Goal: Information Seeking & Learning: Learn about a topic

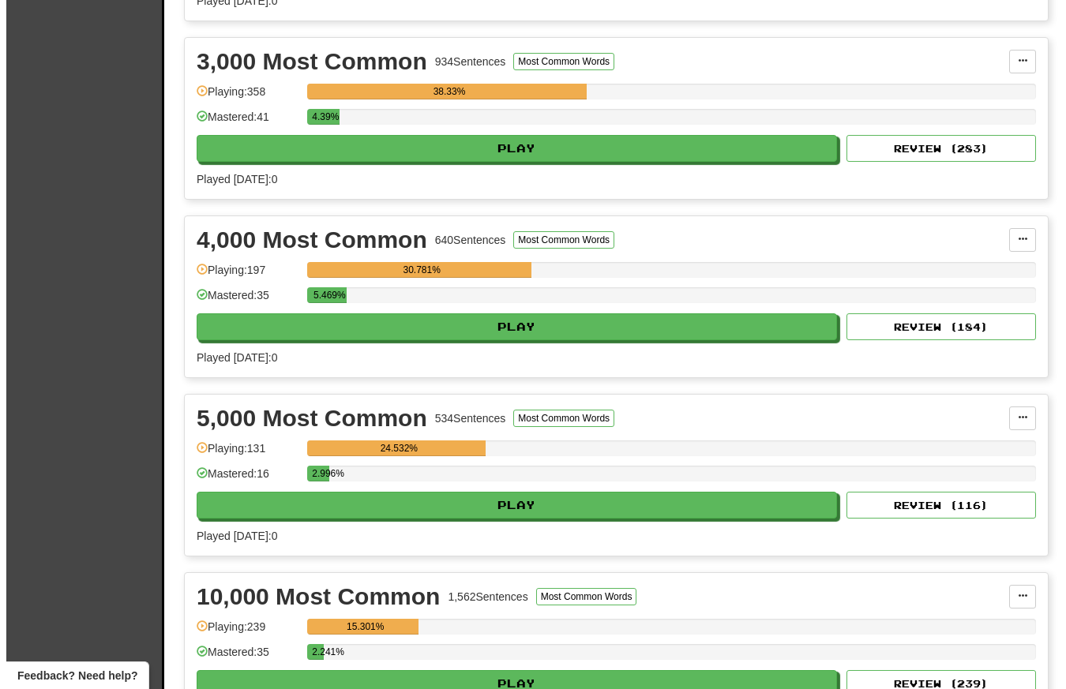
scroll to position [709, 0]
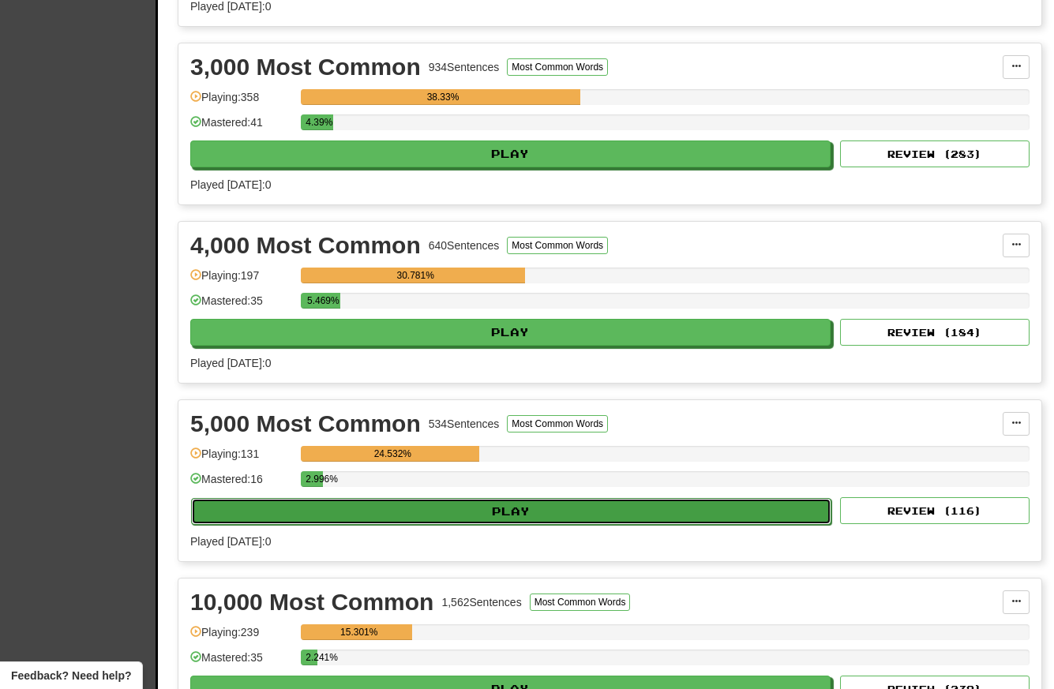
click at [466, 509] on button "Play" at bounding box center [511, 511] width 640 height 27
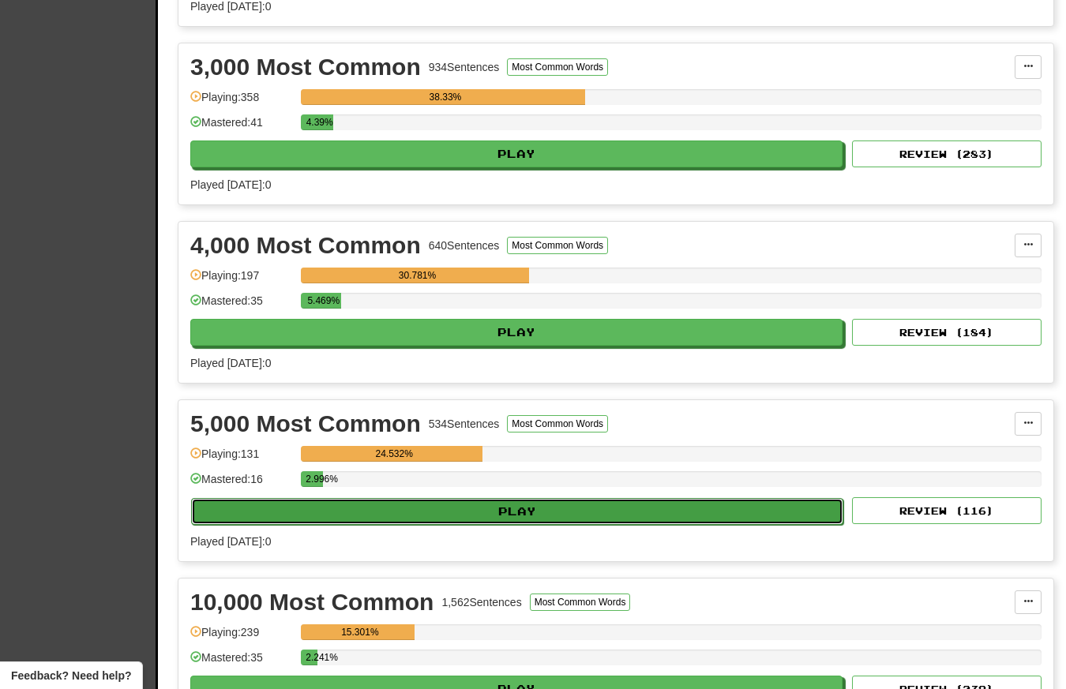
select select "**"
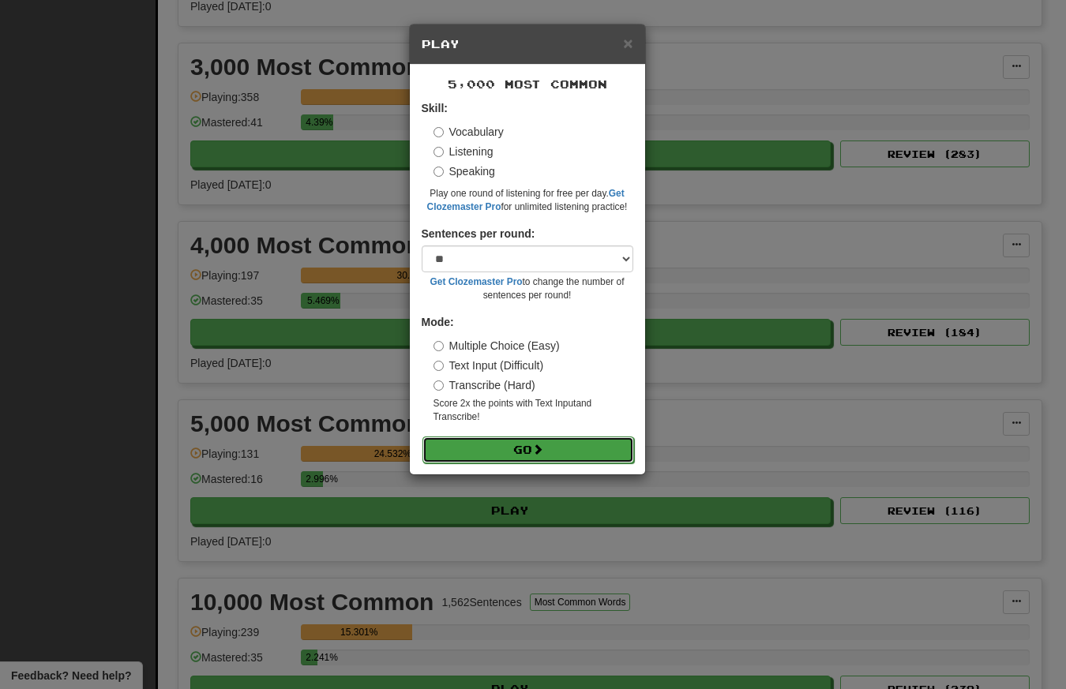
click at [530, 449] on button "Go" at bounding box center [528, 449] width 212 height 27
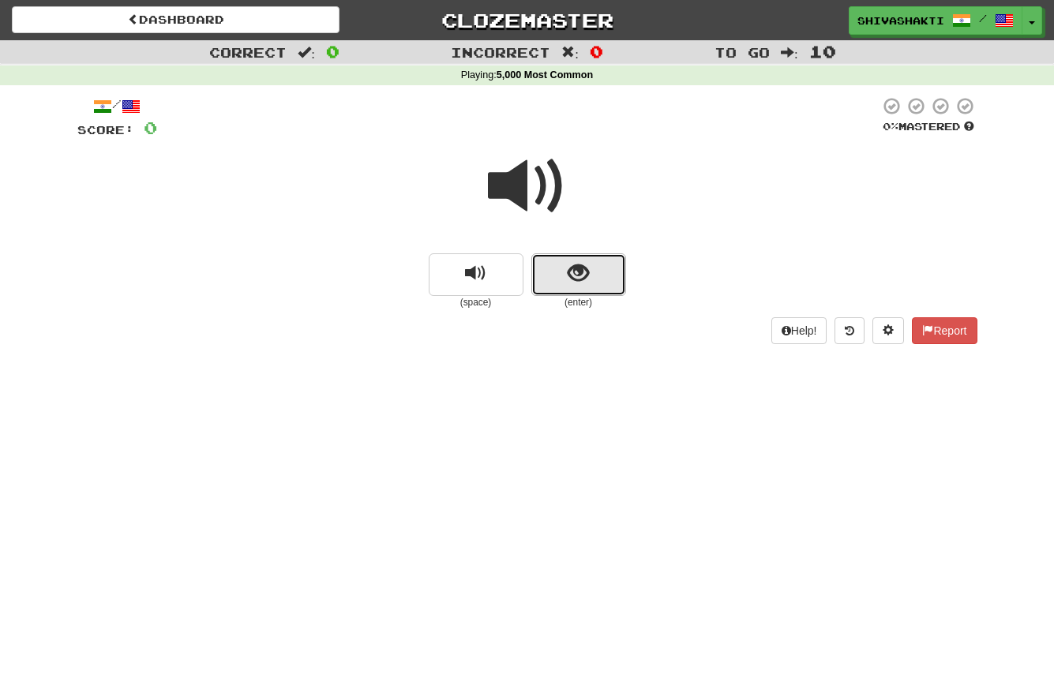
click at [577, 278] on span "show sentence" at bounding box center [577, 273] width 21 height 21
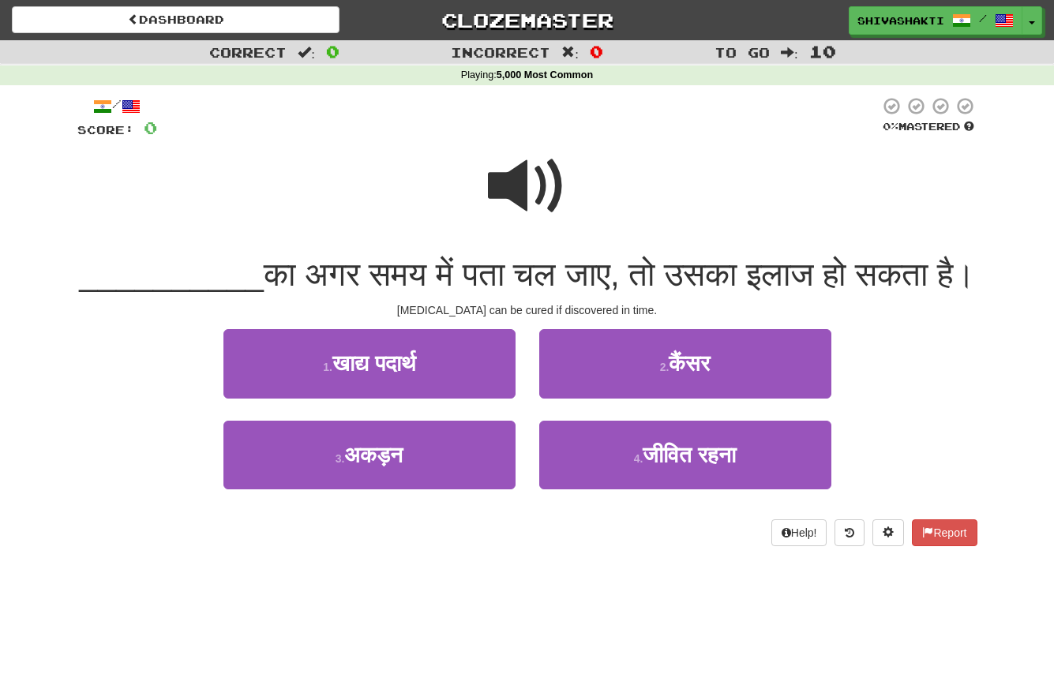
click at [529, 172] on span at bounding box center [527, 186] width 79 height 79
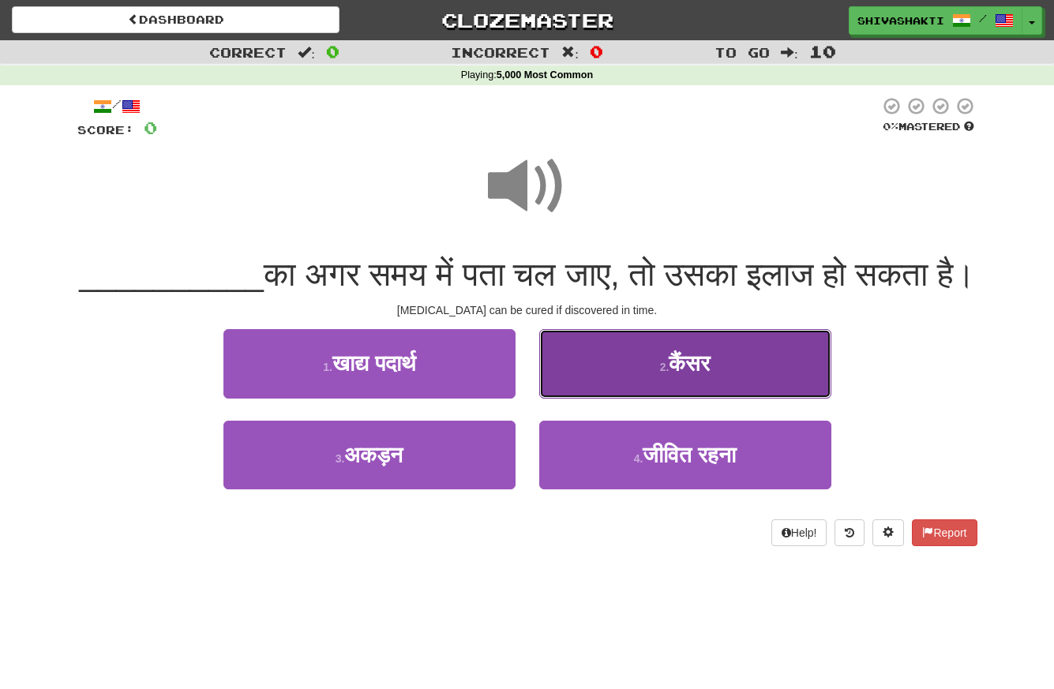
click at [660, 398] on button "2 . कैंसर" at bounding box center [685, 363] width 292 height 69
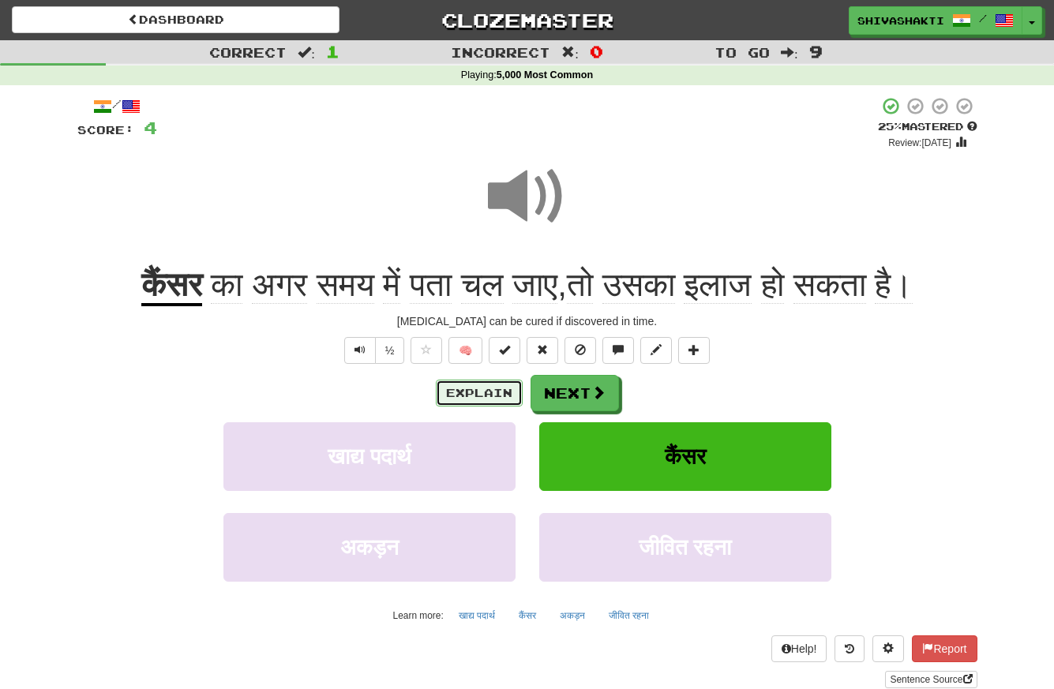
click at [489, 395] on button "Explain" at bounding box center [479, 393] width 87 height 27
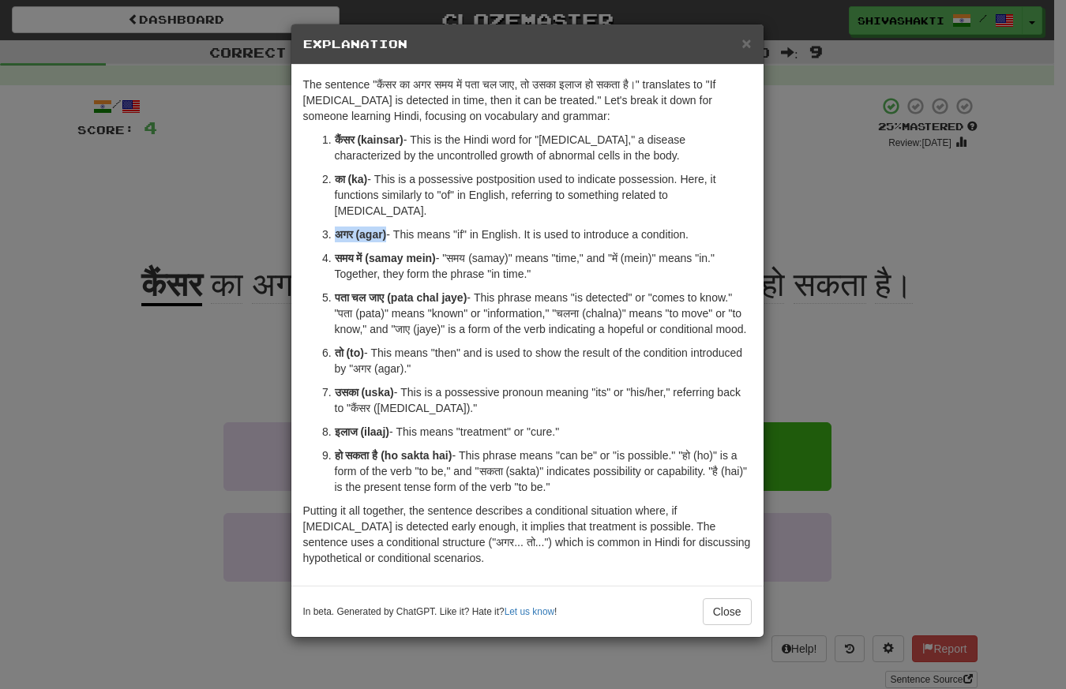
drag, startPoint x: 386, startPoint y: 223, endPoint x: 329, endPoint y: 223, distance: 56.8
click at [335, 227] on li "अगर (agar) - This means "if" in English. It is used to introduce a condition." at bounding box center [543, 235] width 417 height 16
copy strong "अगर (agar)"
drag, startPoint x: 388, startPoint y: 321, endPoint x: 332, endPoint y: 279, distance: 69.8
click at [335, 290] on li "पता चल जाए (pata chal jaye) - This phrase means "is detected" or "comes to know…" at bounding box center [543, 313] width 417 height 47
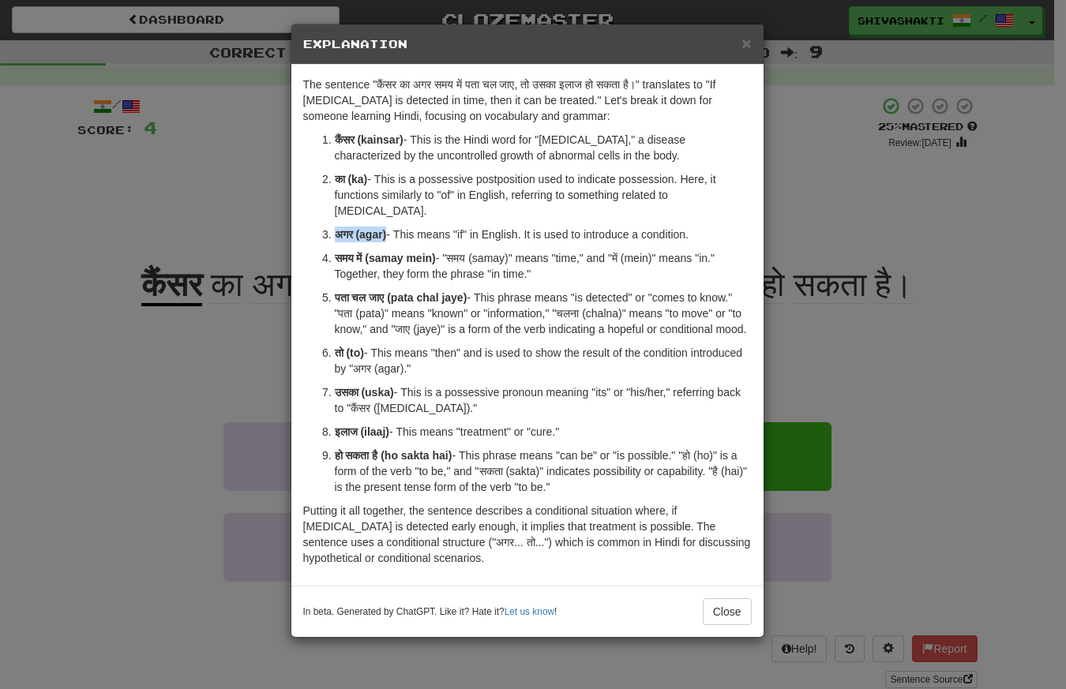
copy p "पता चल जाए (pata chal jaye) - This phrase means "is detected" or "comes to know…"
click at [465, 356] on p "तो (to) - This means "then" and is used to show the result of the condition int…" at bounding box center [543, 361] width 417 height 32
drag, startPoint x: 462, startPoint y: 354, endPoint x: 320, endPoint y: 343, distance: 142.6
click at [320, 343] on ol "कैंसर (kainsar) - This is the Hindi word for "cancer," a disease characterized …" at bounding box center [527, 313] width 448 height 363
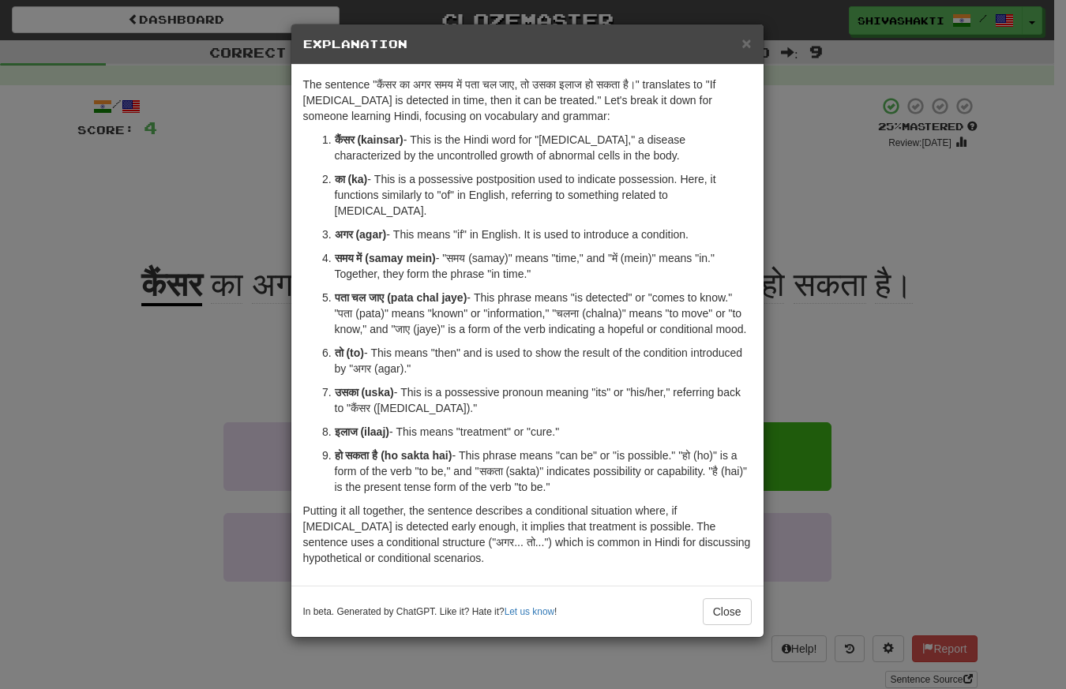
click at [346, 350] on strong "तो (to)" at bounding box center [349, 352] width 29 height 13
copy strong
click at [337, 353] on strong "तो (to)" at bounding box center [349, 352] width 29 height 13
copy strong "तो"
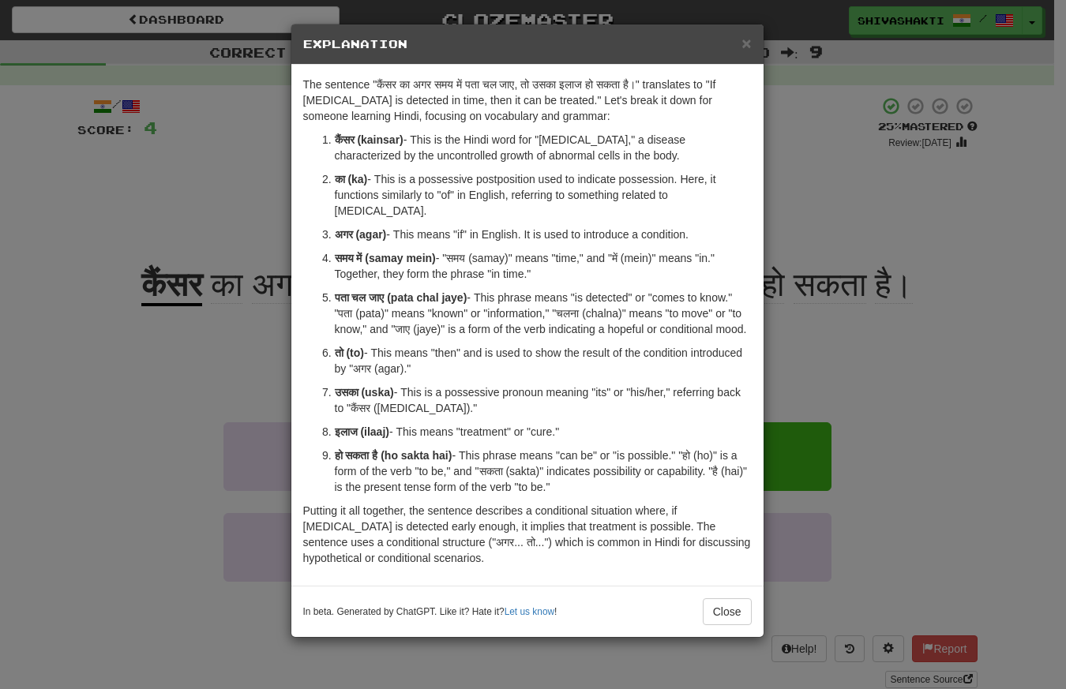
click at [150, 193] on div "× Explanation The sentence "कैंसर का अगर समय में पता चल जाए, तो उसका इलाज हो सक…" at bounding box center [533, 344] width 1066 height 689
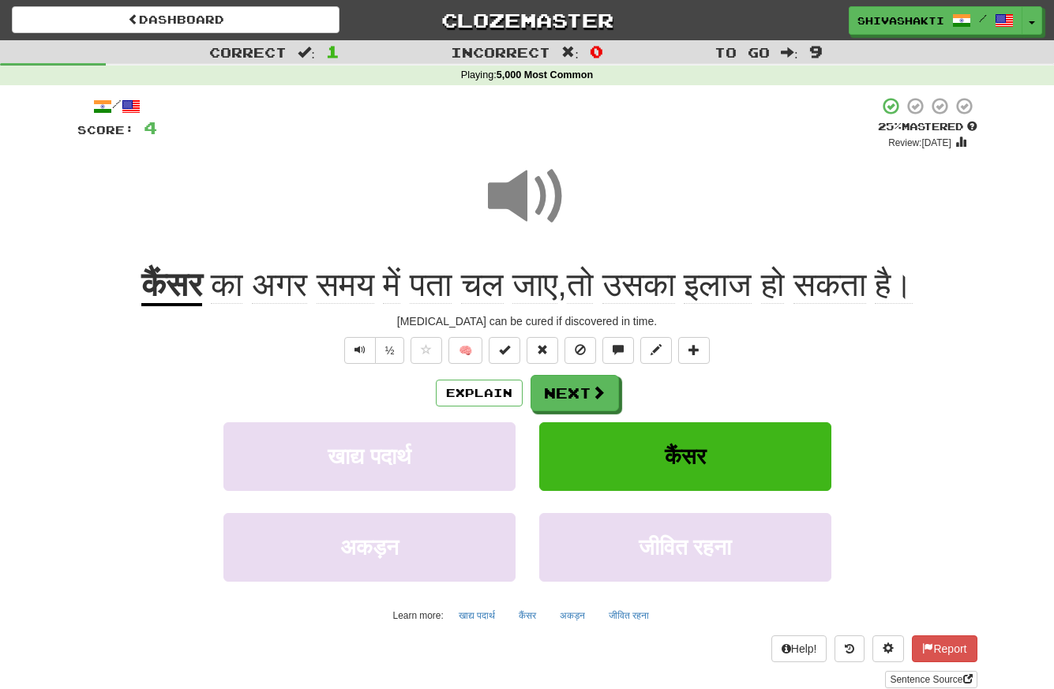
click at [521, 197] on span at bounding box center [527, 196] width 79 height 79
drag, startPoint x: 770, startPoint y: 284, endPoint x: 706, endPoint y: 284, distance: 63.9
click at [706, 284] on span "इलाज" at bounding box center [718, 285] width 68 height 38
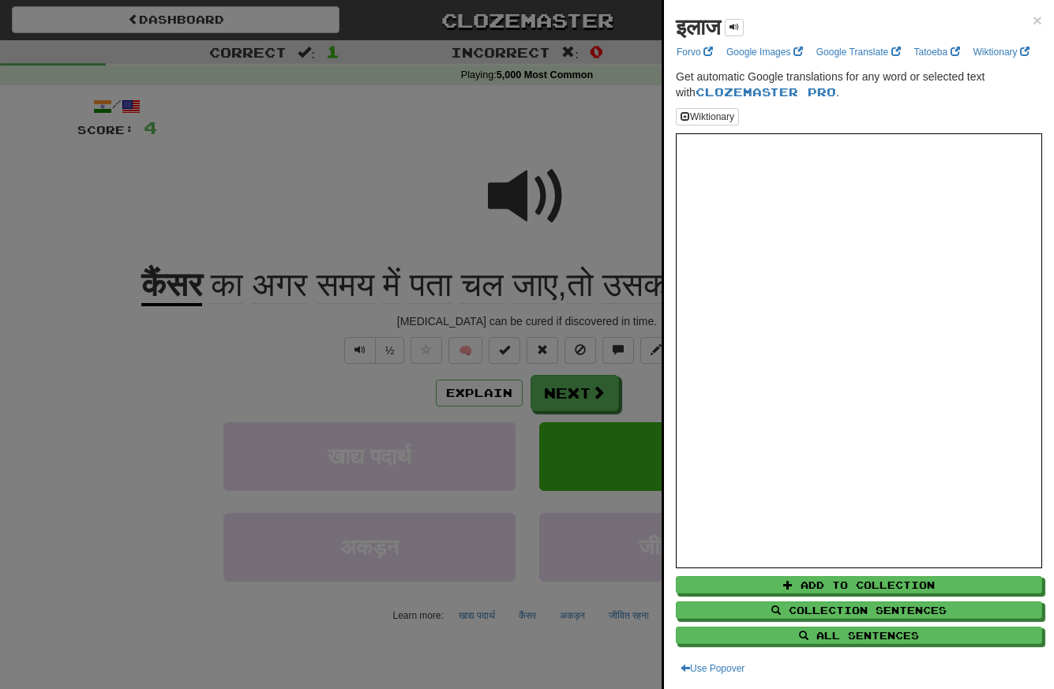
copy span "इलाज"
click at [368, 179] on div at bounding box center [527, 344] width 1054 height 689
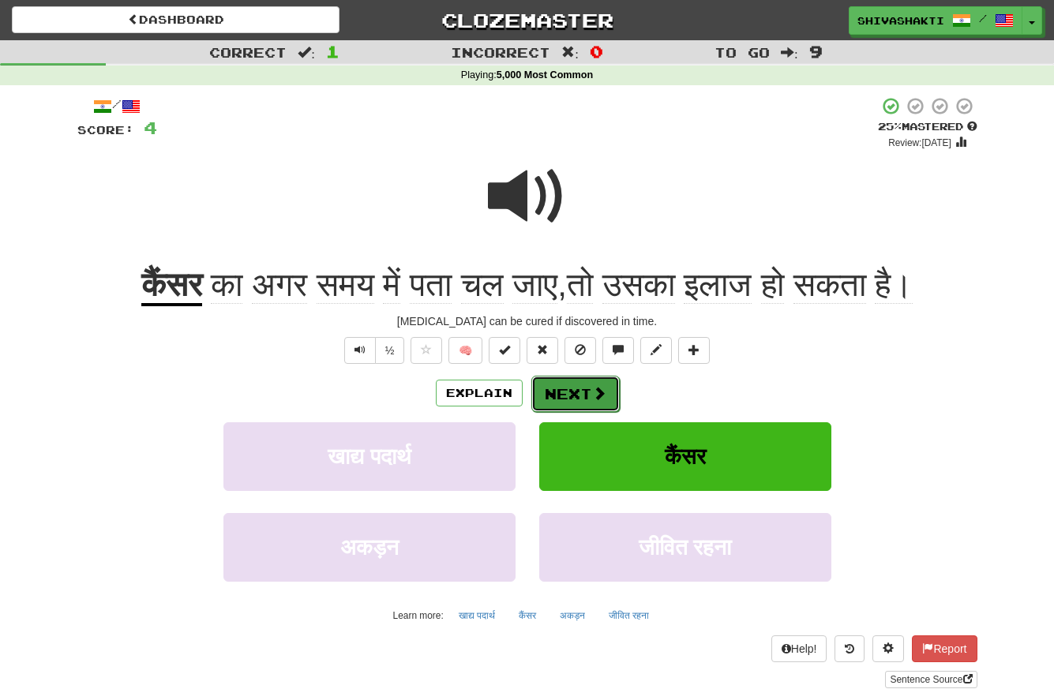
click at [585, 392] on button "Next" at bounding box center [575, 394] width 88 height 36
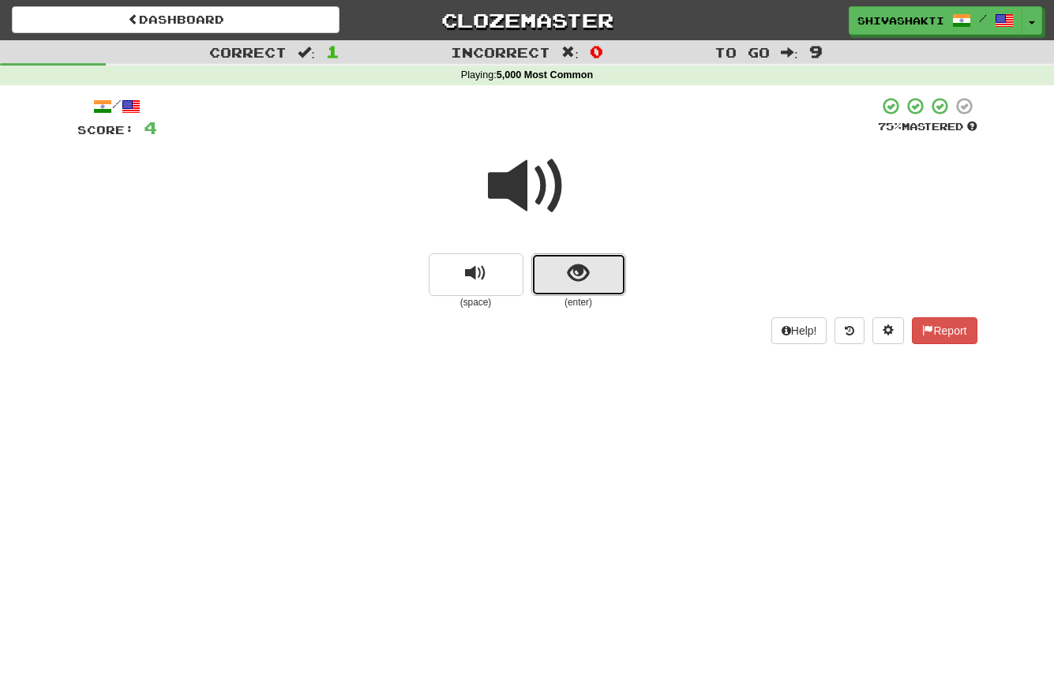
click at [567, 274] on span "show sentence" at bounding box center [577, 273] width 21 height 21
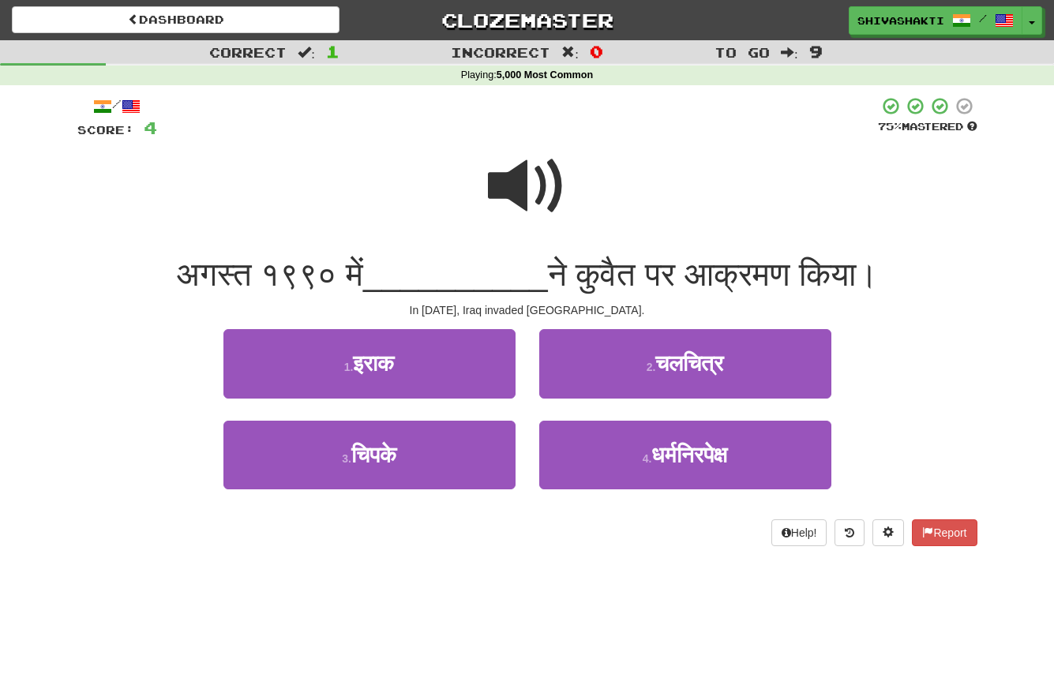
click at [521, 165] on span at bounding box center [527, 186] width 79 height 79
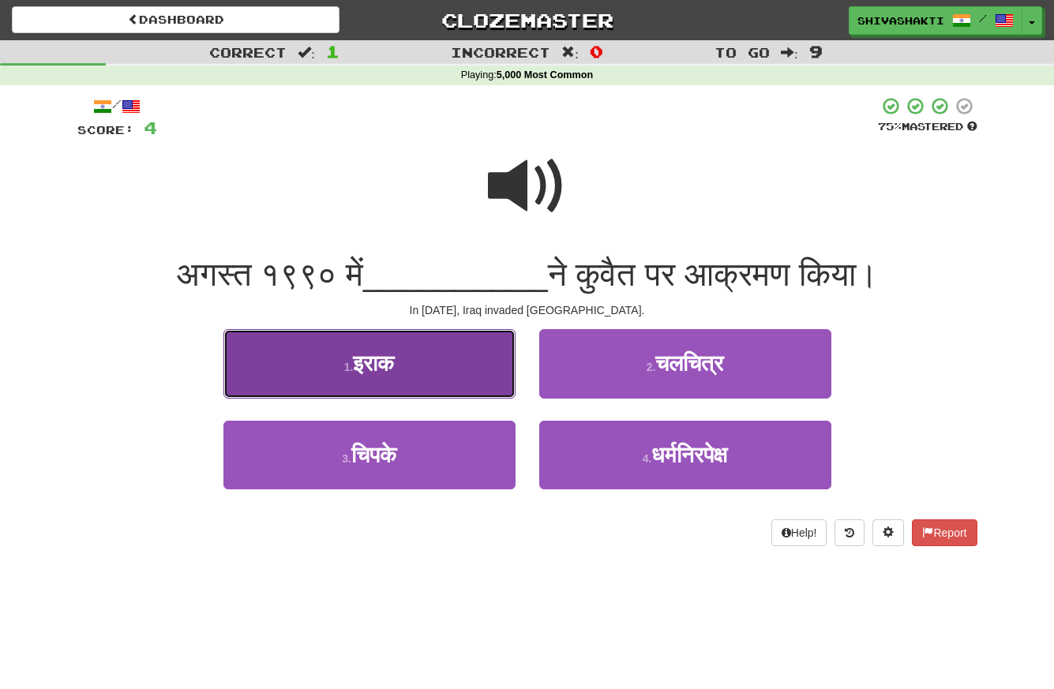
click at [409, 388] on button "1 . इराक" at bounding box center [369, 363] width 292 height 69
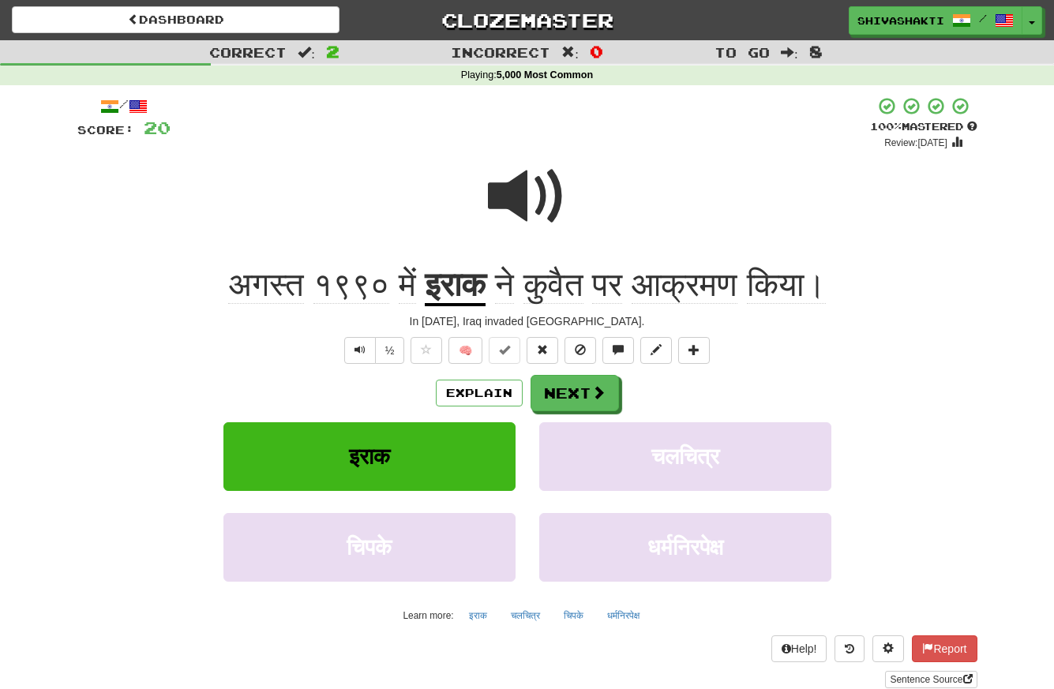
click at [529, 189] on span at bounding box center [527, 196] width 79 height 79
click at [486, 398] on button "Explain" at bounding box center [479, 393] width 87 height 27
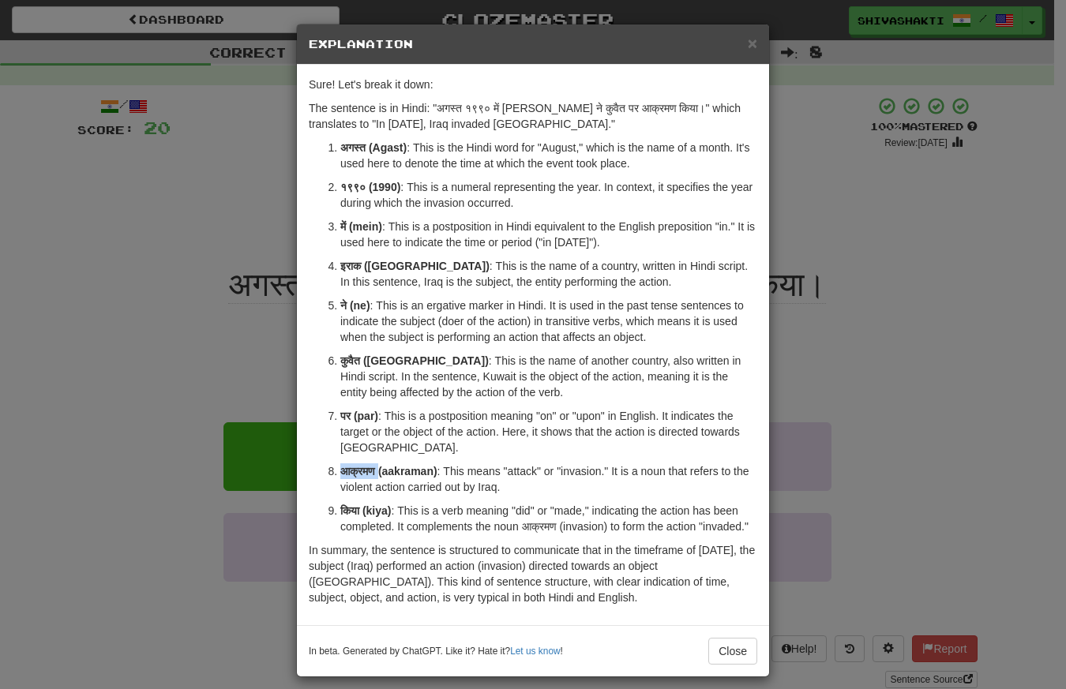
drag, startPoint x: 373, startPoint y: 471, endPoint x: 320, endPoint y: 472, distance: 53.7
click at [320, 472] on ol "अगस्त (Agast) : This is the Hindi word for "August," which is the name of a mon…" at bounding box center [533, 337] width 448 height 395
copy strong "आक्रमण"
click at [190, 207] on div "× Explanation Sure! Let's break it down: The sentence is in Hindi: "अगस्त १९९० …" at bounding box center [533, 344] width 1066 height 689
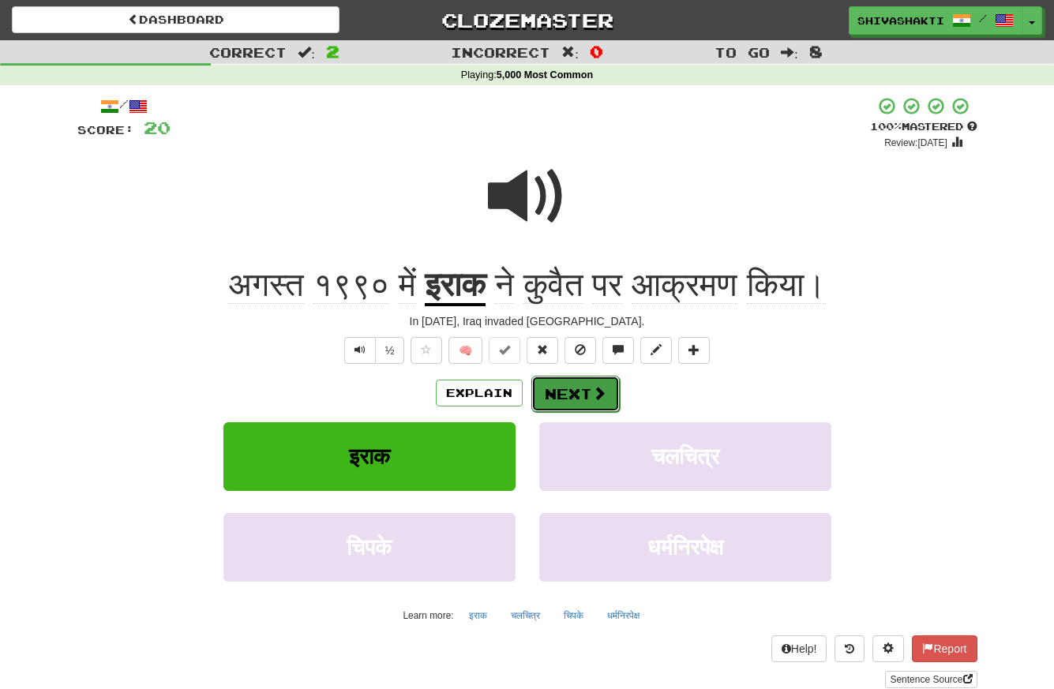
click at [569, 395] on button "Next" at bounding box center [575, 394] width 88 height 36
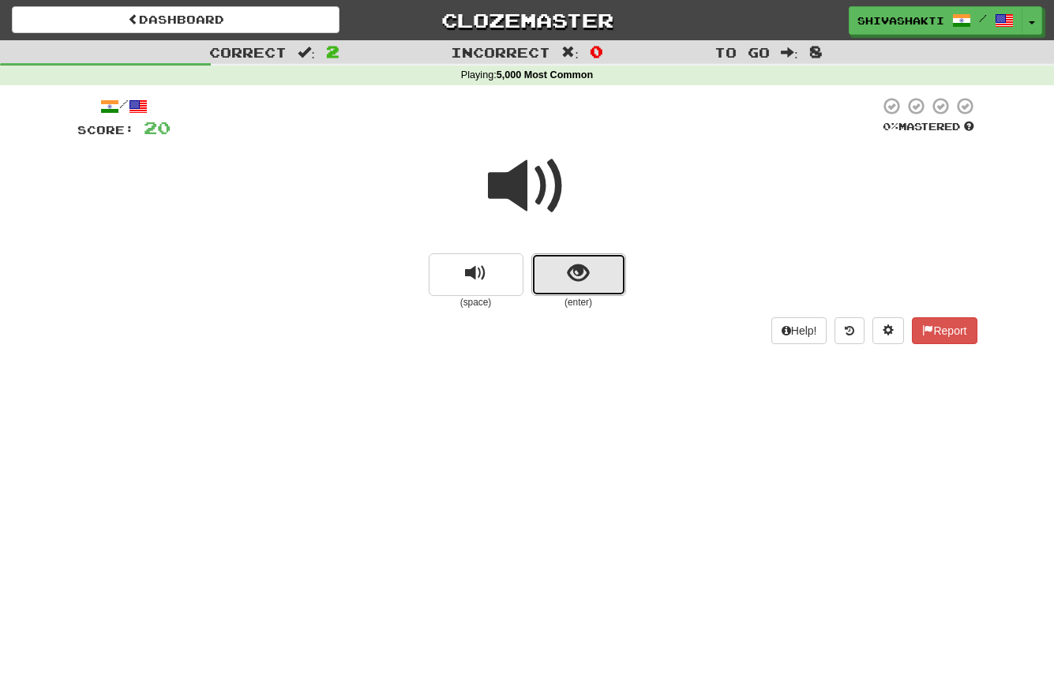
click at [587, 271] on span "show sentence" at bounding box center [577, 273] width 21 height 21
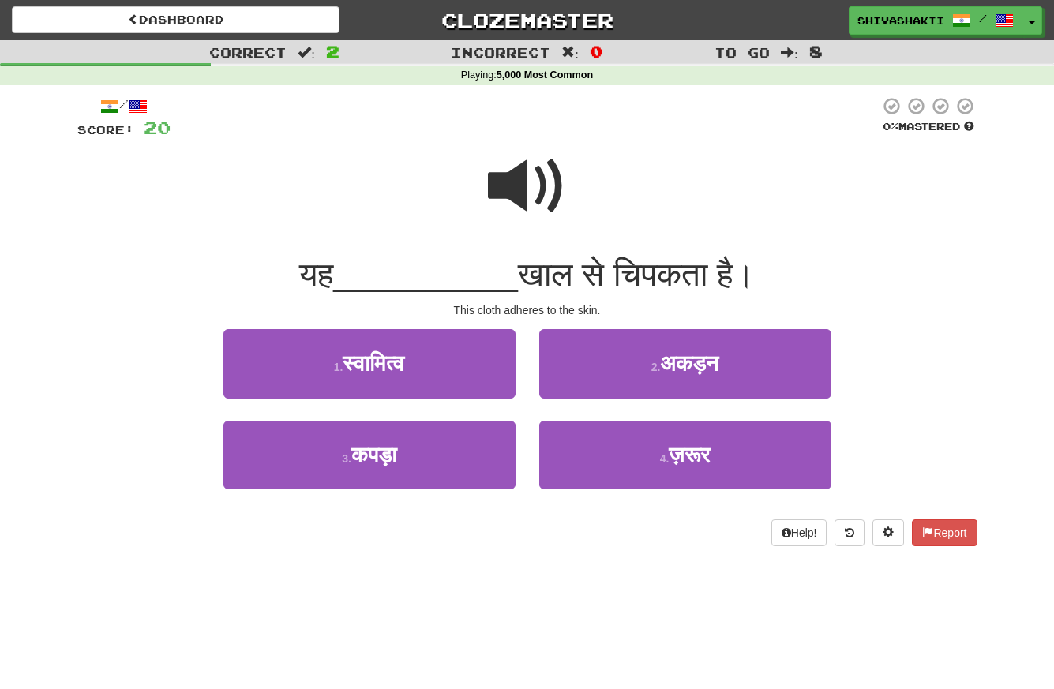
click at [519, 184] on span at bounding box center [527, 186] width 79 height 79
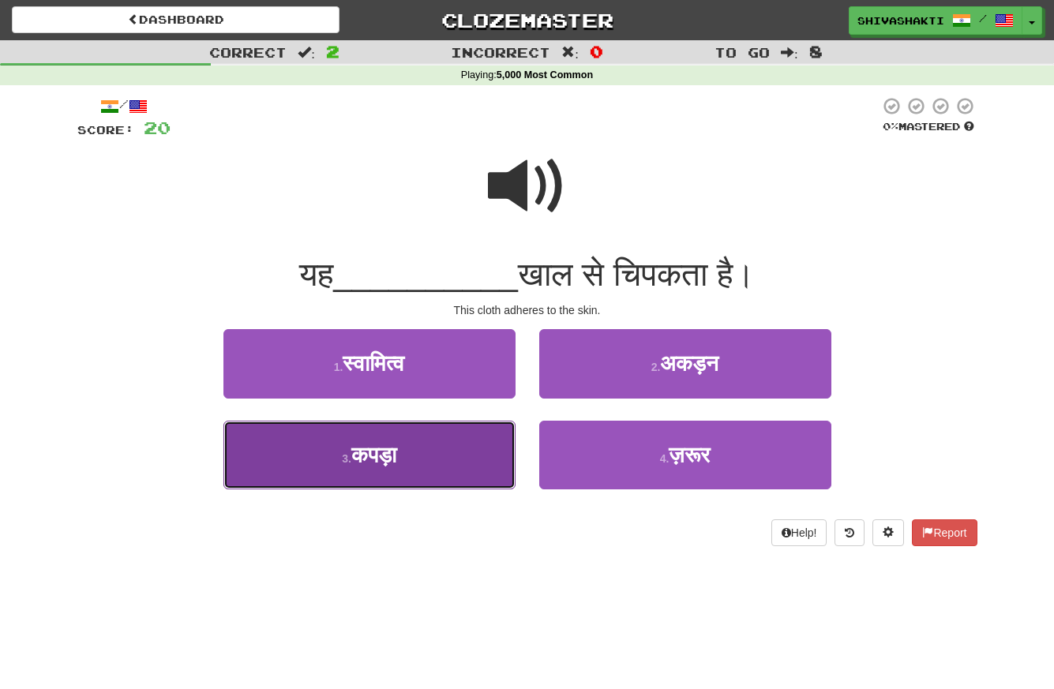
click at [371, 466] on span "कपड़ा" at bounding box center [373, 455] width 45 height 24
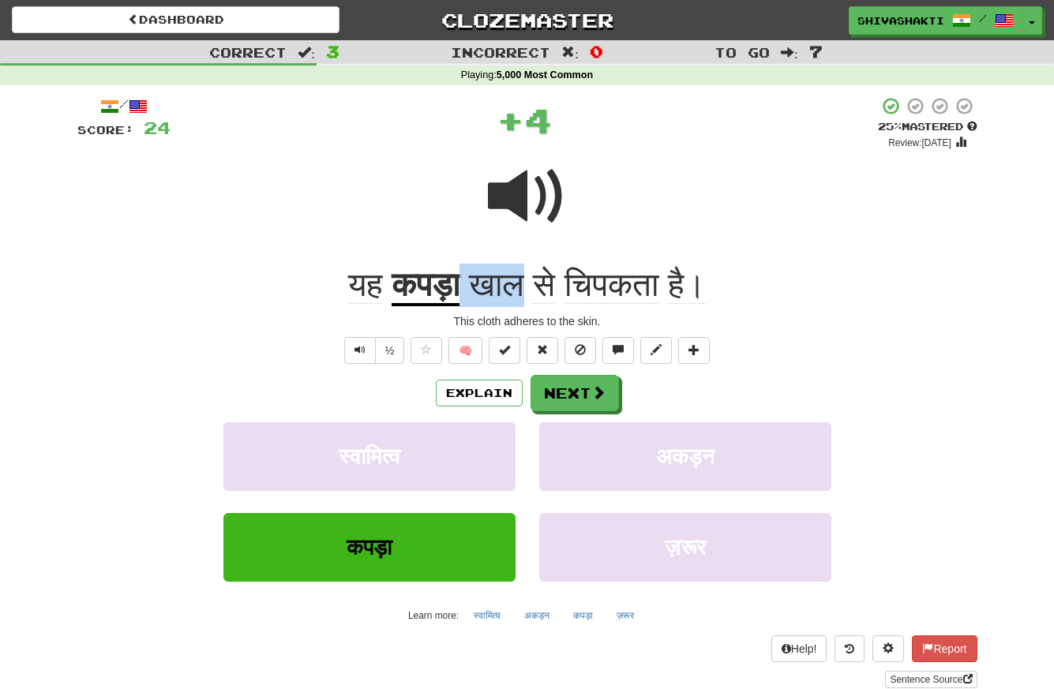
drag, startPoint x: 529, startPoint y: 285, endPoint x: 465, endPoint y: 280, distance: 64.1
click at [465, 280] on span "खाल से चिपकता है।" at bounding box center [582, 285] width 246 height 38
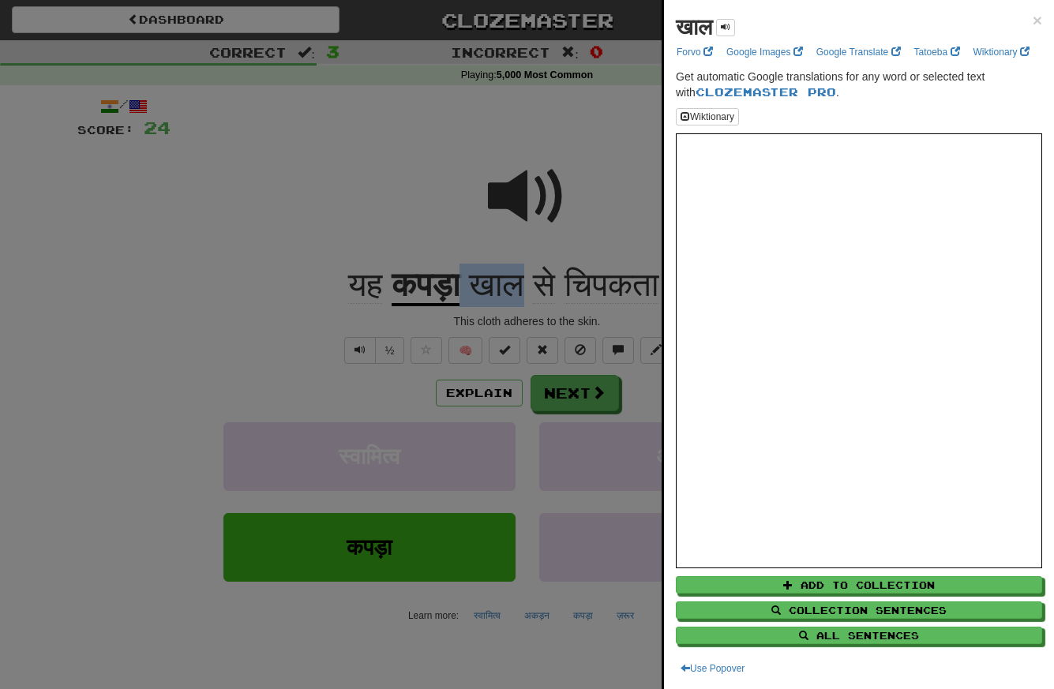
copy span "खाल"
click at [269, 129] on div at bounding box center [527, 344] width 1054 height 689
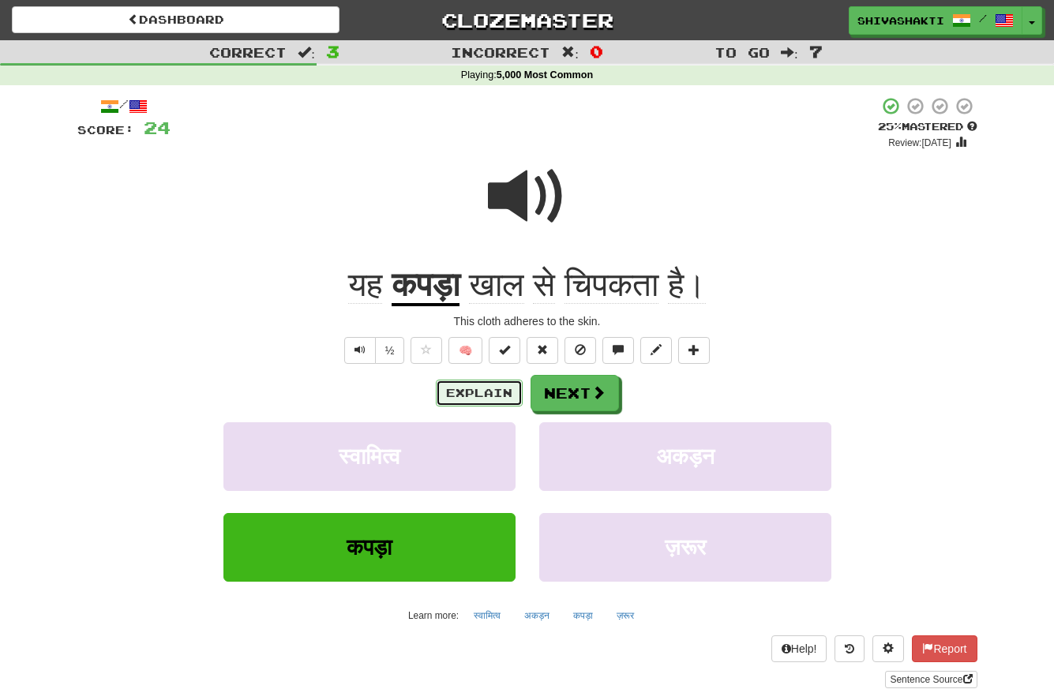
click at [478, 395] on button "Explain" at bounding box center [479, 393] width 87 height 27
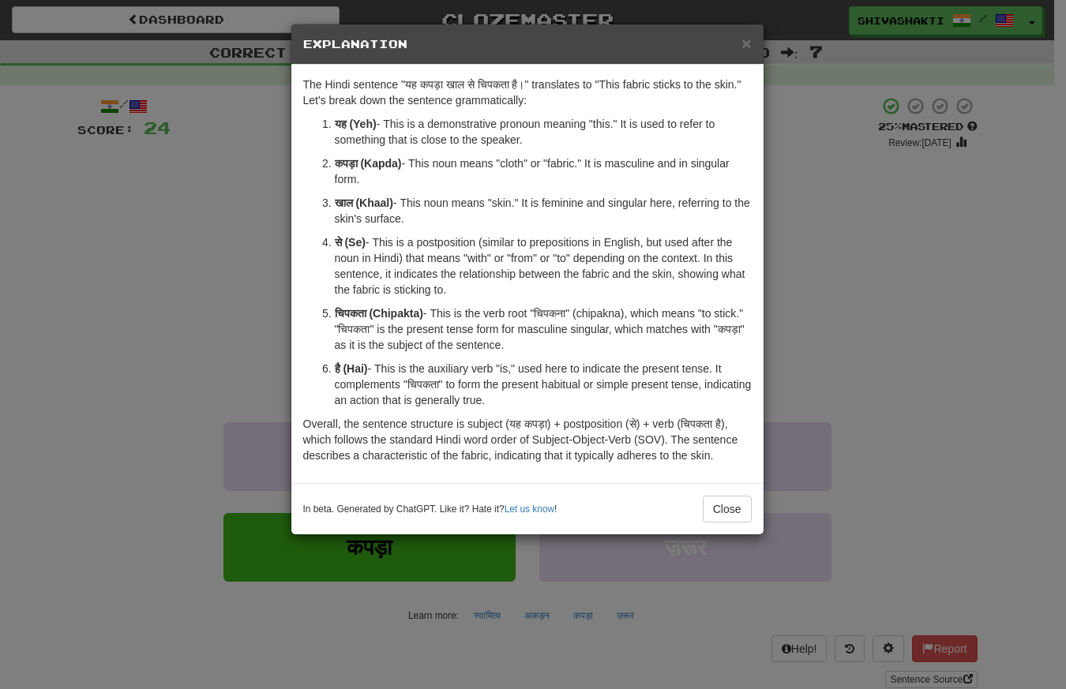
click at [85, 262] on div "× Explanation The Hindi sentence "यह कपड़ा खाल से चिपकता है।" translates to "Th…" at bounding box center [533, 344] width 1066 height 689
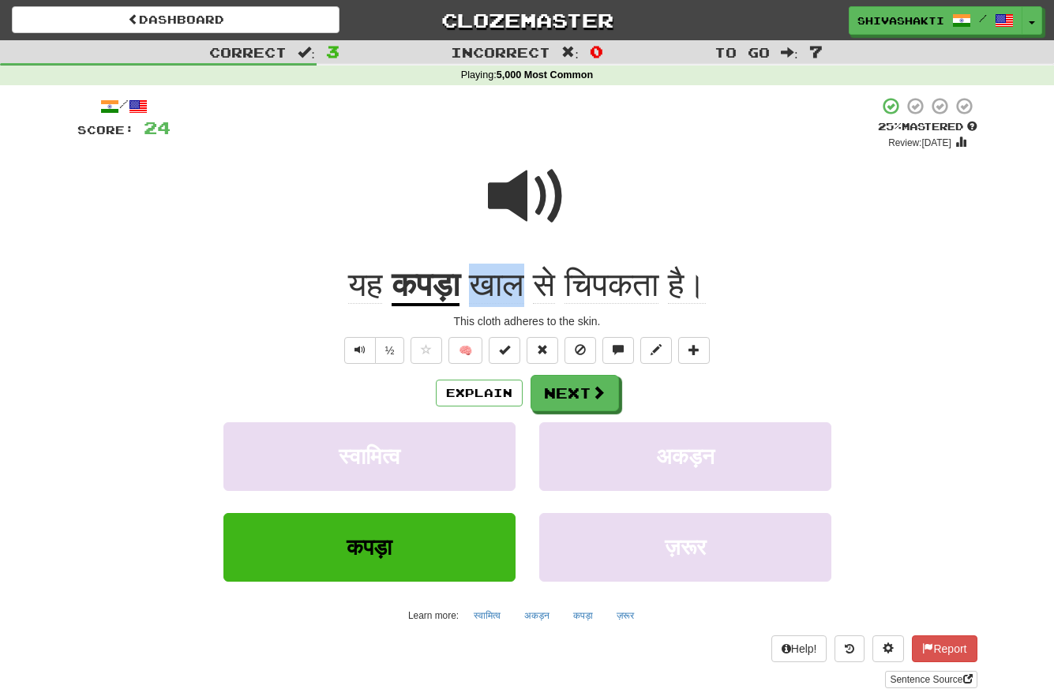
drag, startPoint x: 527, startPoint y: 285, endPoint x: 476, endPoint y: 286, distance: 51.3
click at [476, 286] on span "खाल" at bounding box center [496, 285] width 55 height 38
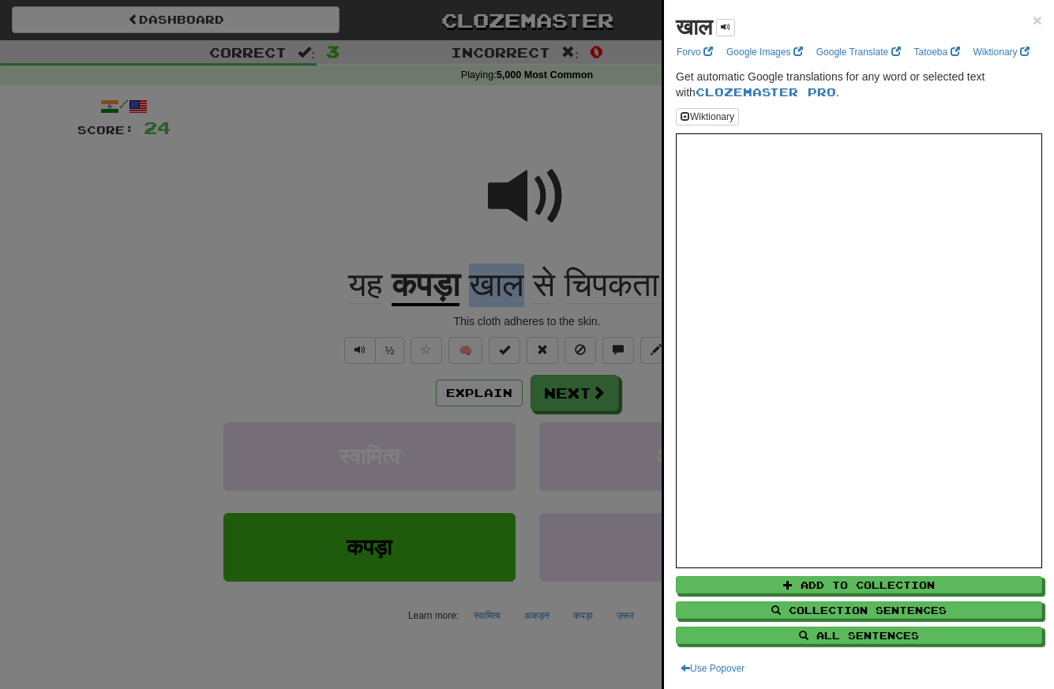
copy span "खाल"
click at [329, 118] on div at bounding box center [527, 344] width 1054 height 689
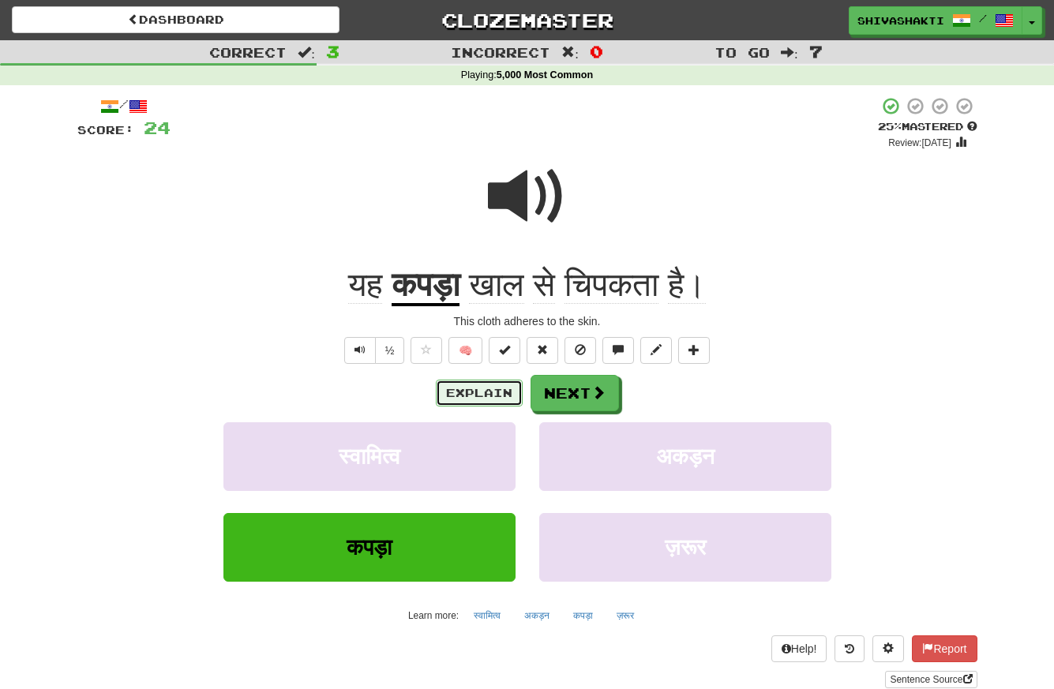
click at [473, 391] on button "Explain" at bounding box center [479, 393] width 87 height 27
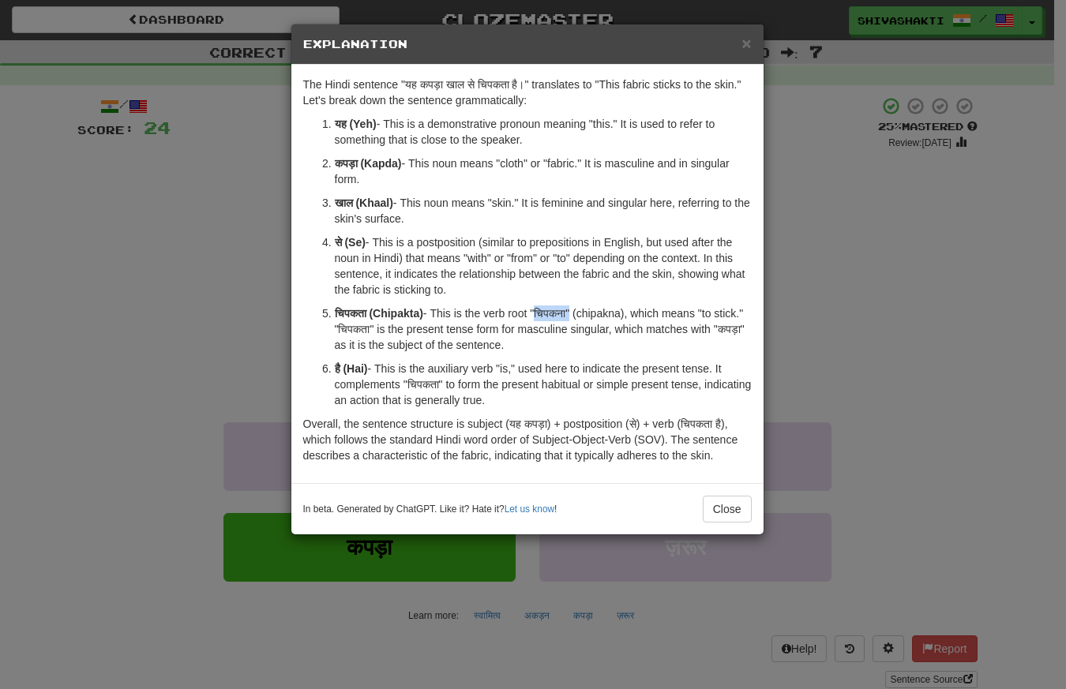
drag, startPoint x: 579, startPoint y: 313, endPoint x: 542, endPoint y: 311, distance: 36.4
click at [542, 311] on p "चिपकता (Chipakta) - This is the verb root "चिपकना" (chipakna), which means "to …" at bounding box center [543, 328] width 417 height 47
copy p "चिपकना"
click at [208, 297] on div "× Explanation The Hindi sentence "यह कपड़ा खाल से चिपकता है।" translates to "Th…" at bounding box center [533, 344] width 1066 height 689
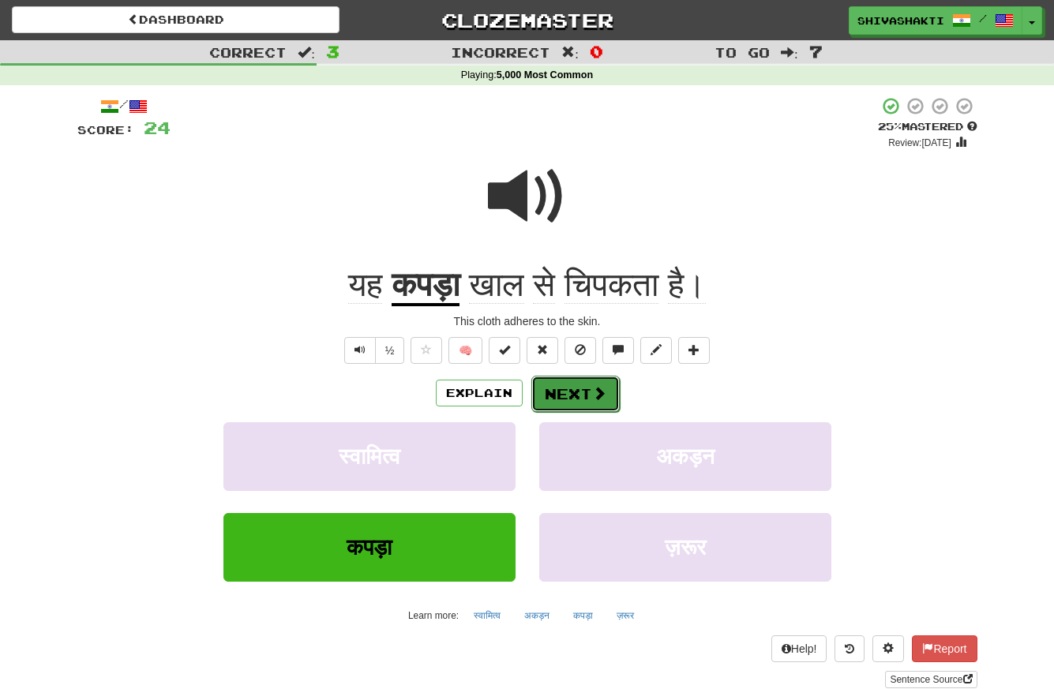
click at [602, 395] on span at bounding box center [599, 393] width 14 height 14
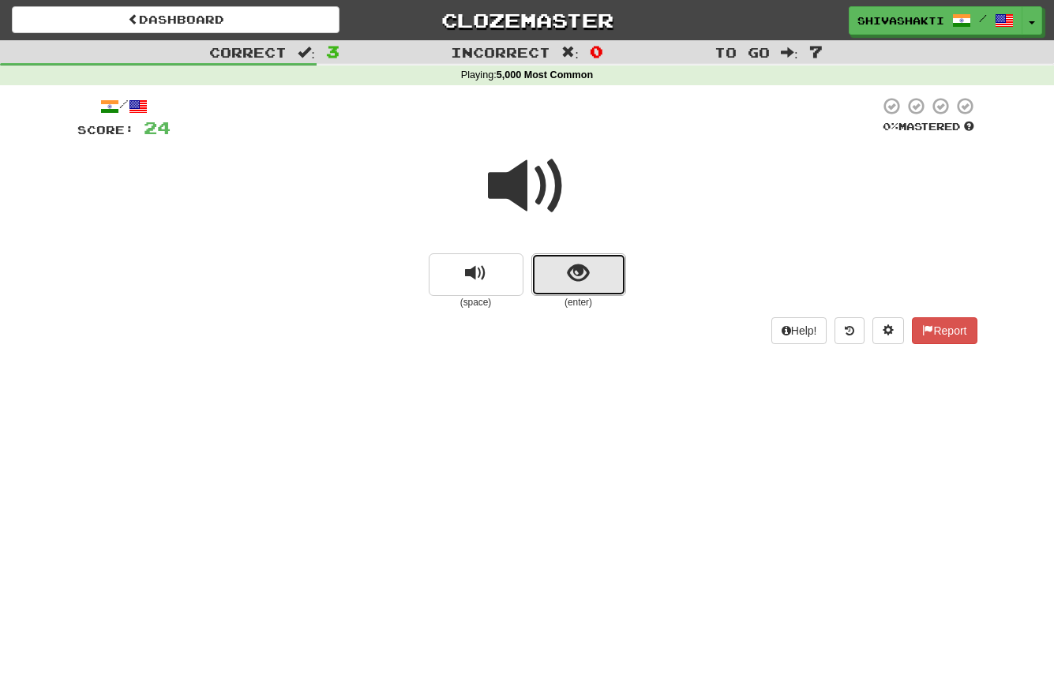
click at [580, 263] on span "show sentence" at bounding box center [577, 273] width 21 height 21
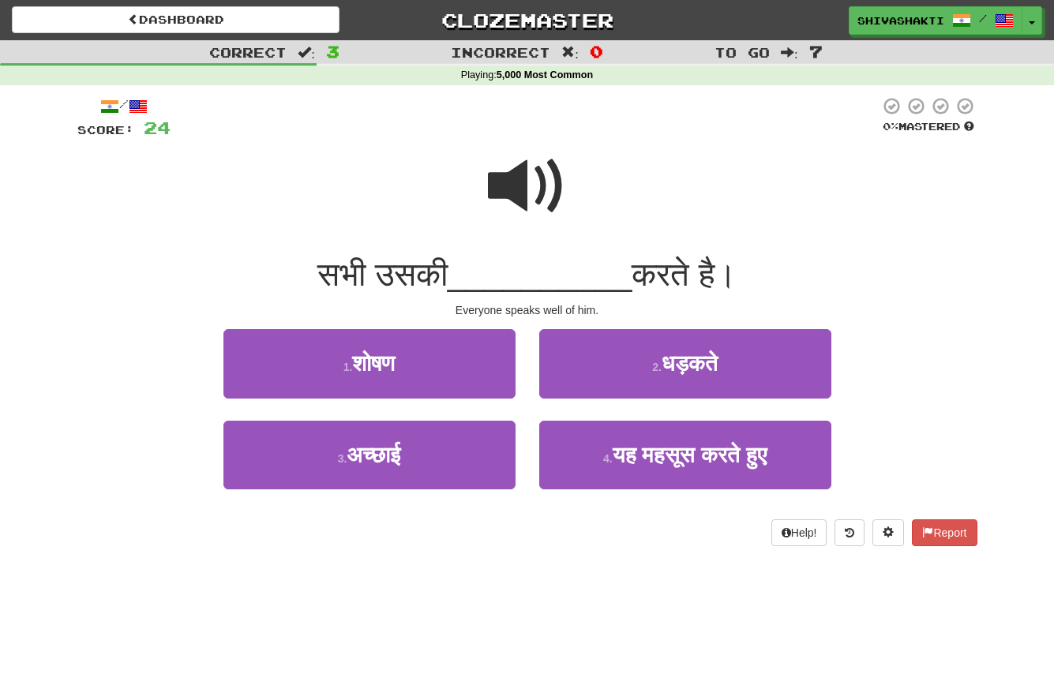
click at [534, 180] on span at bounding box center [527, 186] width 79 height 79
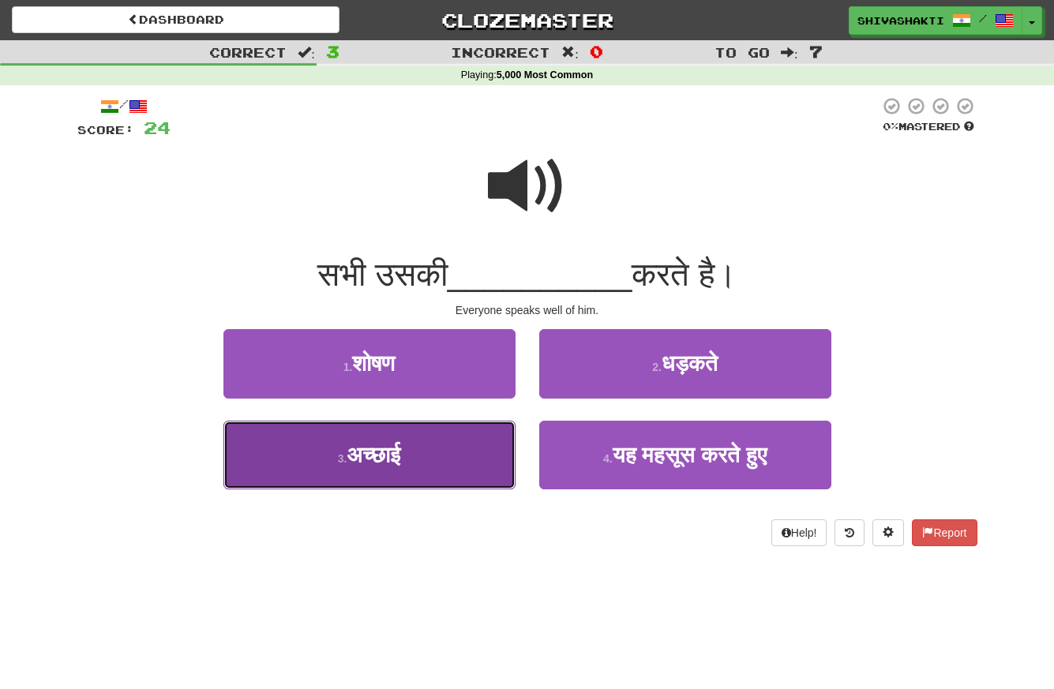
click at [371, 460] on span "अच्छाई" at bounding box center [373, 455] width 54 height 24
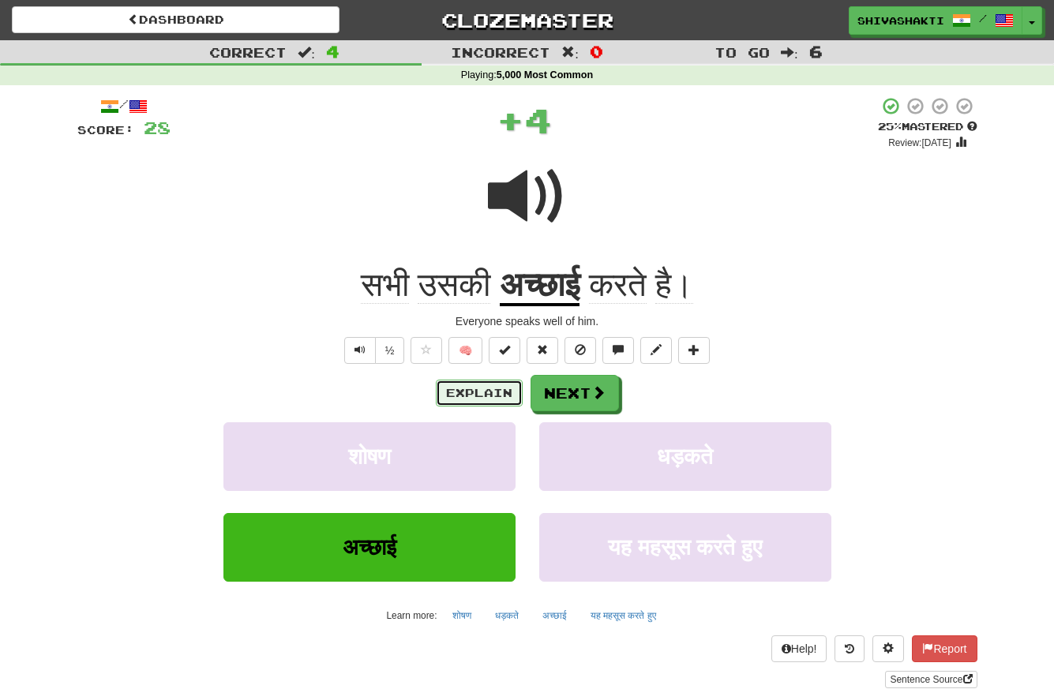
click at [473, 392] on button "Explain" at bounding box center [479, 393] width 87 height 27
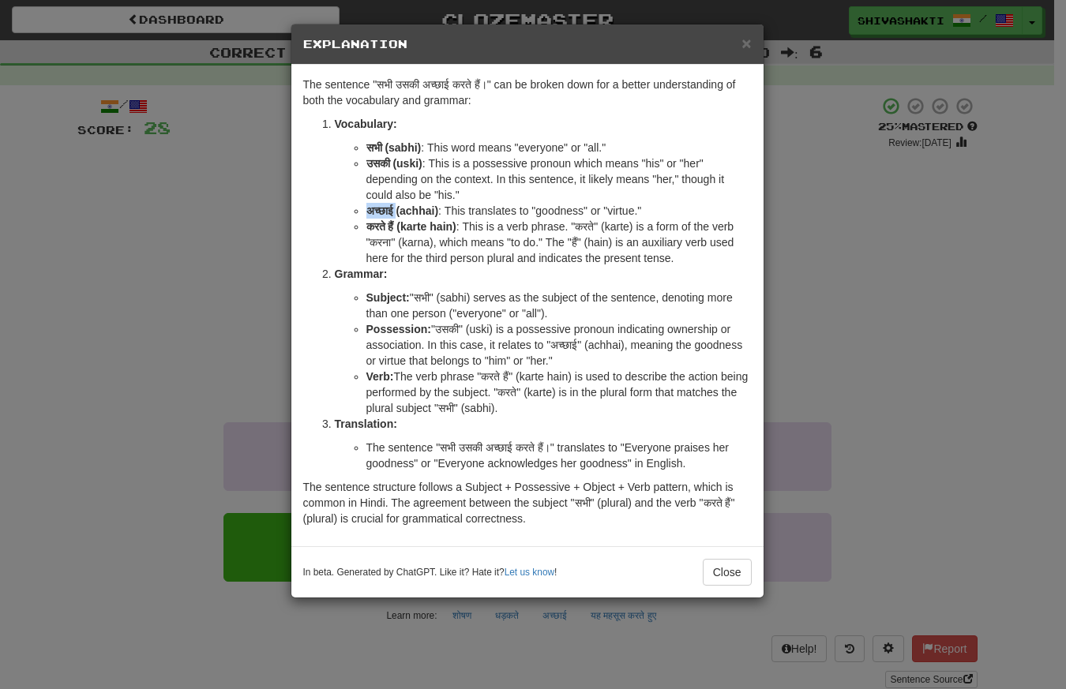
drag, startPoint x: 399, startPoint y: 212, endPoint x: 358, endPoint y: 208, distance: 42.0
click at [366, 208] on li "अच्छाई (achhai) : This translates to "goodness" or "virtue."" at bounding box center [558, 211] width 385 height 16
copy strong "अच्छाई"
click at [33, 204] on div "× Explanation The sentence "सभी उसकी अच्छाई करते हैं।" can be broken down for a…" at bounding box center [533, 344] width 1066 height 689
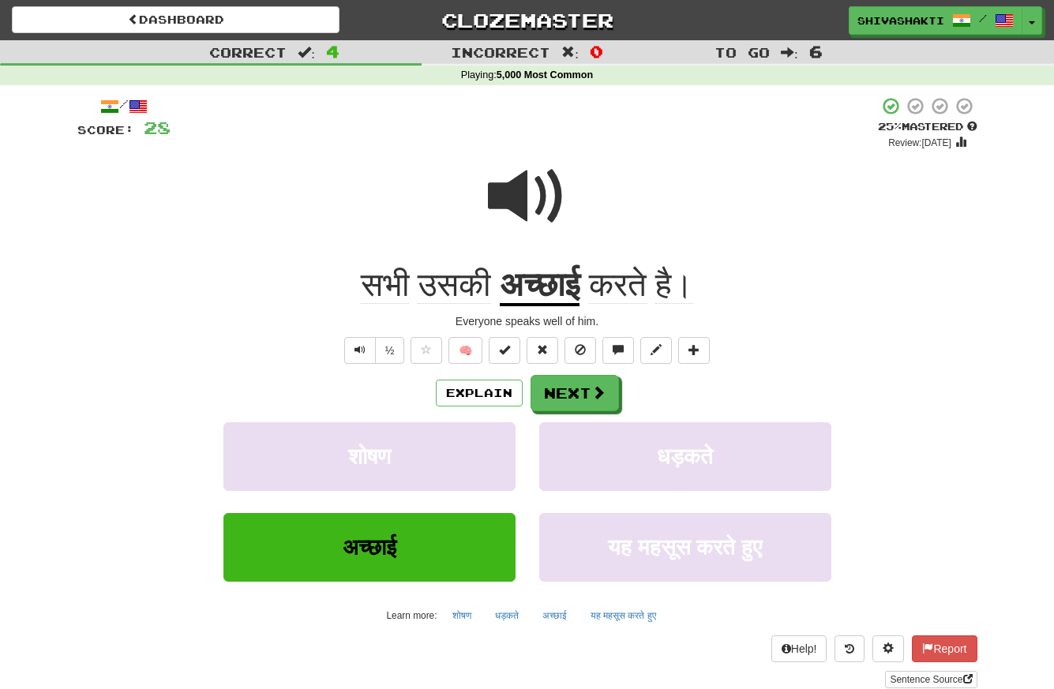
click at [515, 204] on span at bounding box center [527, 196] width 79 height 79
click at [563, 395] on button "Next" at bounding box center [575, 394] width 88 height 36
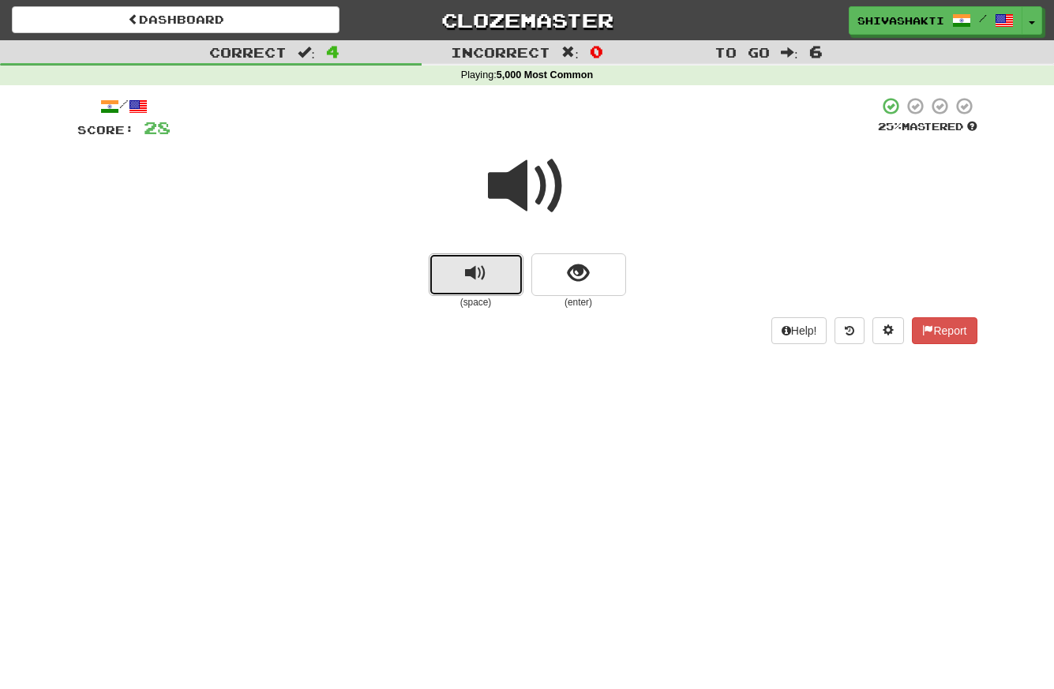
click at [472, 282] on span "replay audio" at bounding box center [475, 273] width 21 height 21
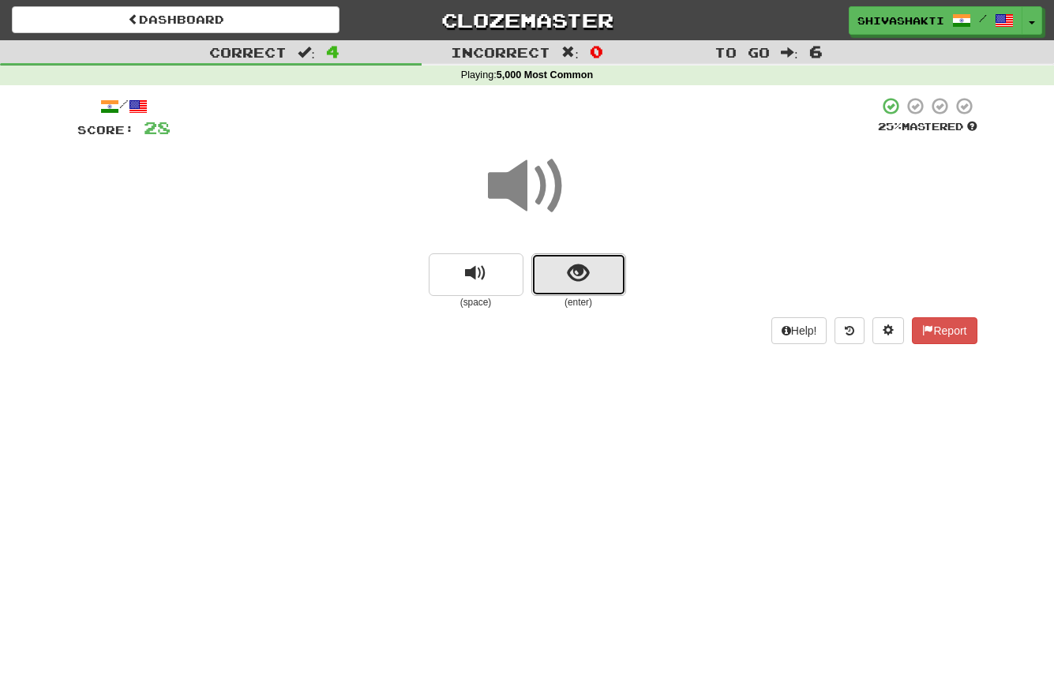
click at [593, 279] on button "show sentence" at bounding box center [578, 274] width 95 height 43
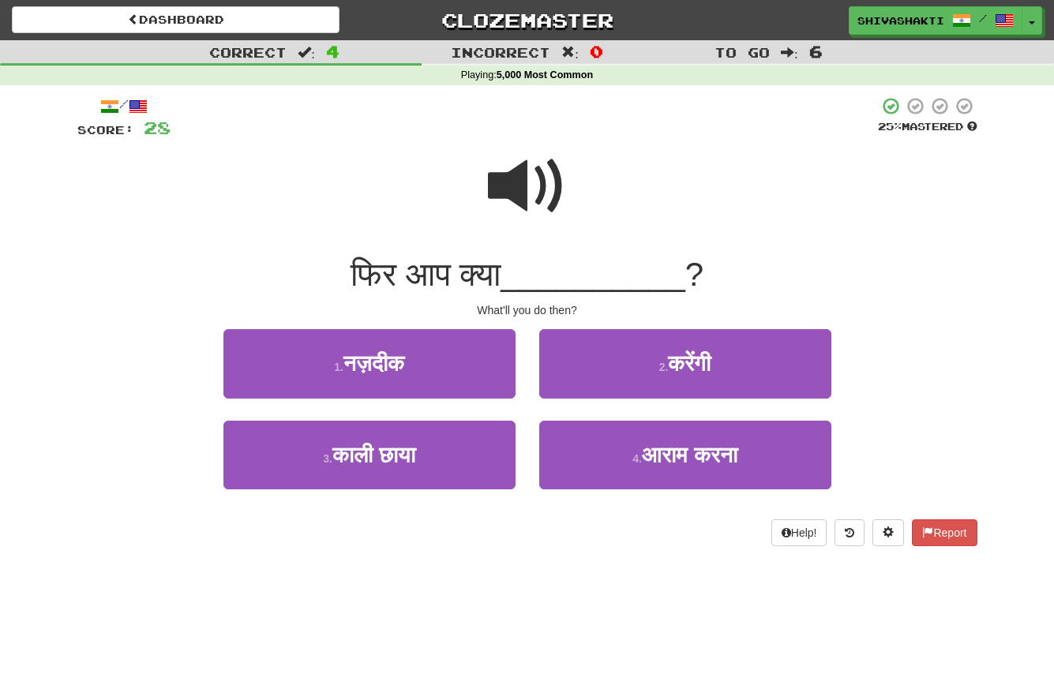
click at [553, 175] on span at bounding box center [527, 186] width 79 height 79
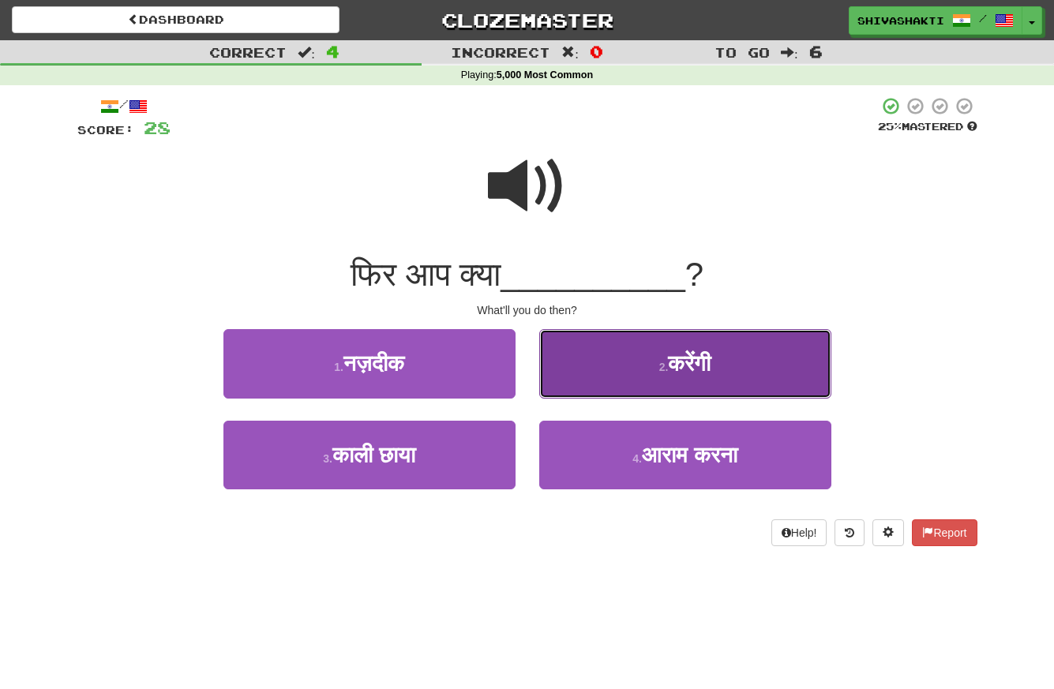
click at [648, 355] on button "2 . करेंगी" at bounding box center [685, 363] width 292 height 69
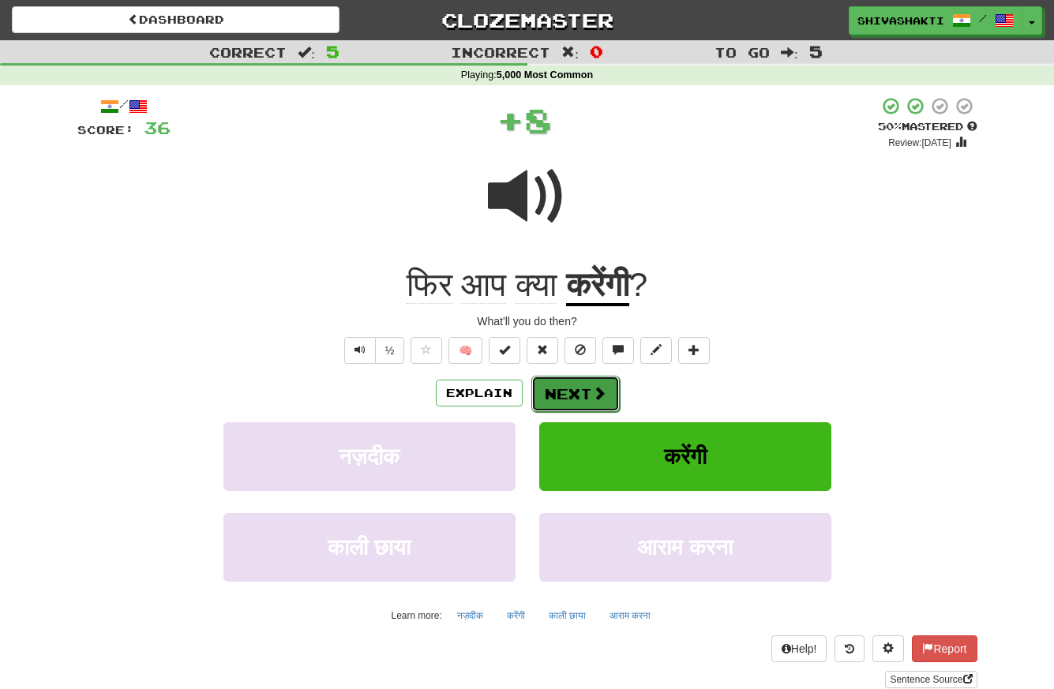
click at [597, 398] on span at bounding box center [599, 393] width 14 height 14
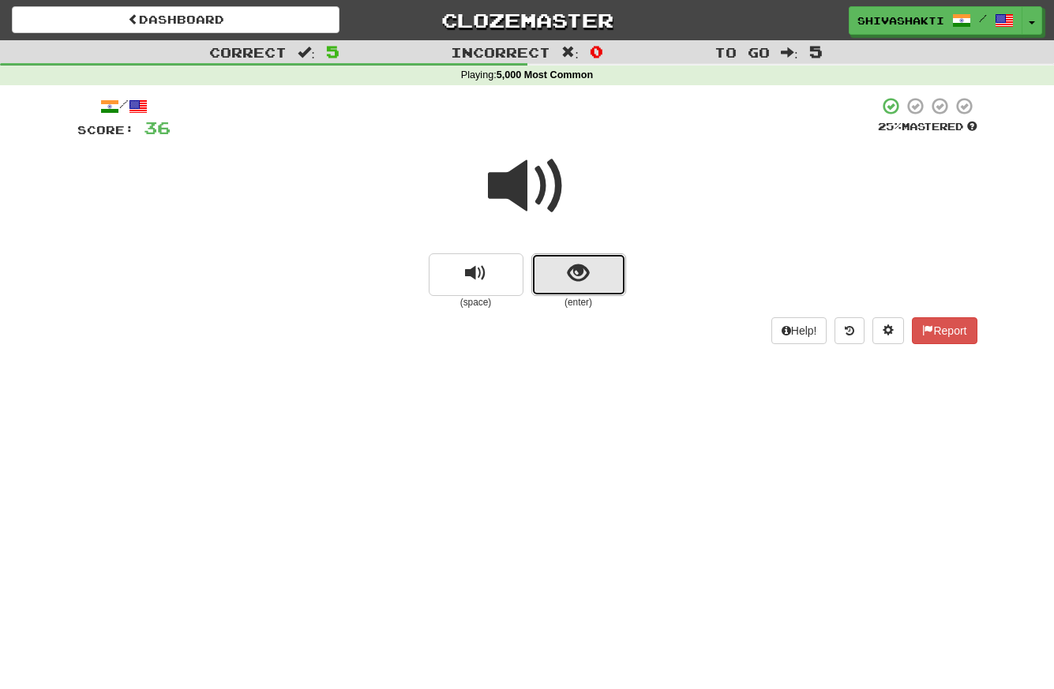
click at [596, 283] on button "show sentence" at bounding box center [578, 274] width 95 height 43
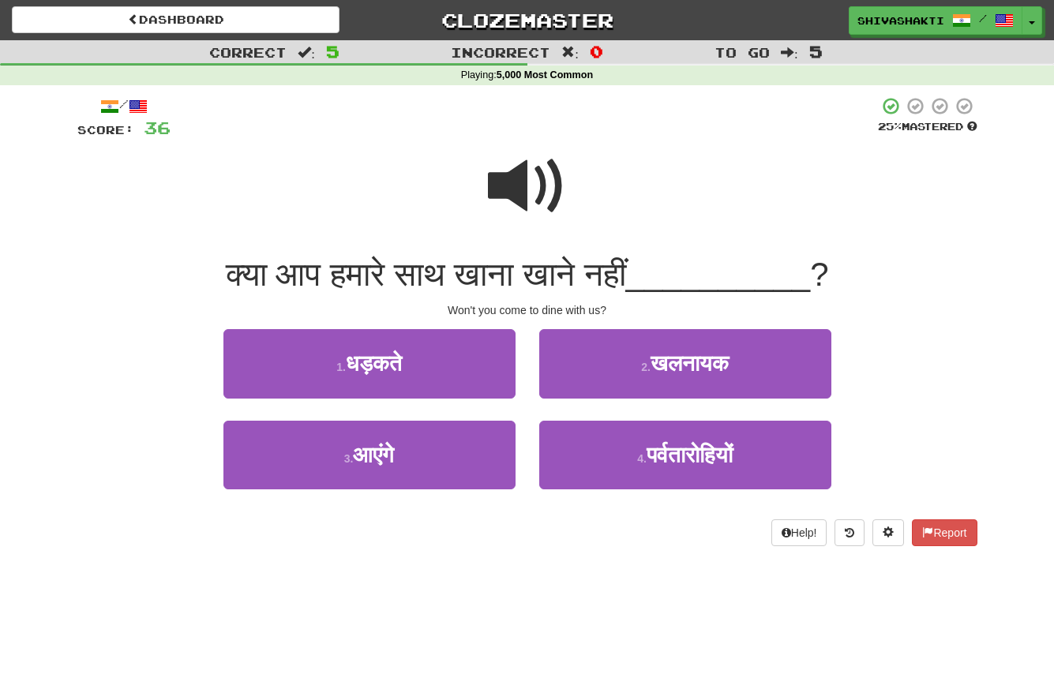
click at [523, 194] on span at bounding box center [527, 186] width 79 height 79
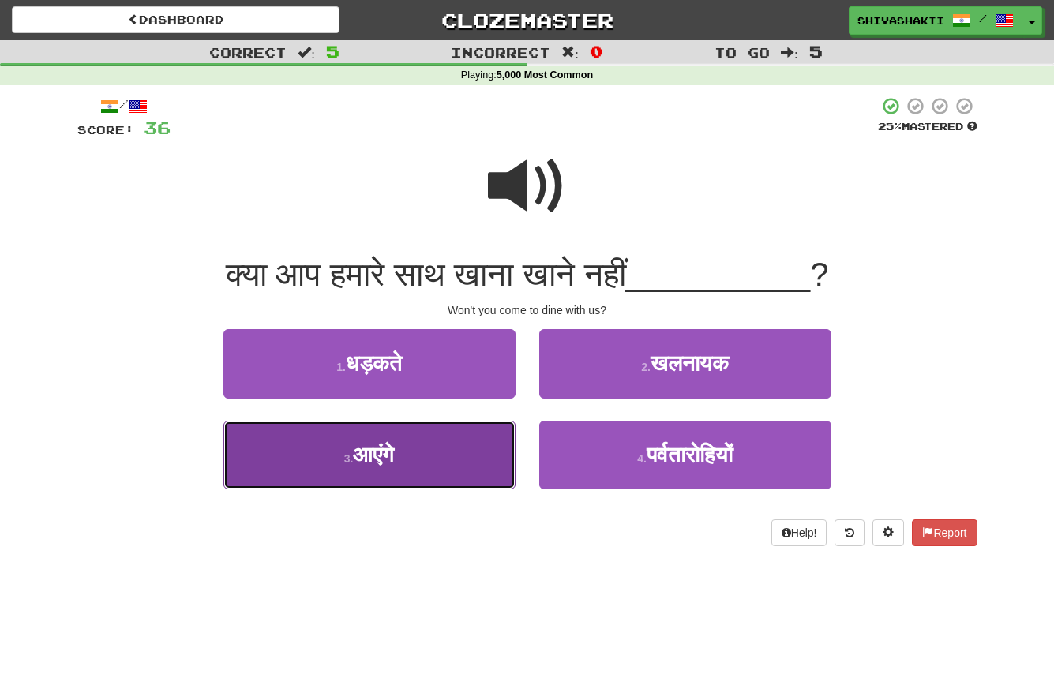
click at [386, 448] on span "आएंगे" at bounding box center [373, 455] width 41 height 24
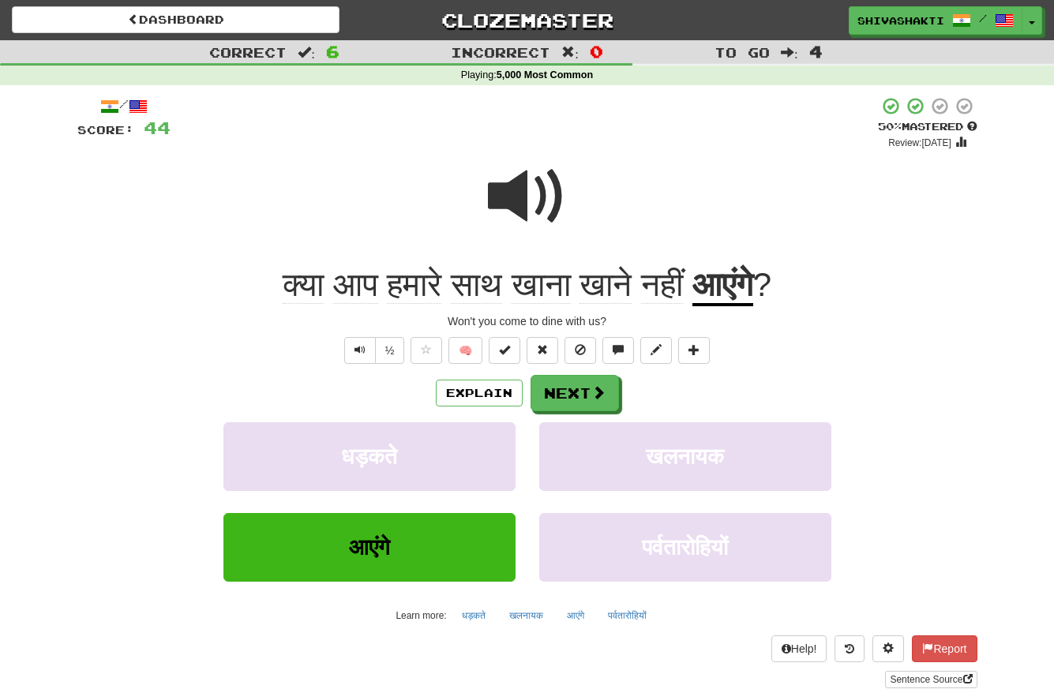
click at [504, 192] on span at bounding box center [527, 196] width 79 height 79
click at [554, 386] on button "Next" at bounding box center [575, 394] width 88 height 36
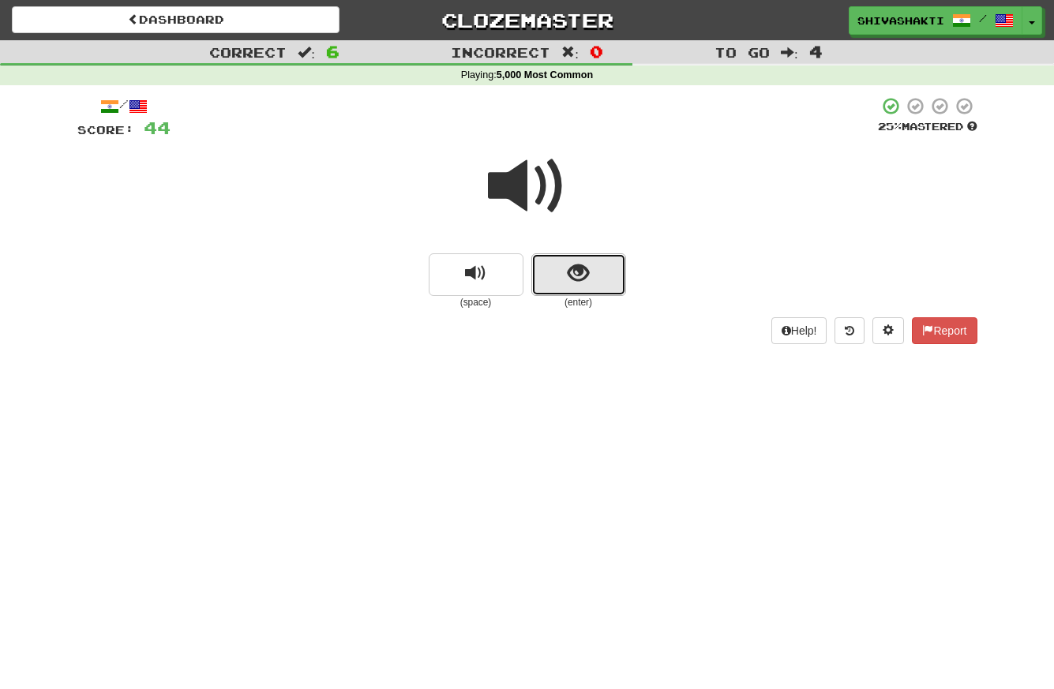
click at [571, 290] on button "show sentence" at bounding box center [578, 274] width 95 height 43
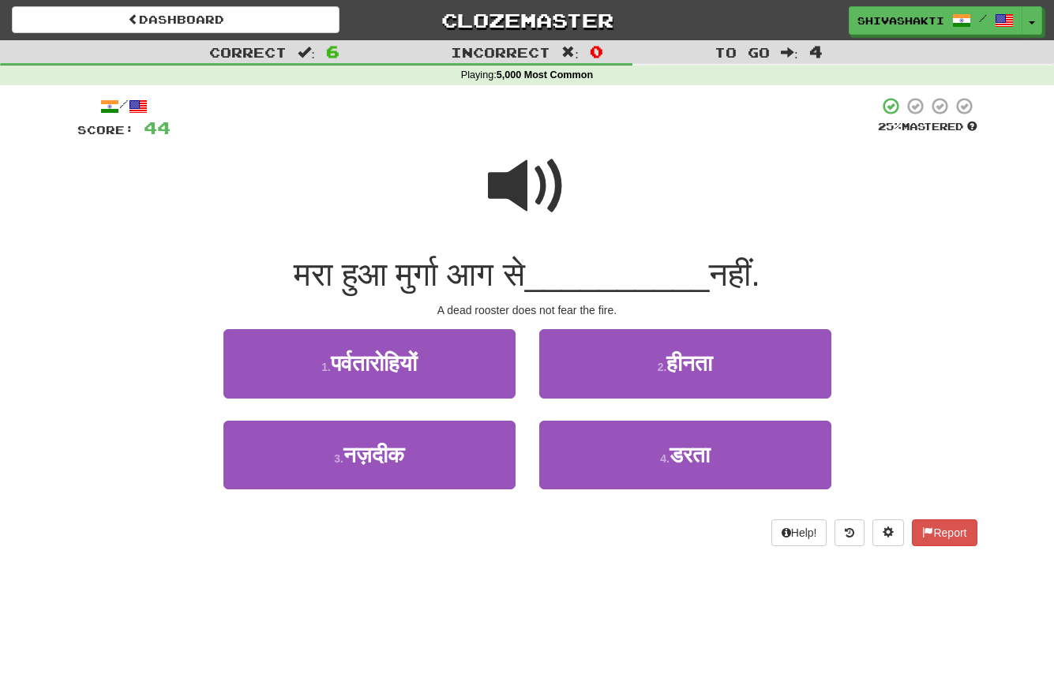
click at [518, 148] on span at bounding box center [527, 186] width 79 height 79
click at [525, 186] on span at bounding box center [527, 186] width 79 height 79
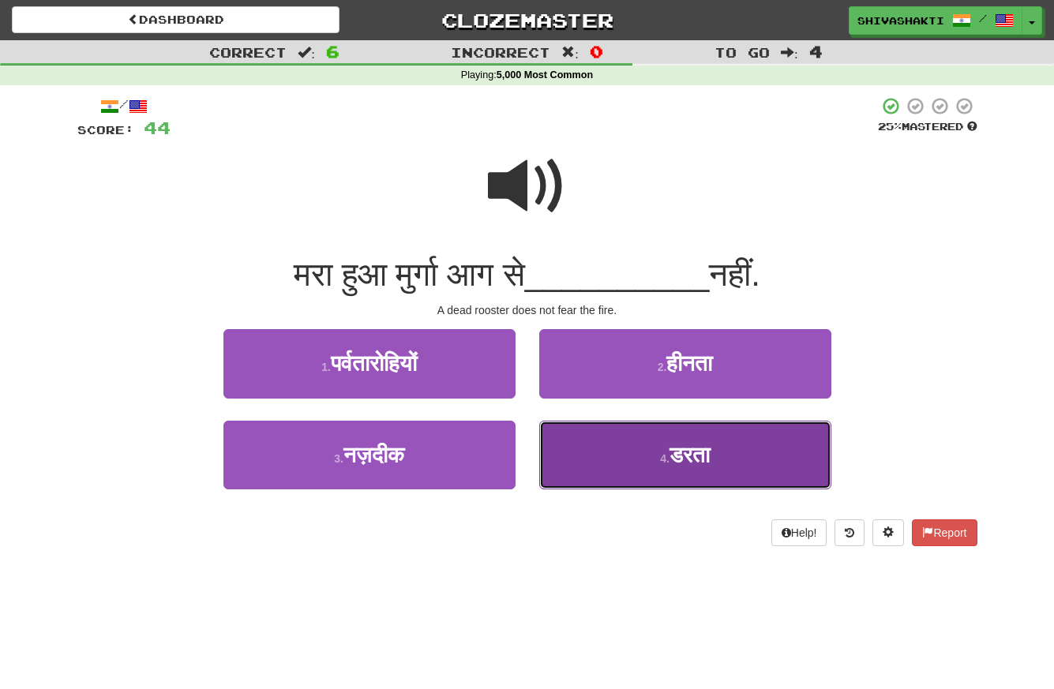
click at [588, 469] on button "4 . डरता" at bounding box center [685, 455] width 292 height 69
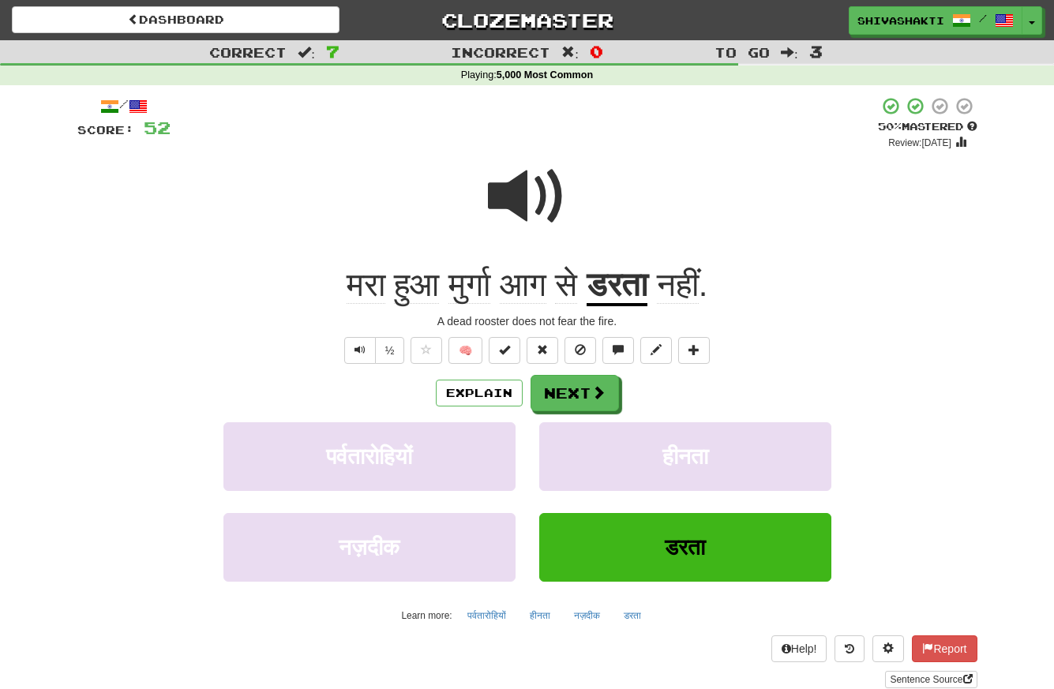
click at [526, 199] on span at bounding box center [527, 196] width 79 height 79
click at [592, 388] on span at bounding box center [599, 393] width 14 height 14
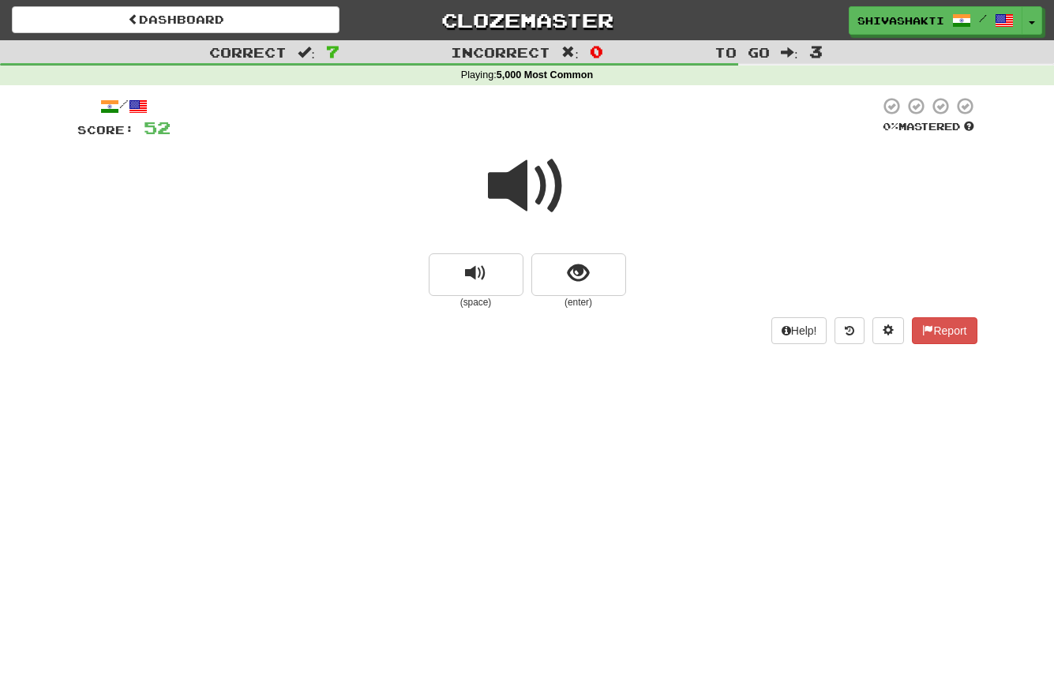
click at [543, 182] on span at bounding box center [527, 186] width 79 height 79
click at [589, 276] on button "show sentence" at bounding box center [578, 274] width 95 height 43
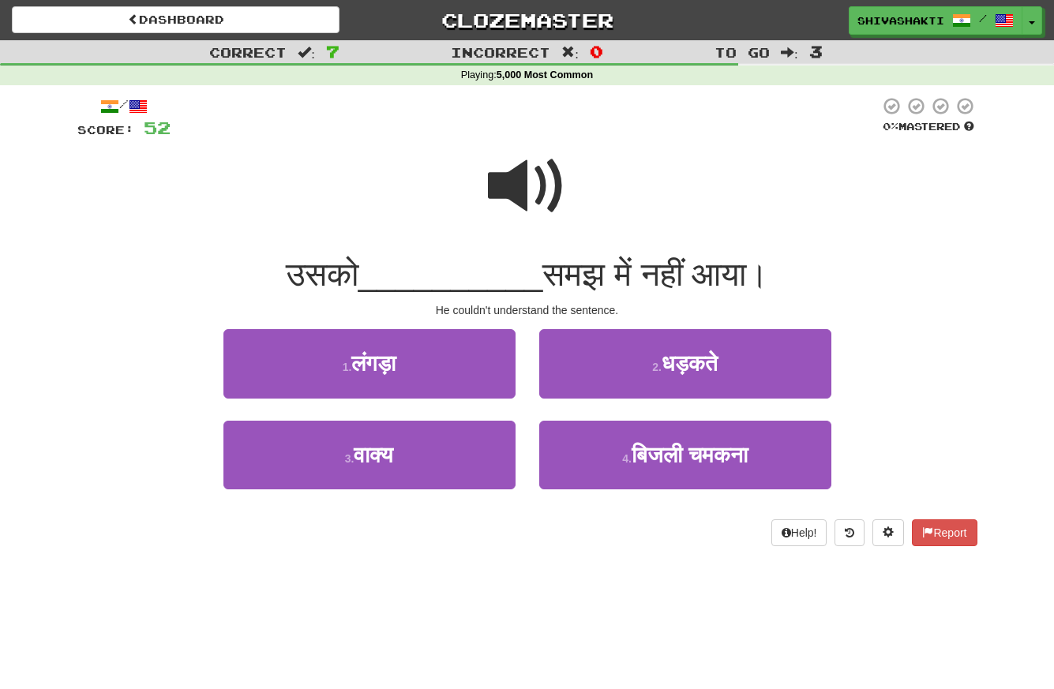
click at [530, 163] on span at bounding box center [527, 186] width 79 height 79
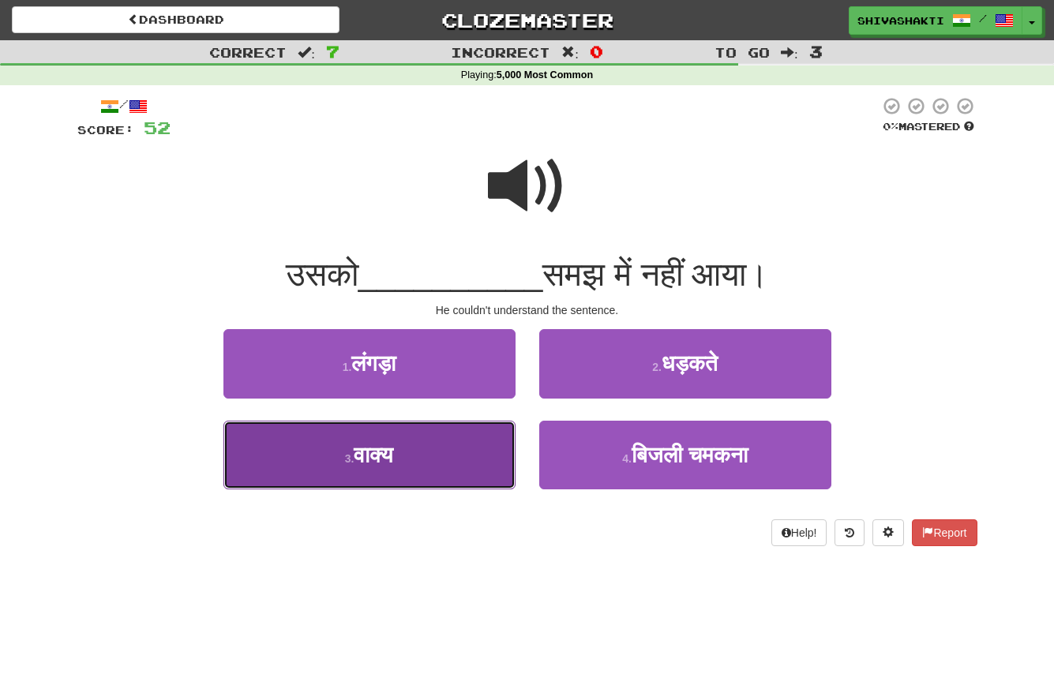
click at [397, 478] on button "3 . वाक्य" at bounding box center [369, 455] width 292 height 69
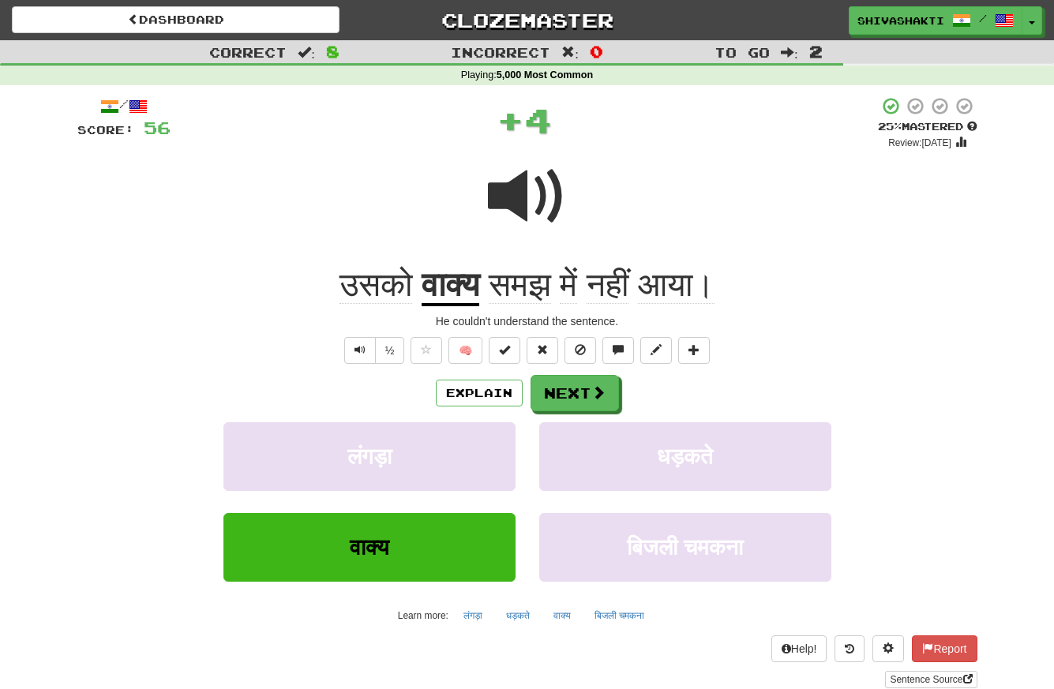
click at [508, 168] on span at bounding box center [527, 196] width 79 height 79
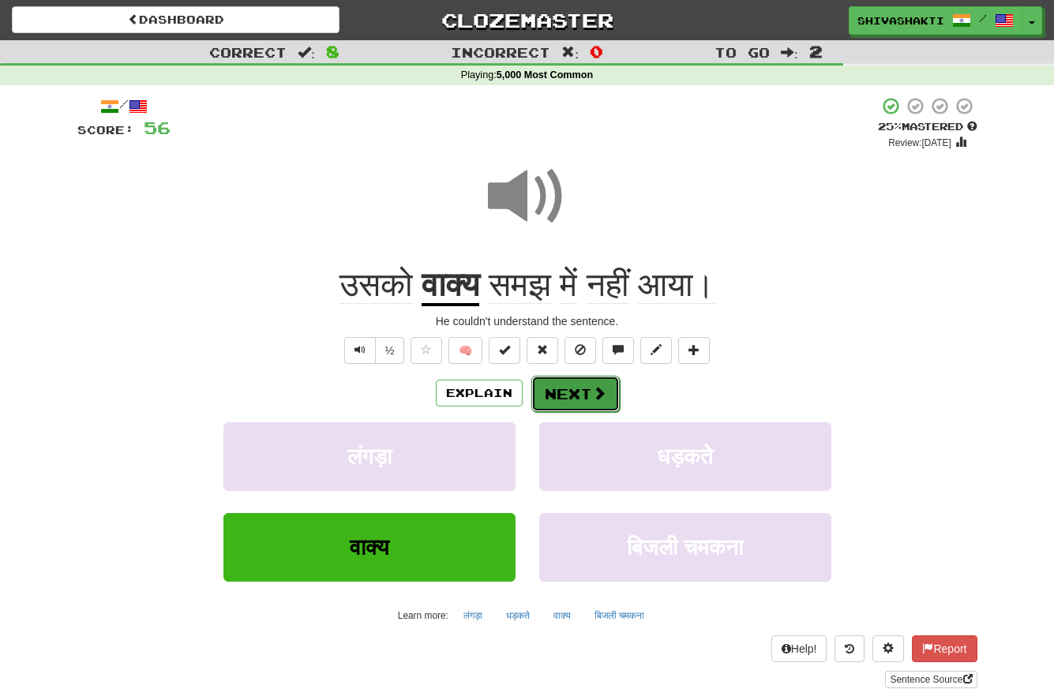
click at [578, 391] on button "Next" at bounding box center [575, 394] width 88 height 36
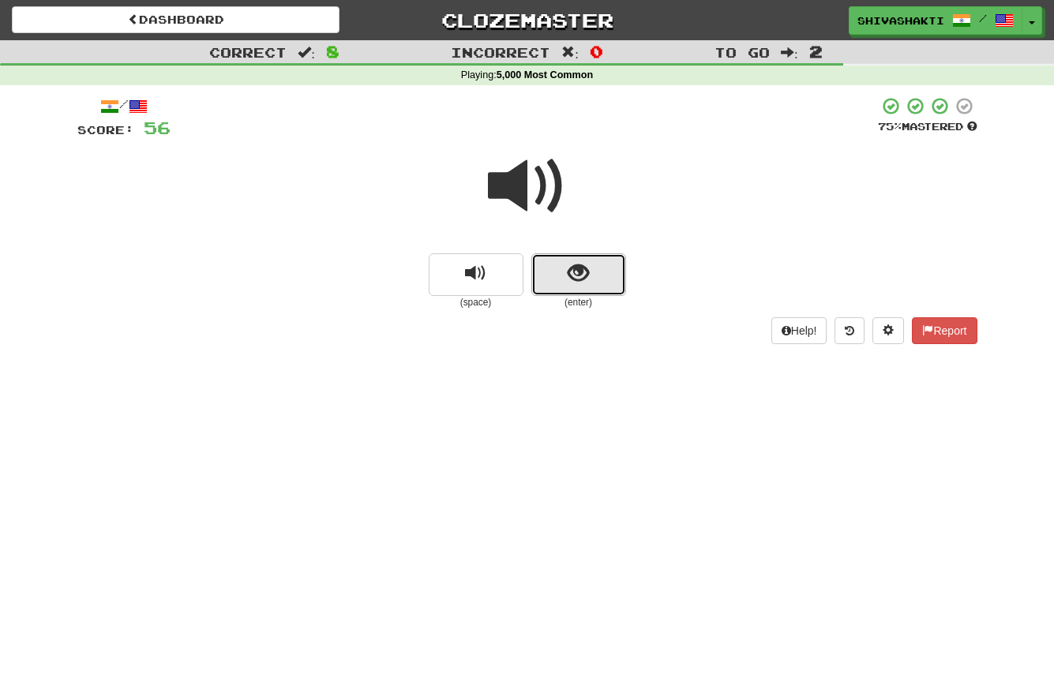
click at [567, 264] on span "show sentence" at bounding box center [577, 273] width 21 height 21
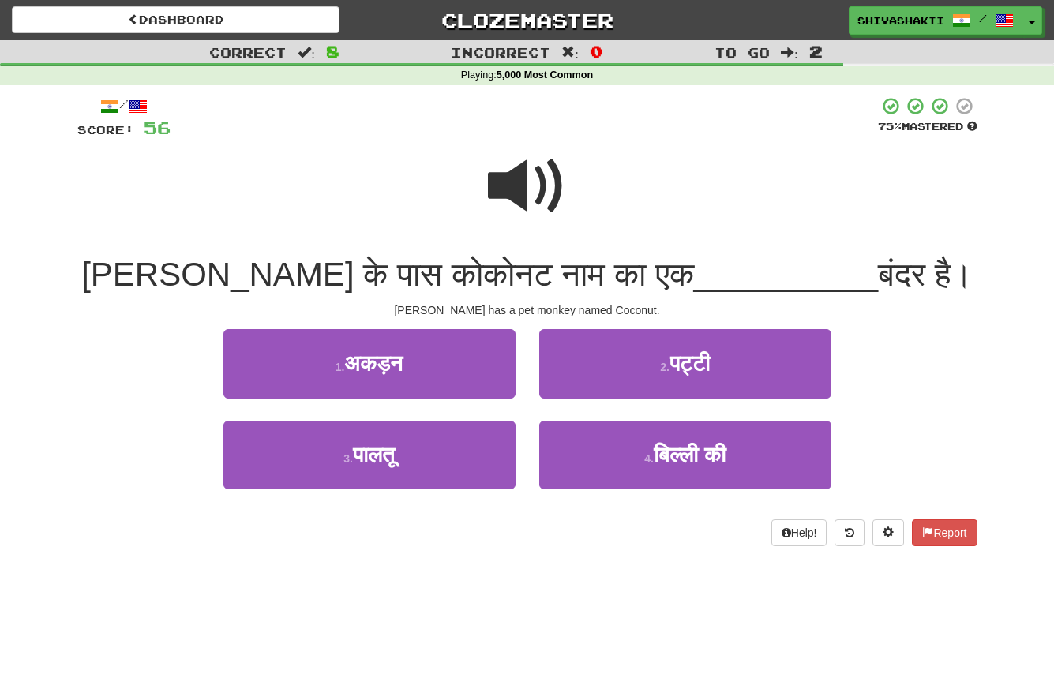
click at [535, 190] on span at bounding box center [527, 186] width 79 height 79
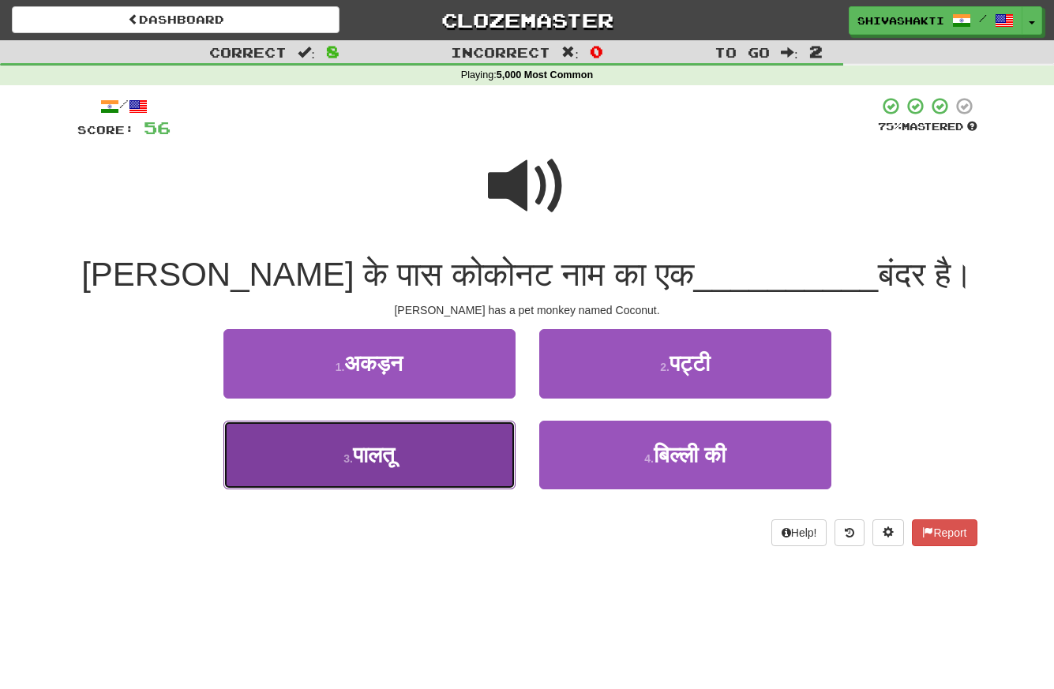
click at [412, 463] on button "3 . पालतू" at bounding box center [369, 455] width 292 height 69
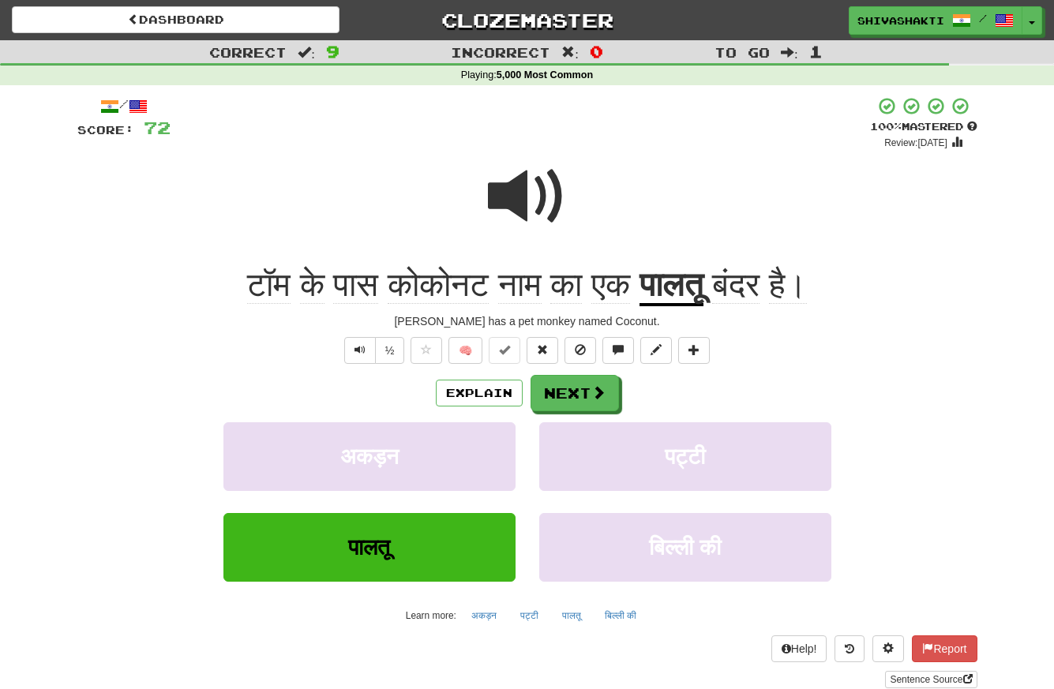
click at [533, 202] on span at bounding box center [527, 196] width 79 height 79
click at [567, 404] on button "Next" at bounding box center [575, 394] width 88 height 36
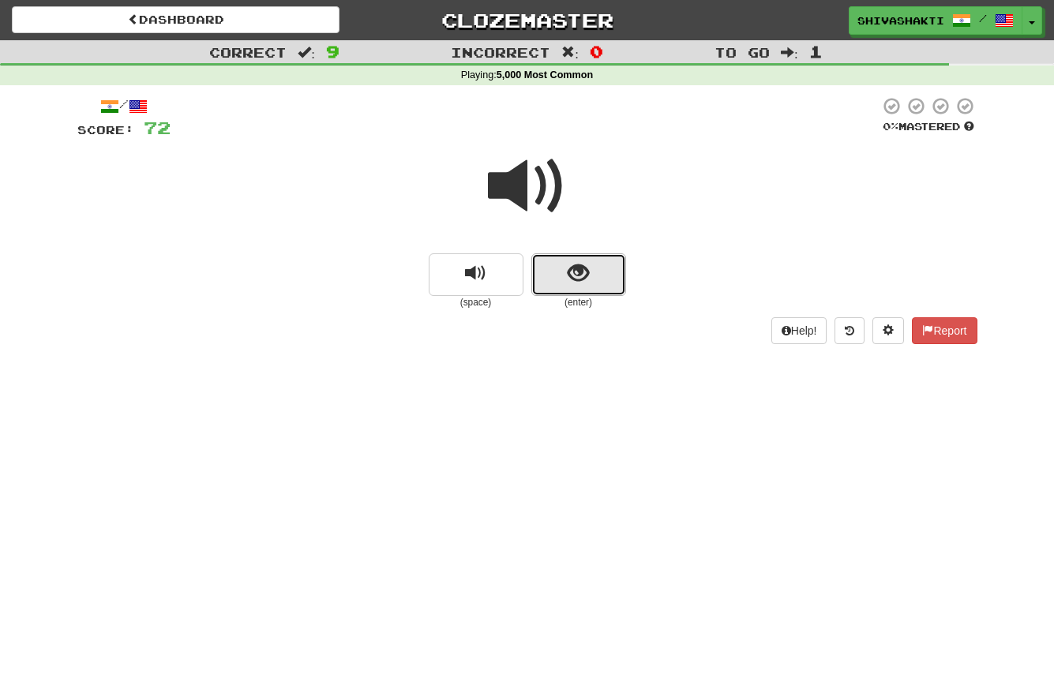
click at [586, 263] on span "show sentence" at bounding box center [577, 273] width 21 height 21
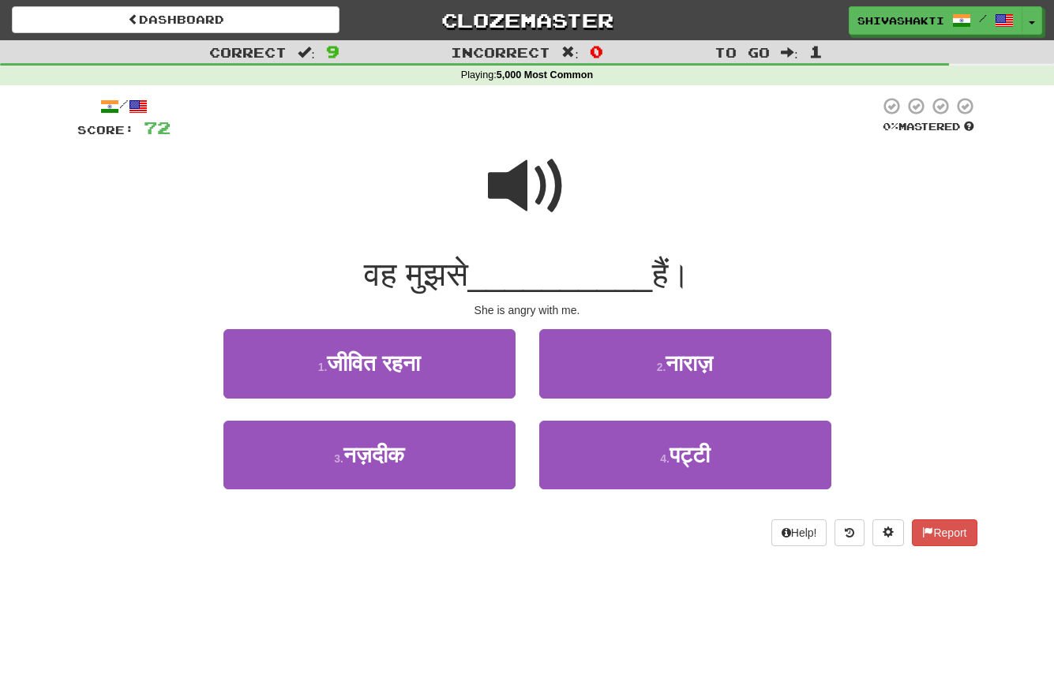
click at [534, 178] on span at bounding box center [527, 186] width 79 height 79
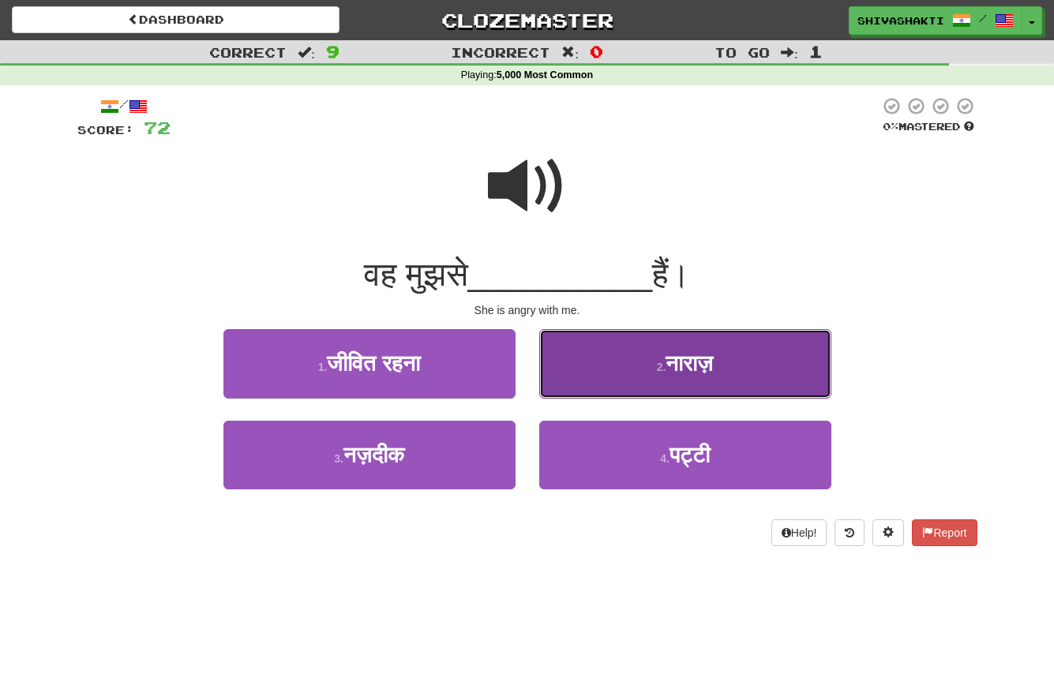
click at [653, 386] on button "2 . नाराज़" at bounding box center [685, 363] width 292 height 69
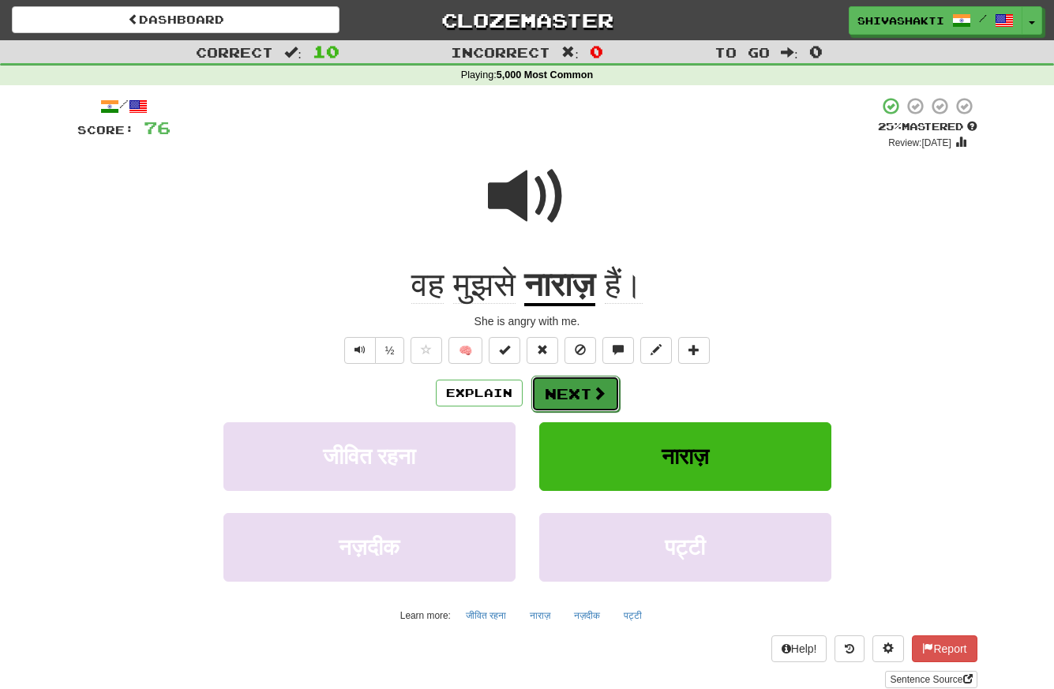
click at [586, 393] on button "Next" at bounding box center [575, 394] width 88 height 36
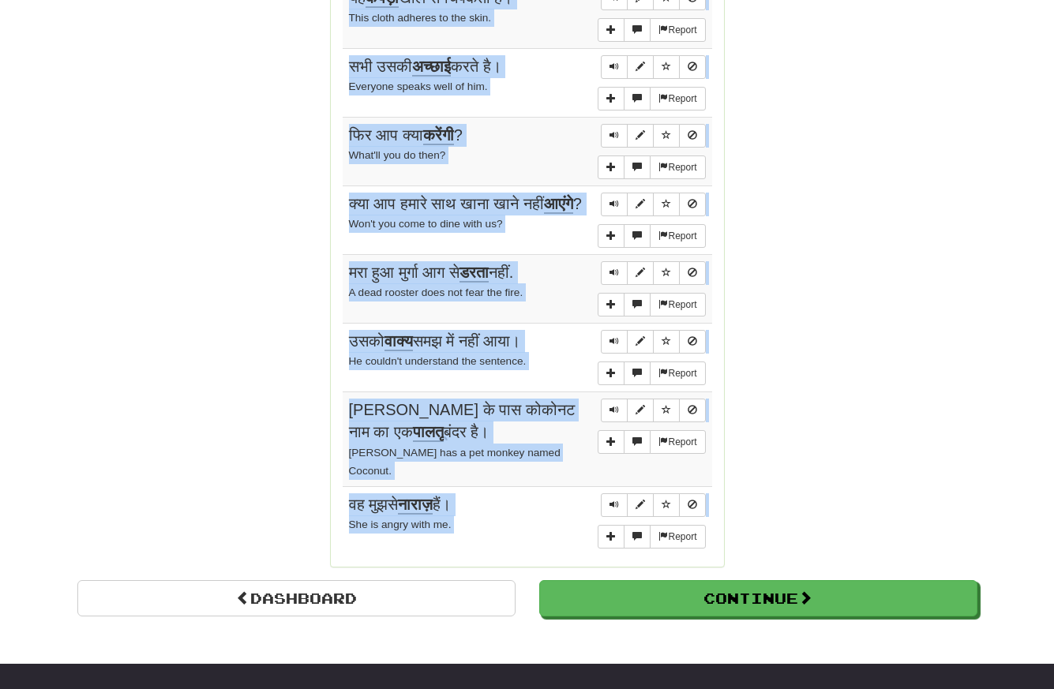
scroll to position [1274, 0]
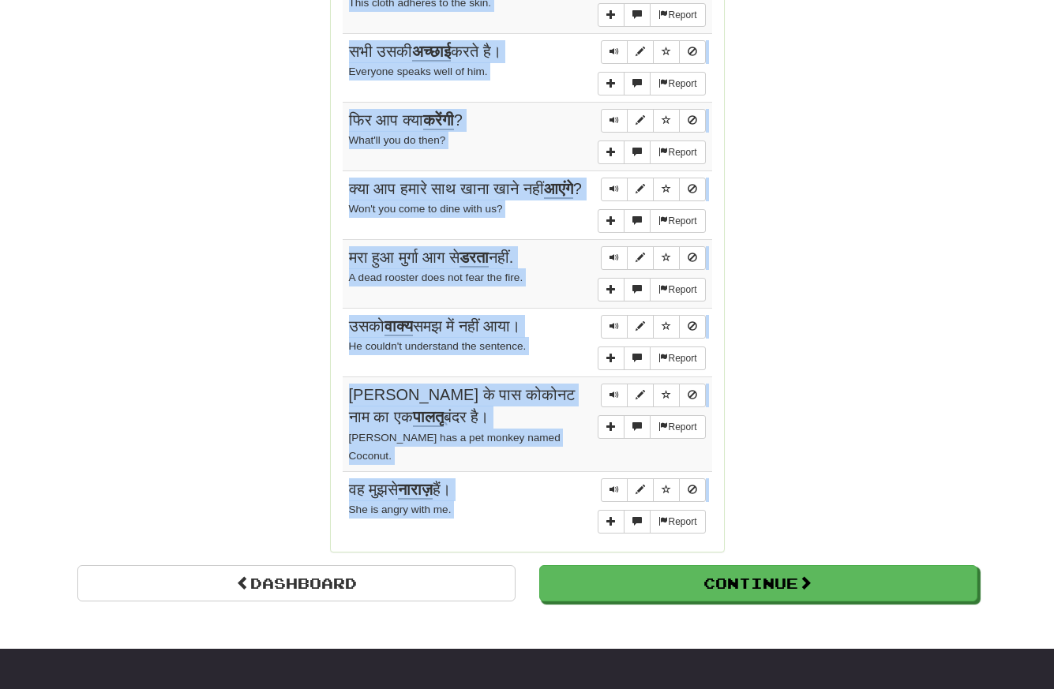
drag, startPoint x: 344, startPoint y: 159, endPoint x: 494, endPoint y: 573, distance: 440.7
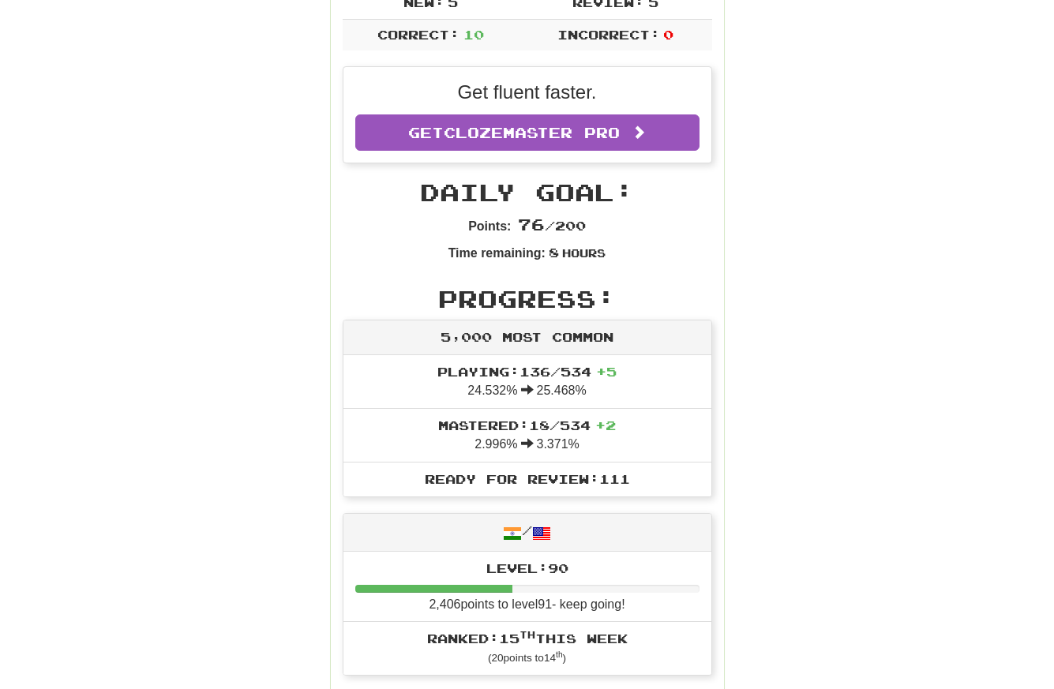
scroll to position [0, 0]
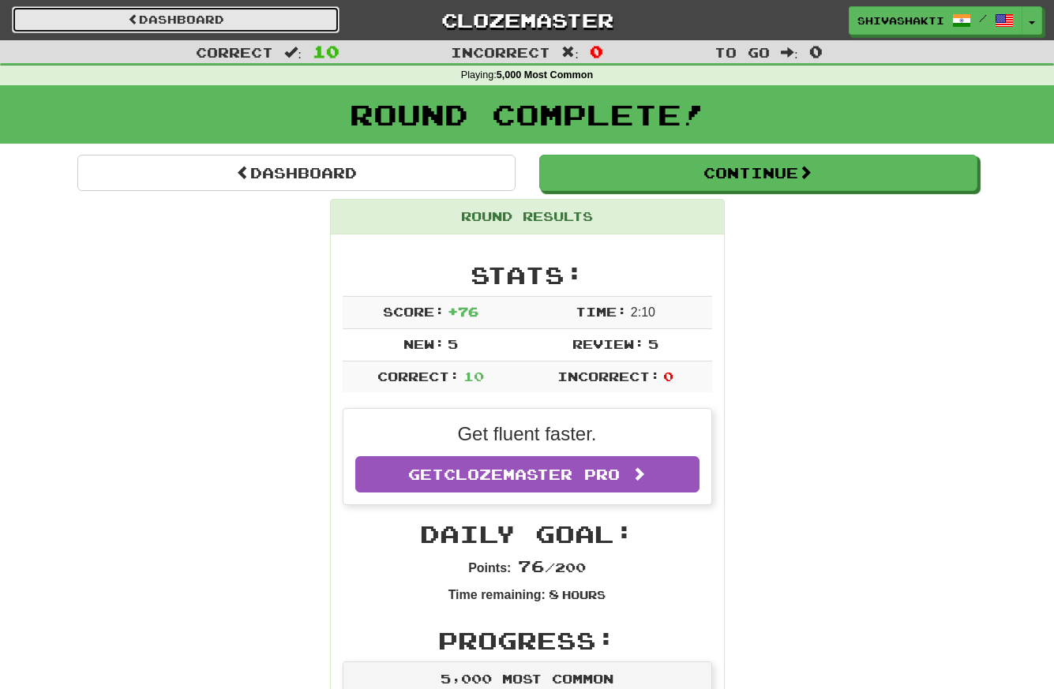
click at [164, 20] on link "Dashboard" at bounding box center [176, 19] width 328 height 27
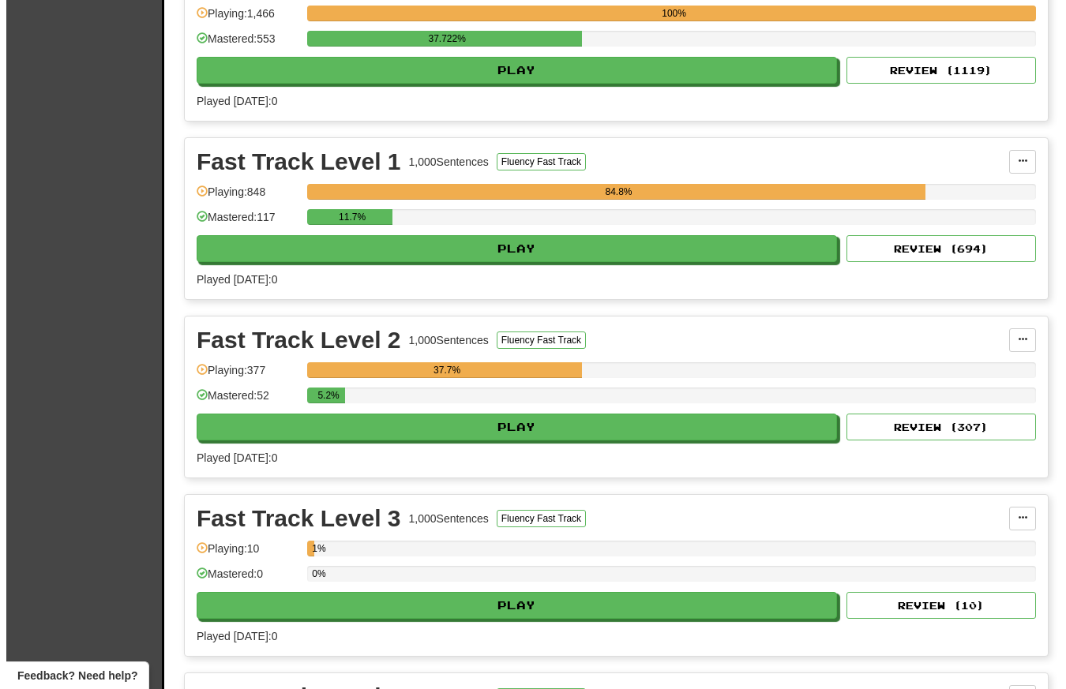
scroll to position [2040, 0]
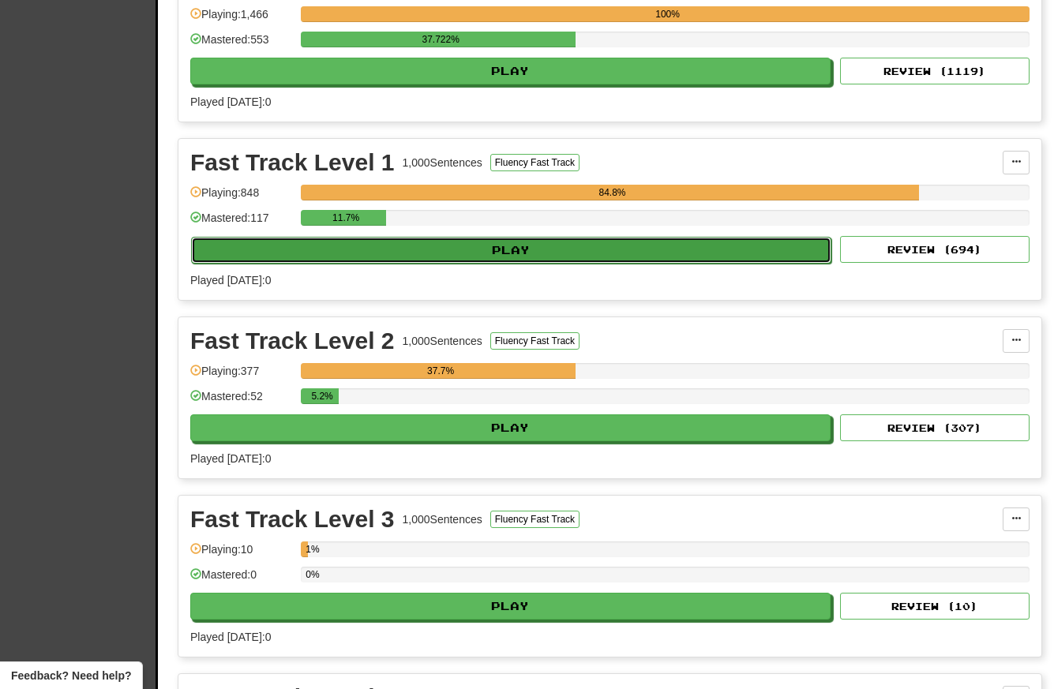
click at [535, 247] on button "Play" at bounding box center [511, 250] width 640 height 27
select select "**"
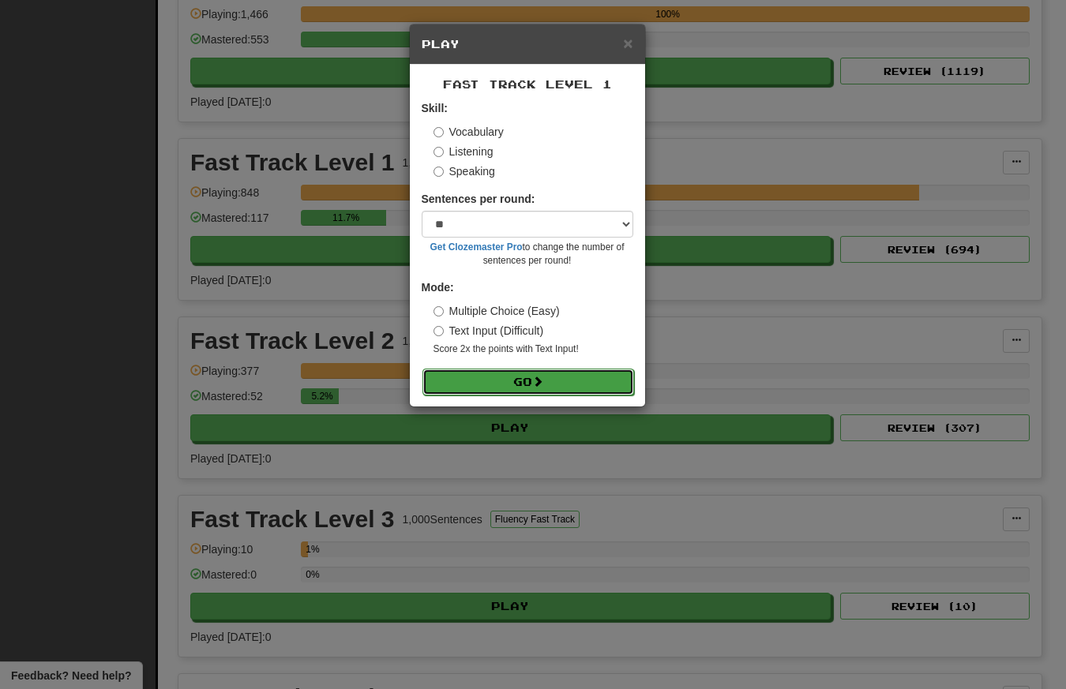
click at [527, 382] on button "Go" at bounding box center [528, 382] width 212 height 27
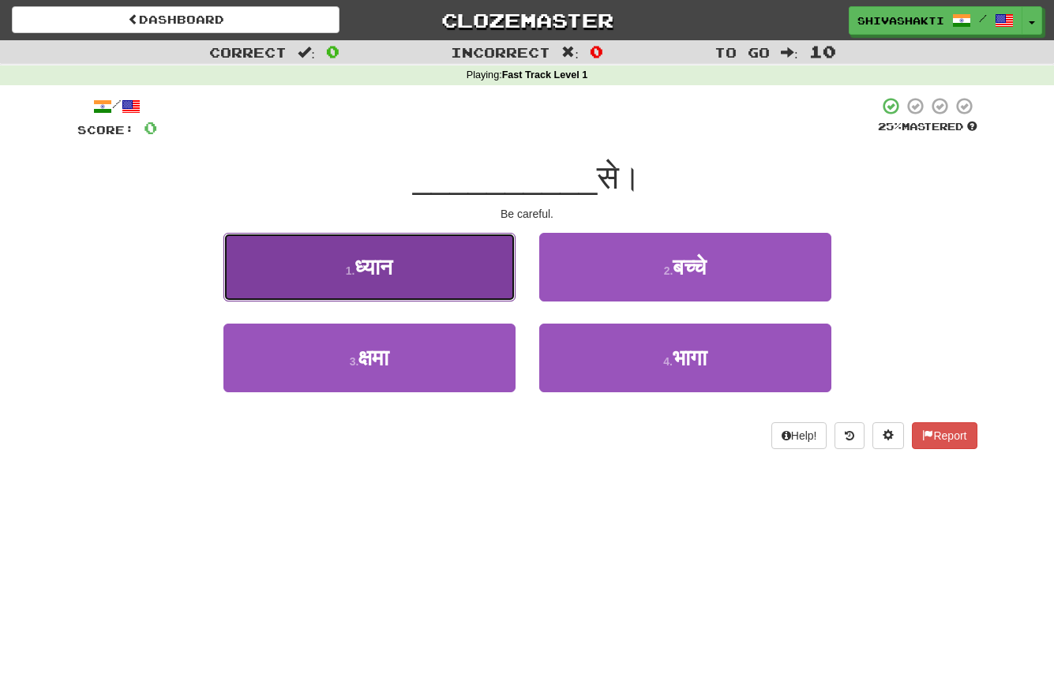
click at [402, 257] on button "1 . ध्यान" at bounding box center [369, 267] width 292 height 69
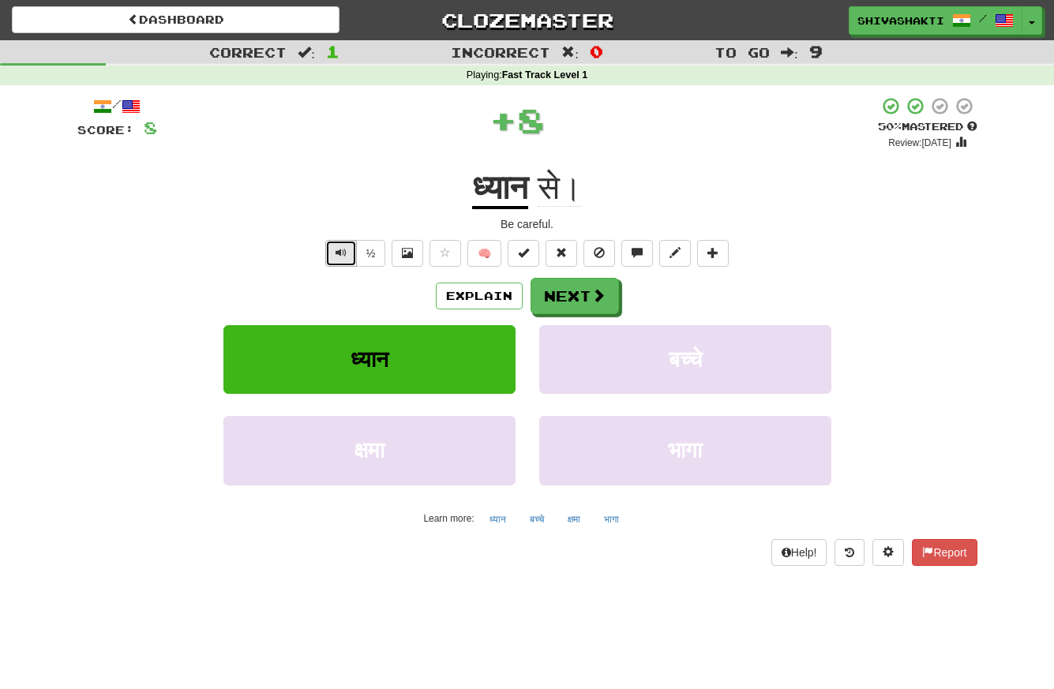
click at [337, 252] on span "Text-to-speech controls" at bounding box center [340, 252] width 11 height 11
click at [476, 305] on button "Explain" at bounding box center [479, 296] width 87 height 27
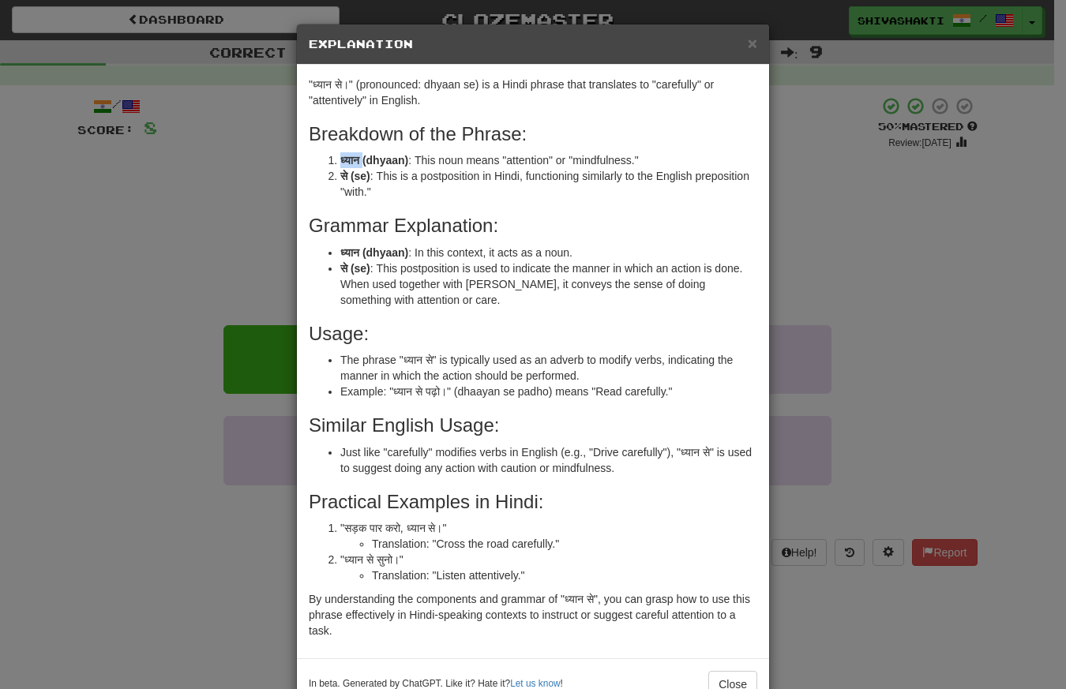
drag, startPoint x: 357, startPoint y: 162, endPoint x: 321, endPoint y: 161, distance: 35.5
click at [321, 161] on ol "ध्यान (dhyaan) : This noun means "attention" or "mindfulness." से (se) : This i…" at bounding box center [533, 175] width 448 height 47
copy strong "ध्यान"
click at [88, 240] on div "× Explanation "ध्यान से।" (pronounced: dhyaan se) is a Hindi phrase that transl…" at bounding box center [533, 344] width 1066 height 689
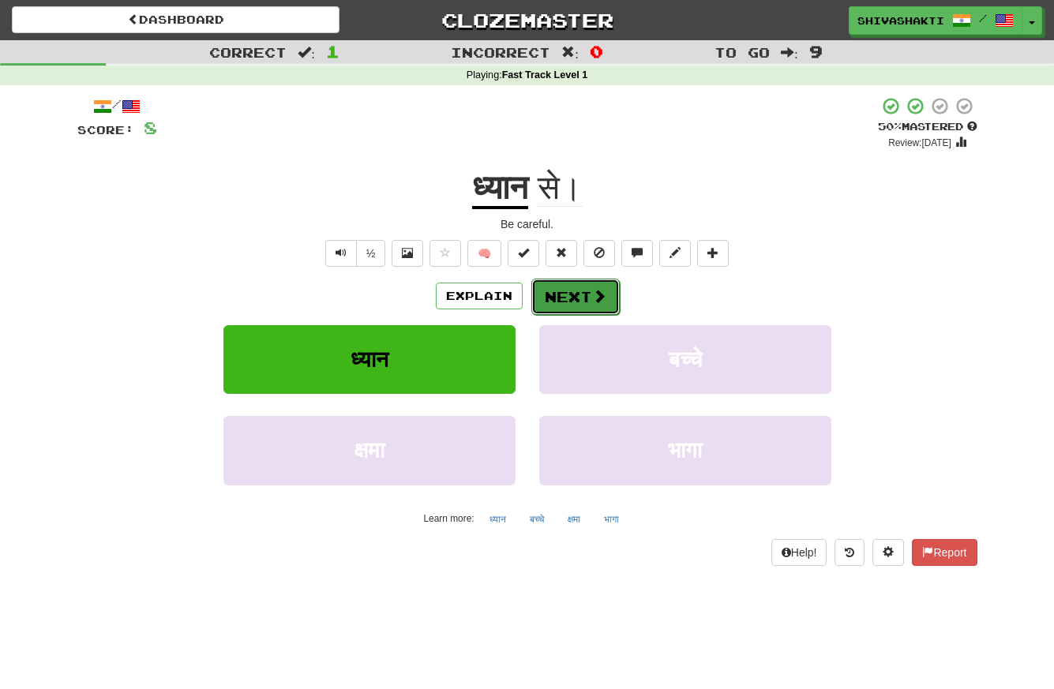
click at [589, 298] on button "Next" at bounding box center [575, 297] width 88 height 36
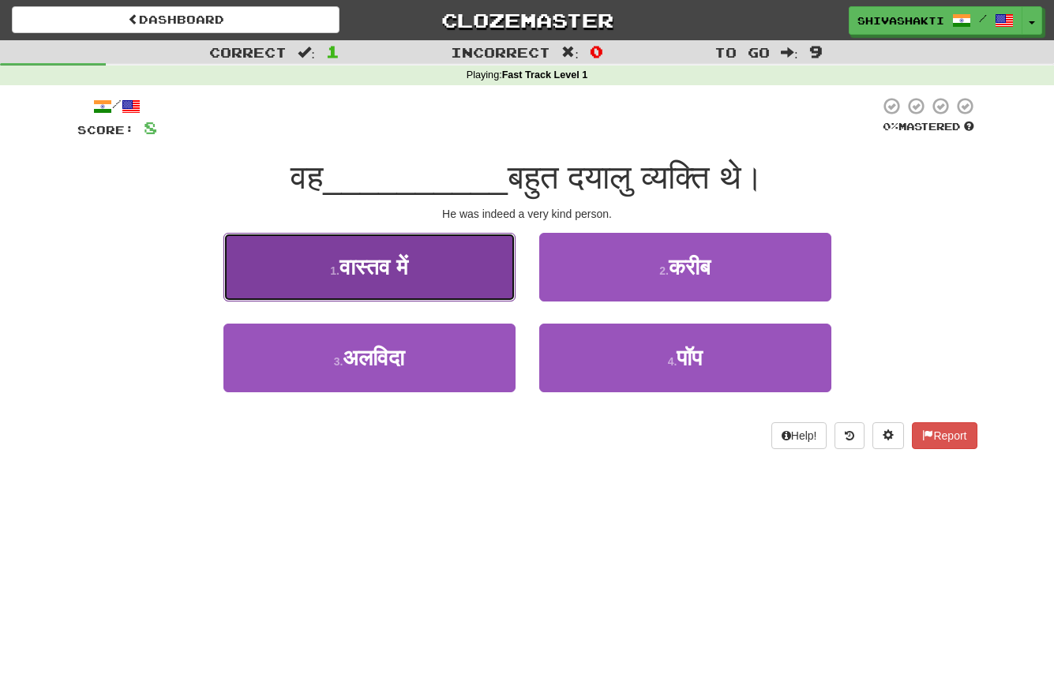
click at [388, 260] on span "वास्तव में" at bounding box center [373, 267] width 69 height 24
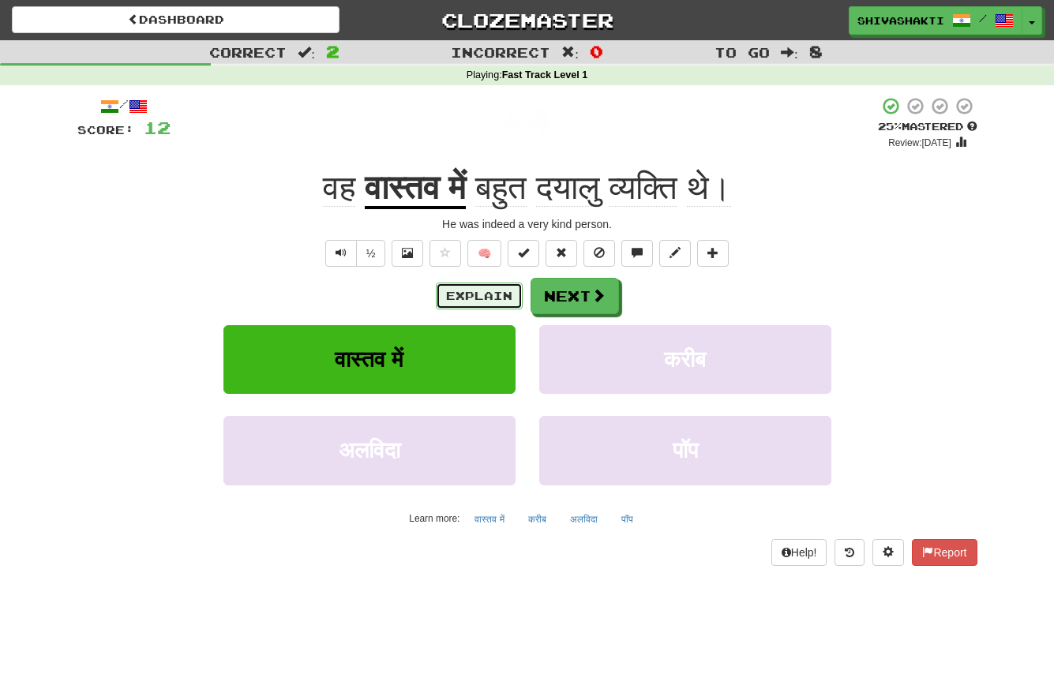
click at [485, 295] on button "Explain" at bounding box center [479, 296] width 87 height 27
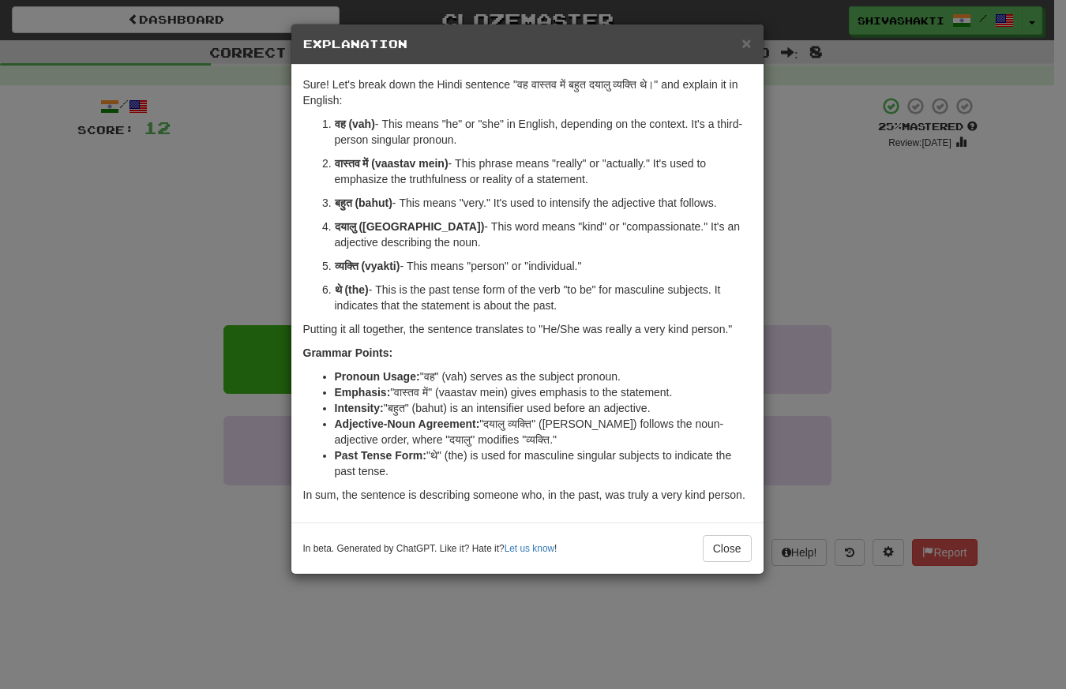
click at [167, 217] on div "× Explanation Sure! Let's break down the Hindi sentence "वह वास्तव में बहुत दया…" at bounding box center [533, 344] width 1066 height 689
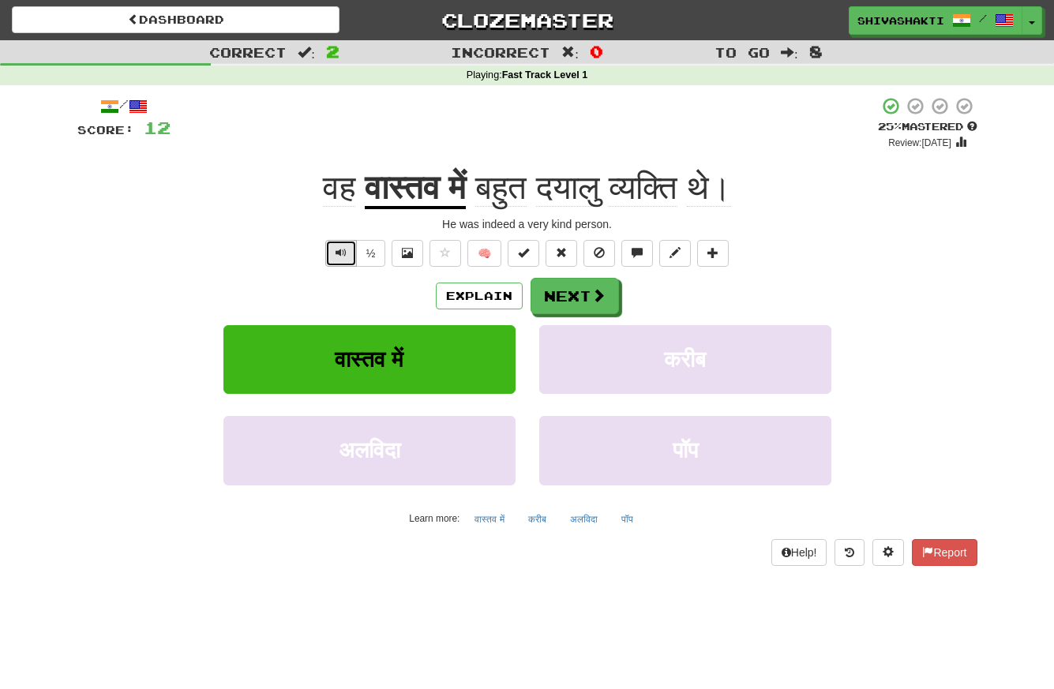
click at [342, 250] on span "Text-to-speech controls" at bounding box center [340, 252] width 11 height 11
click at [597, 297] on span at bounding box center [599, 296] width 14 height 14
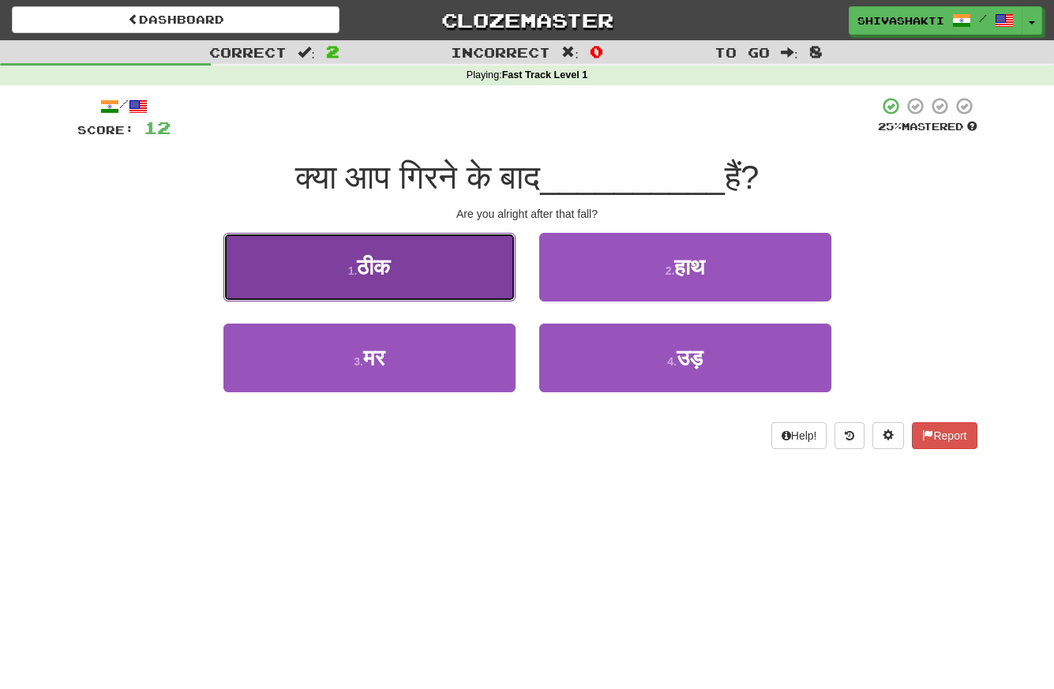
click at [406, 254] on button "1 . ठीक" at bounding box center [369, 267] width 292 height 69
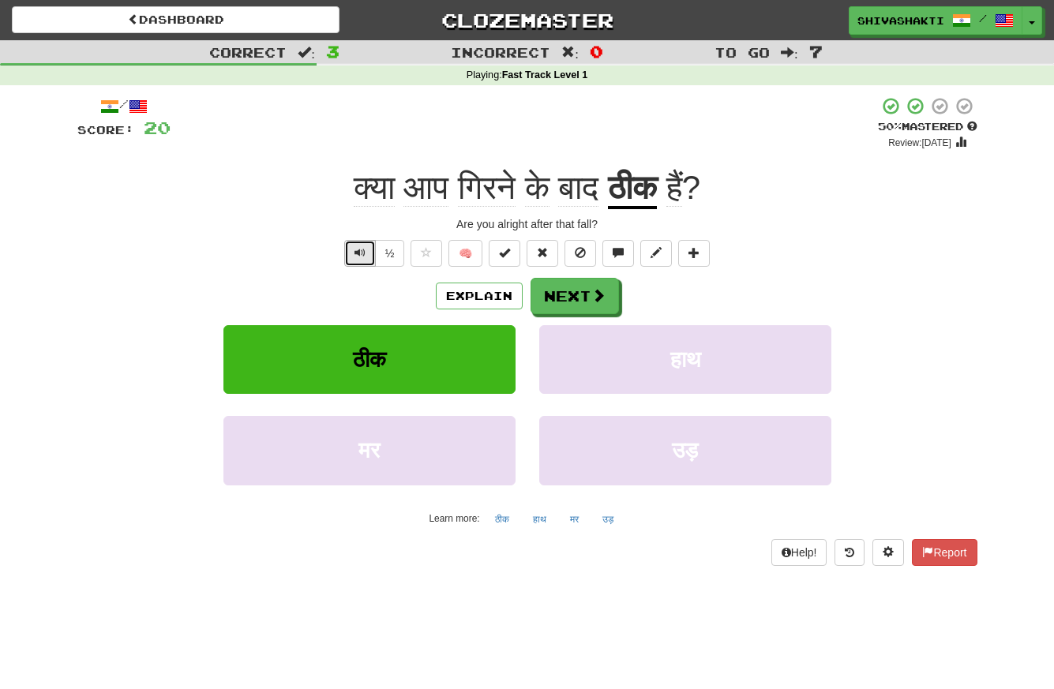
click at [352, 259] on button "Text-to-speech controls" at bounding box center [360, 253] width 32 height 27
click at [566, 295] on button "Next" at bounding box center [575, 297] width 88 height 36
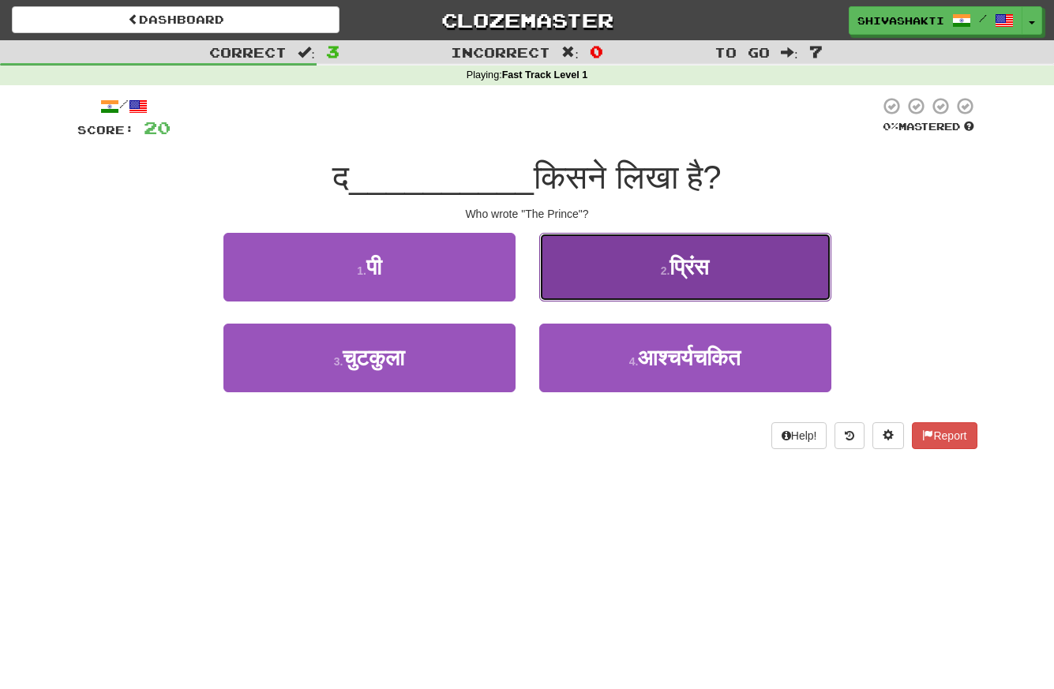
click at [717, 277] on button "2 . प्रिंस" at bounding box center [685, 267] width 292 height 69
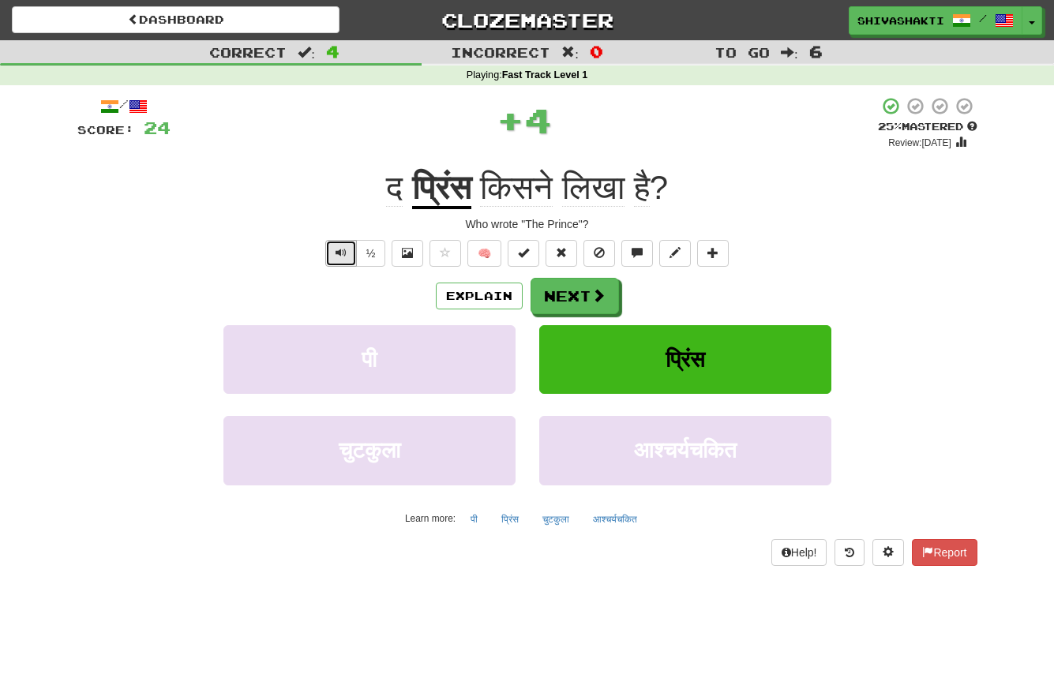
click at [336, 250] on span "Text-to-speech controls" at bounding box center [340, 252] width 11 height 11
click at [338, 254] on span "Text-to-speech controls" at bounding box center [340, 252] width 11 height 11
click at [594, 305] on button "Next" at bounding box center [575, 297] width 88 height 36
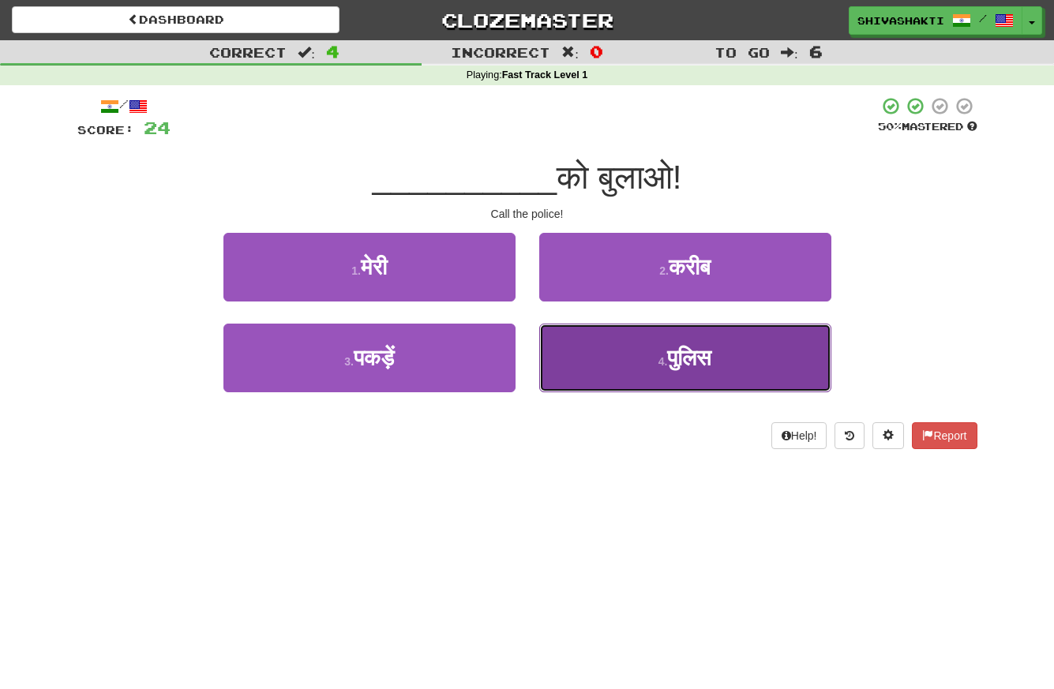
click at [654, 370] on button "4 . पुलिस" at bounding box center [685, 358] width 292 height 69
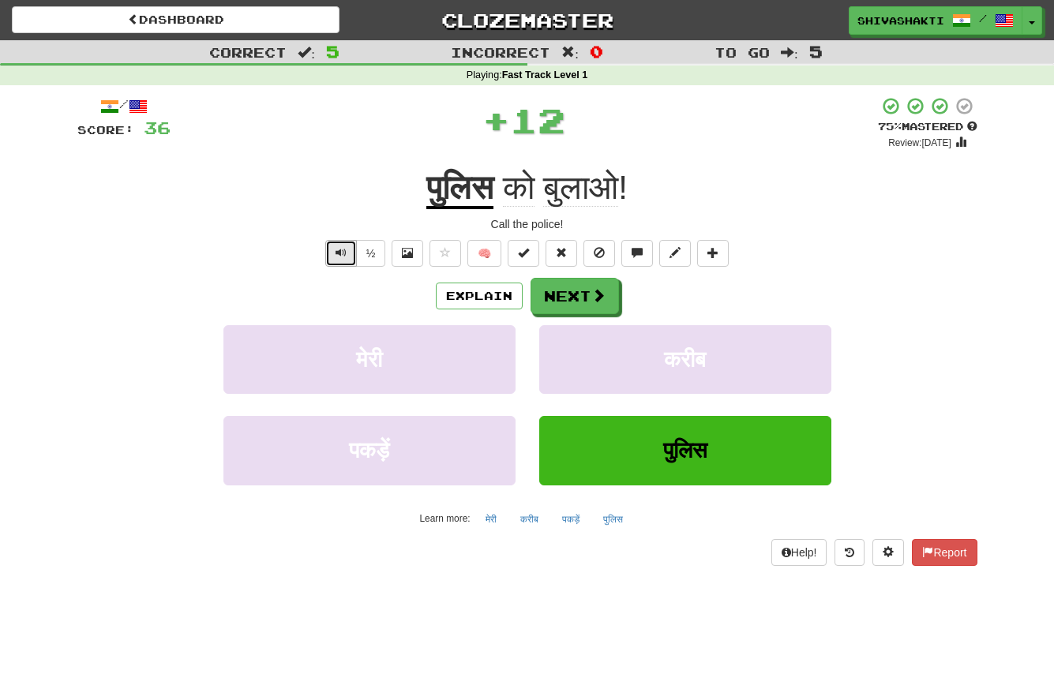
click at [341, 253] on span "Text-to-speech controls" at bounding box center [340, 252] width 11 height 11
click at [556, 302] on button "Next" at bounding box center [575, 297] width 88 height 36
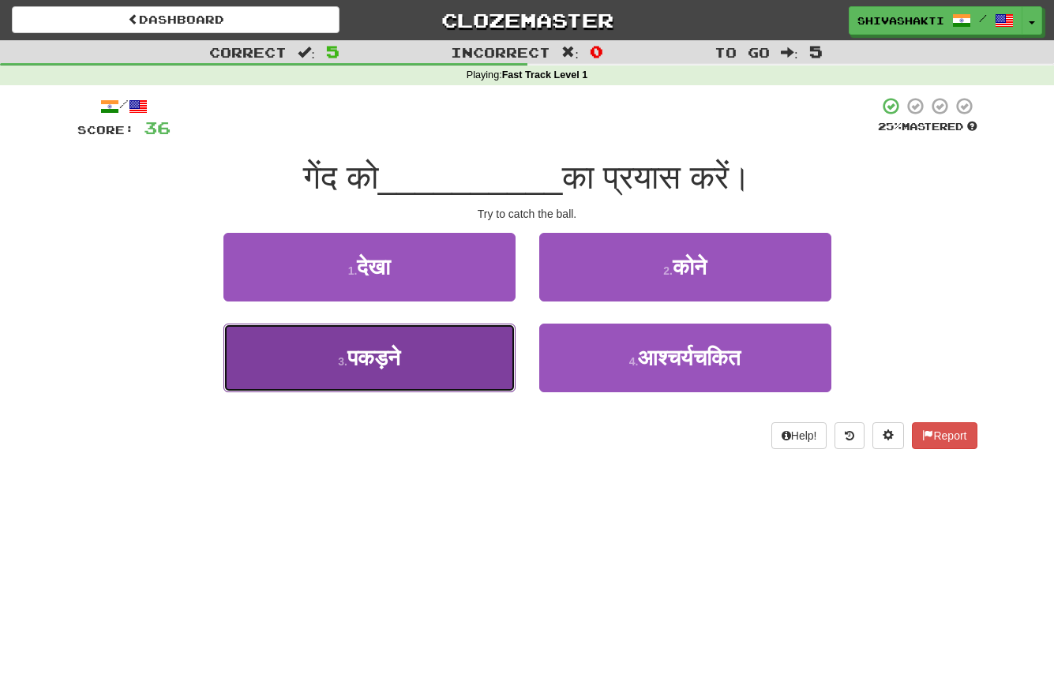
click at [344, 357] on small "3 ." at bounding box center [342, 361] width 9 height 13
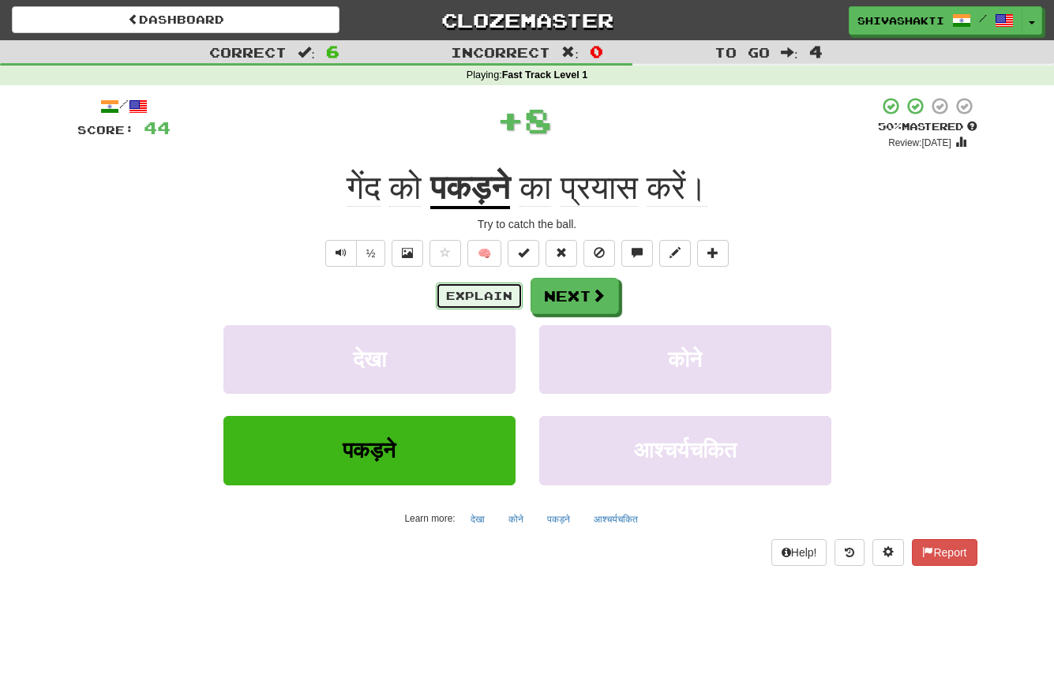
click at [483, 298] on button "Explain" at bounding box center [479, 296] width 87 height 27
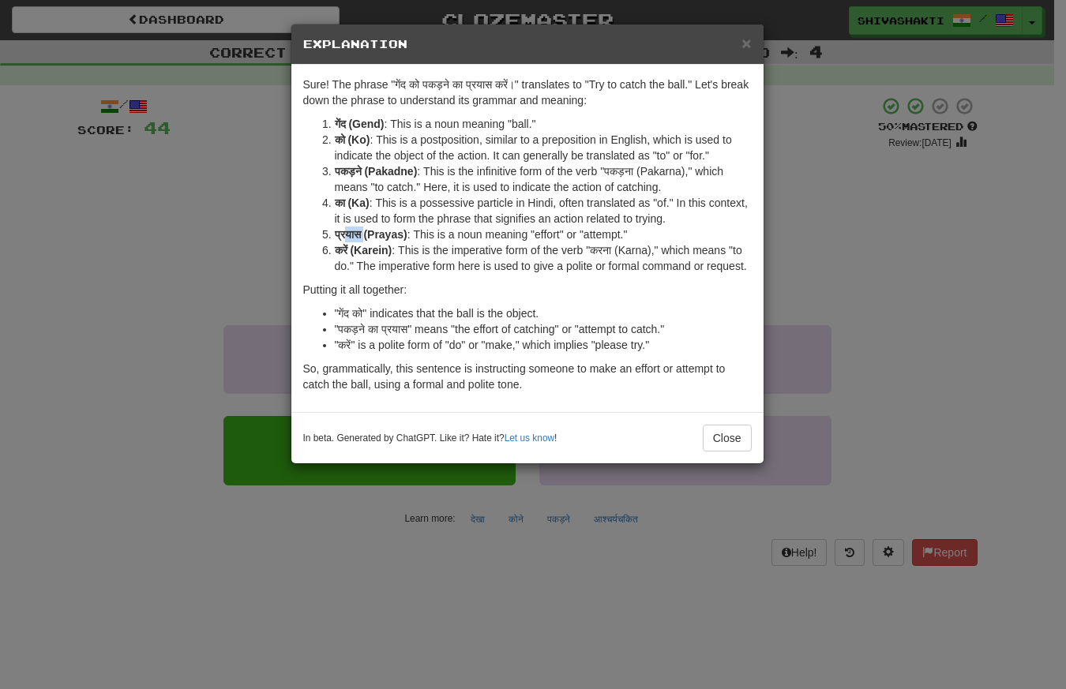
drag, startPoint x: 362, startPoint y: 234, endPoint x: 341, endPoint y: 234, distance: 21.3
click at [343, 234] on strong "प्रयास (Prayas)" at bounding box center [371, 234] width 73 height 13
click at [335, 233] on li "प्रयास (Prayas) : This is a noun meaning "effort" or "attempt."" at bounding box center [543, 235] width 417 height 16
drag, startPoint x: 362, startPoint y: 234, endPoint x: 325, endPoint y: 234, distance: 37.1
click at [335, 234] on li "प्रयास (Prayas) : This is a noun meaning "effort" or "attempt."" at bounding box center [543, 235] width 417 height 16
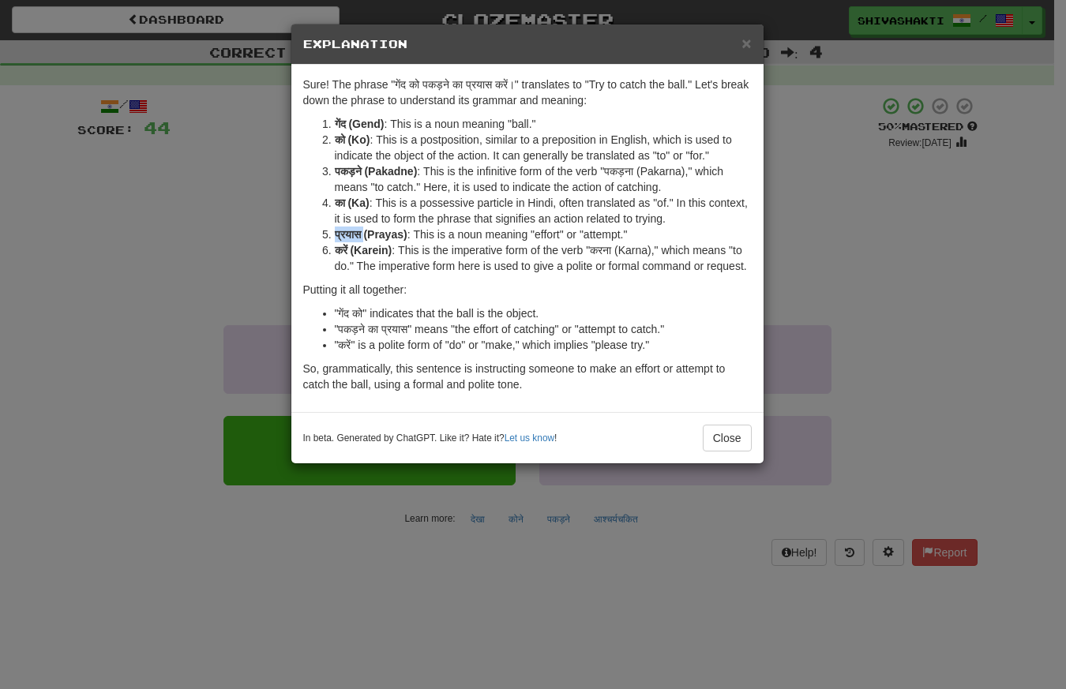
copy strong "प्रयास"
click at [162, 187] on div "× Explanation Sure! The phrase "गेंद को पकड़ने का प्रयास करें।" translates to "…" at bounding box center [533, 344] width 1066 height 689
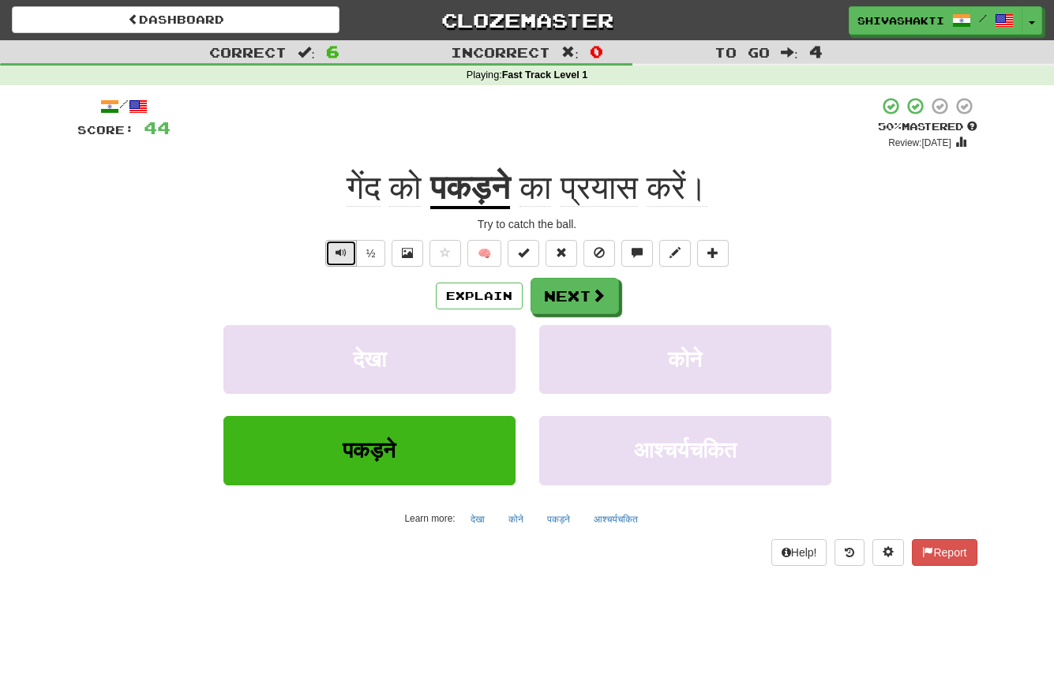
click at [343, 249] on span "Text-to-speech controls" at bounding box center [340, 252] width 11 height 11
click at [592, 298] on span at bounding box center [599, 296] width 14 height 14
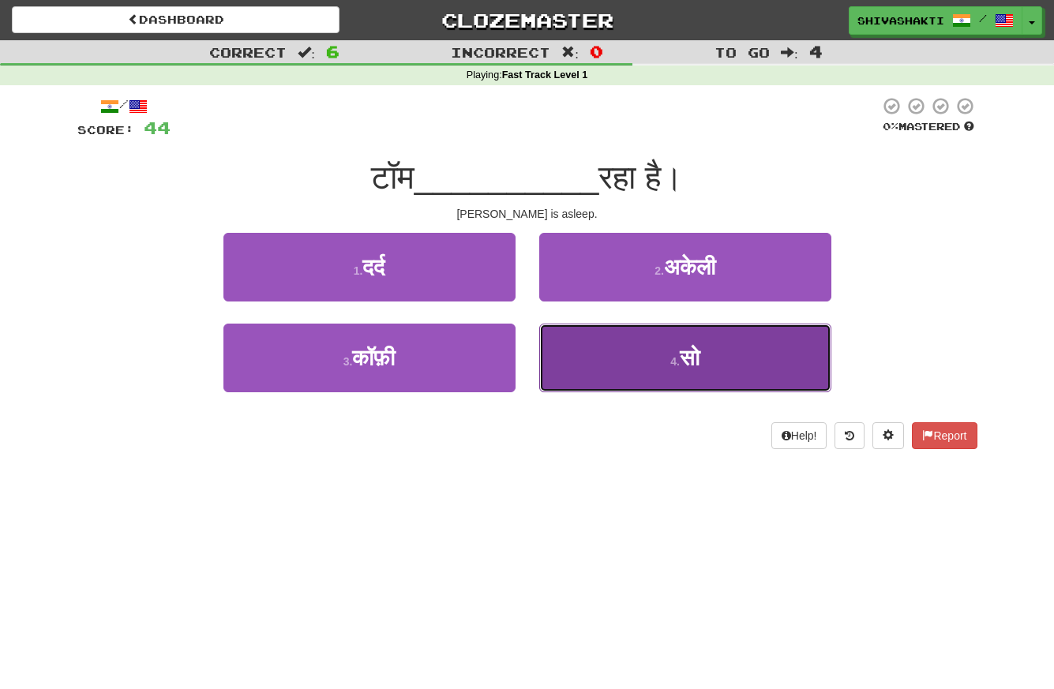
click at [649, 367] on button "4 . सो" at bounding box center [685, 358] width 292 height 69
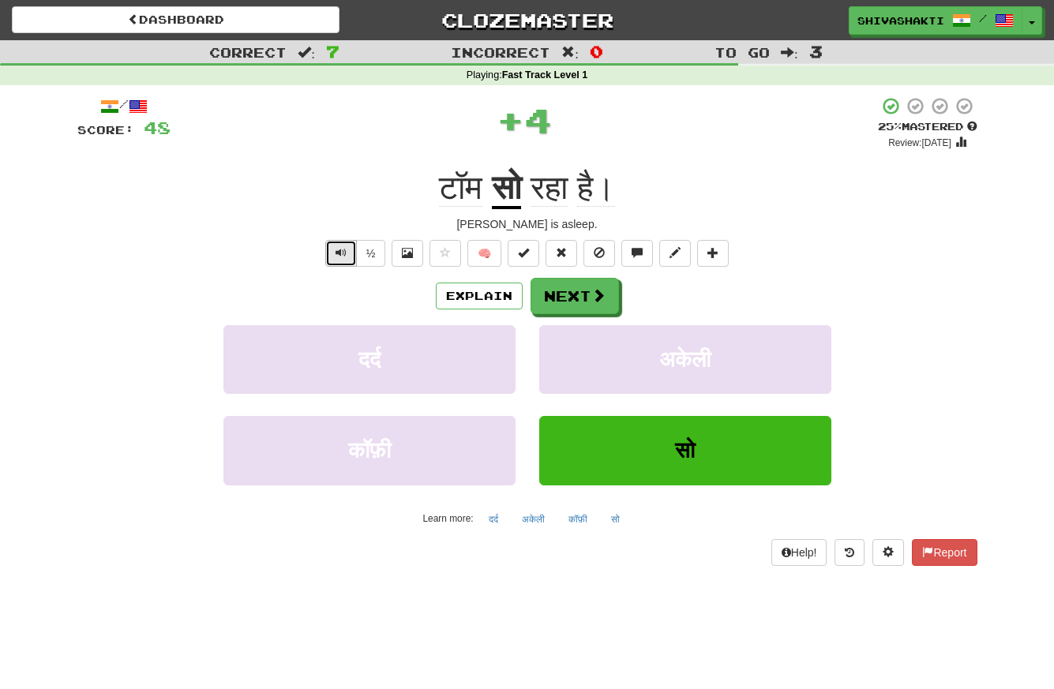
click at [333, 250] on button "Text-to-speech controls" at bounding box center [341, 253] width 32 height 27
click at [571, 298] on button "Next" at bounding box center [575, 297] width 88 height 36
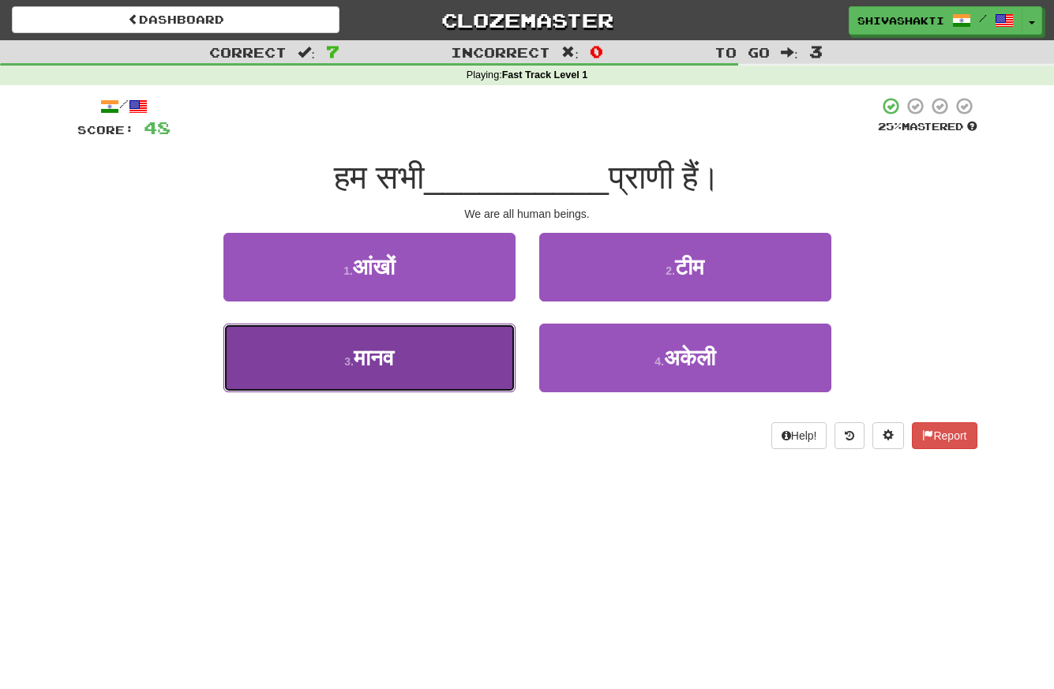
click at [442, 348] on button "3 . मानव" at bounding box center [369, 358] width 292 height 69
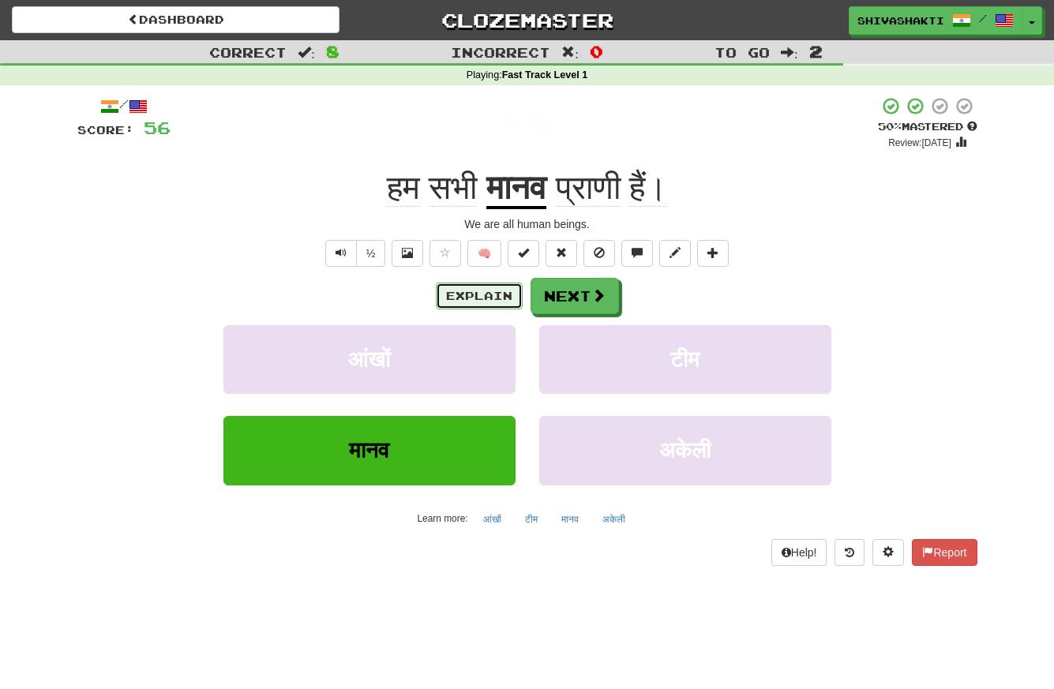
click at [496, 298] on button "Explain" at bounding box center [479, 296] width 87 height 27
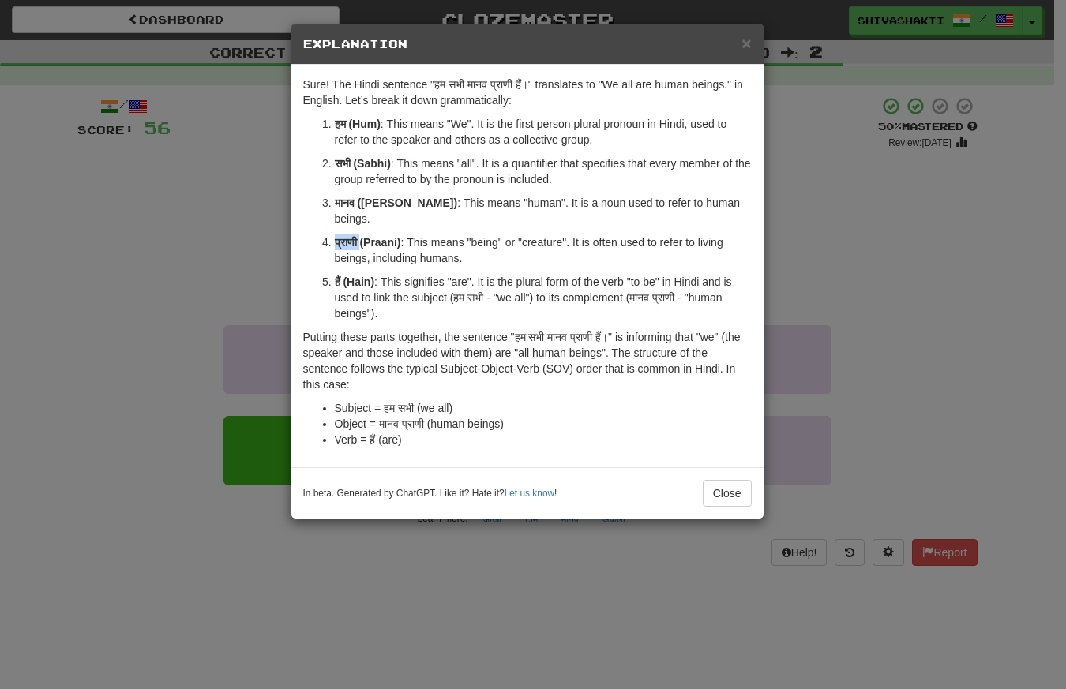
drag, startPoint x: 359, startPoint y: 227, endPoint x: 328, endPoint y: 224, distance: 31.7
click at [335, 234] on li "प्राणी (Praani) : This means "being" or "creature". It is often used to refer t…" at bounding box center [543, 250] width 417 height 32
copy strong "प्राणी"
click at [173, 215] on div "× Explanation Sure! The Hindi sentence "हम सभी मानव प्राणी हैं।" translates to …" at bounding box center [533, 344] width 1066 height 689
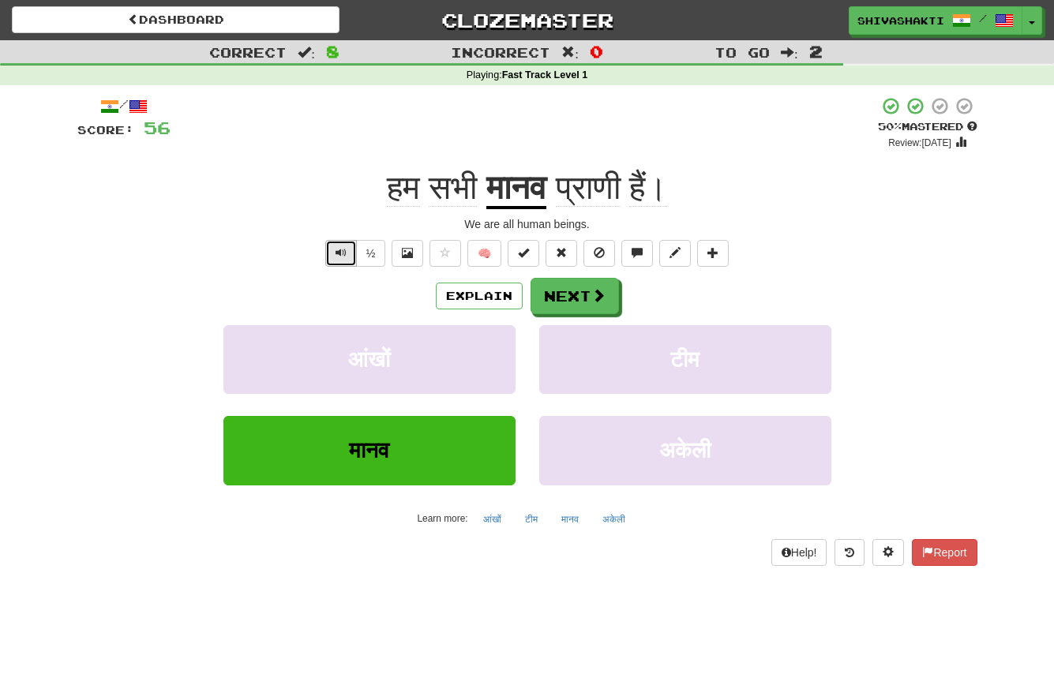
click at [343, 253] on span "Text-to-speech controls" at bounding box center [340, 252] width 11 height 11
click at [470, 301] on button "Explain" at bounding box center [479, 296] width 87 height 27
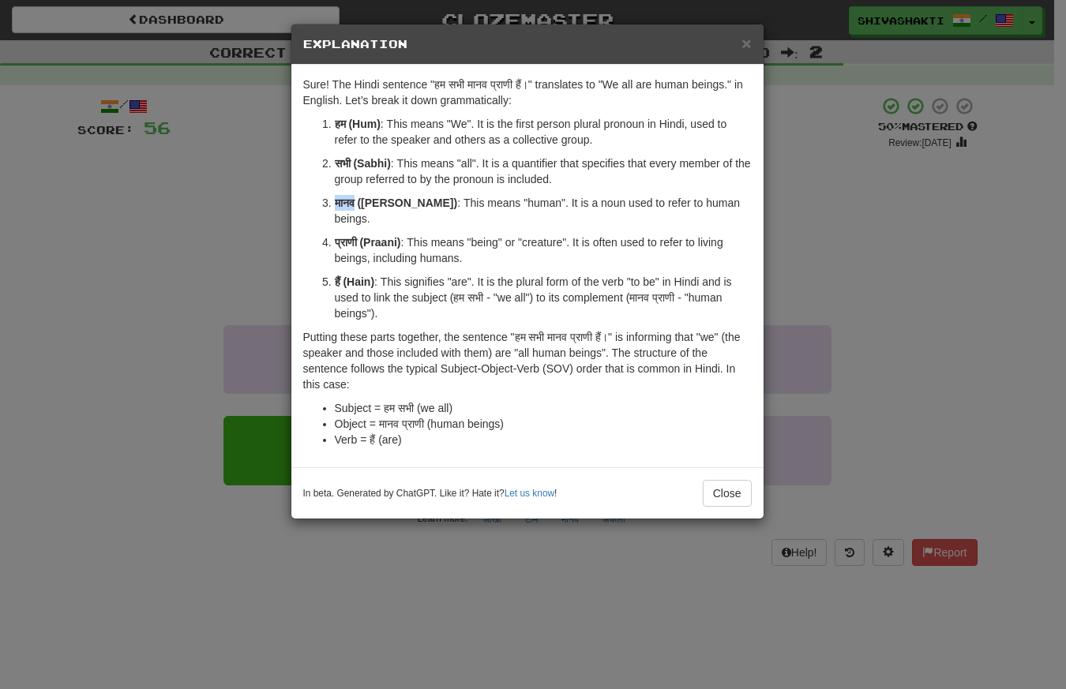
drag, startPoint x: 358, startPoint y: 199, endPoint x: 332, endPoint y: 201, distance: 25.4
click at [335, 201] on li "मानव (Maanav) : This means "human". It is a noun used to refer to human beings." at bounding box center [543, 211] width 417 height 32
copy strong "मानव"
click at [92, 223] on div "× Explanation Sure! The Hindi sentence "हम सभी मानव प्राणी हैं।" translates to …" at bounding box center [533, 344] width 1066 height 689
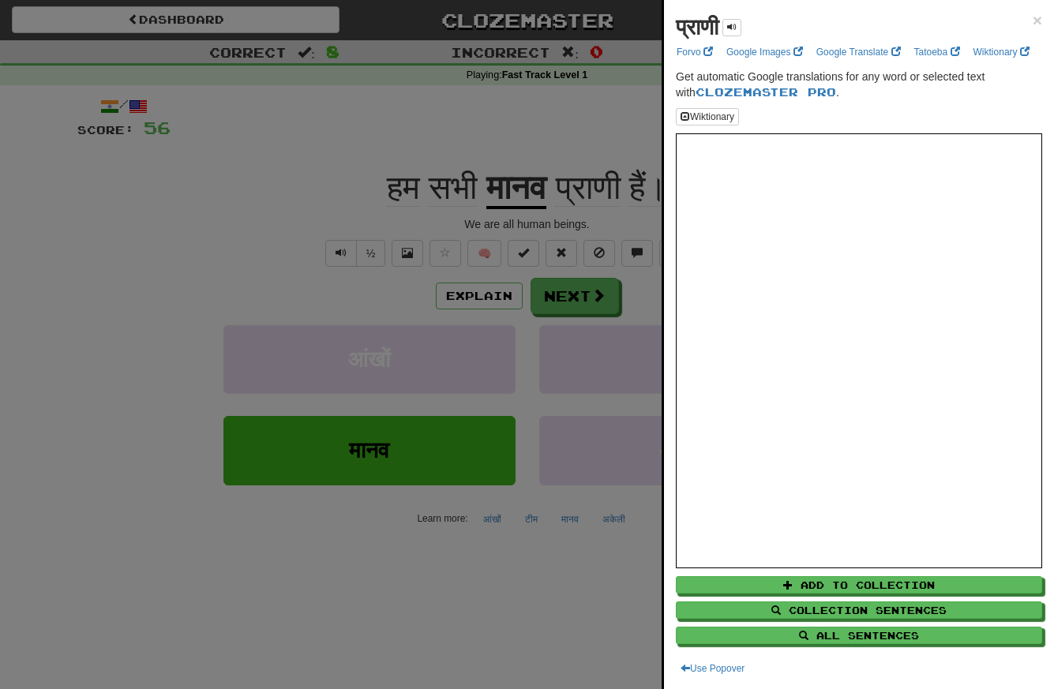
click at [569, 290] on div at bounding box center [527, 344] width 1054 height 689
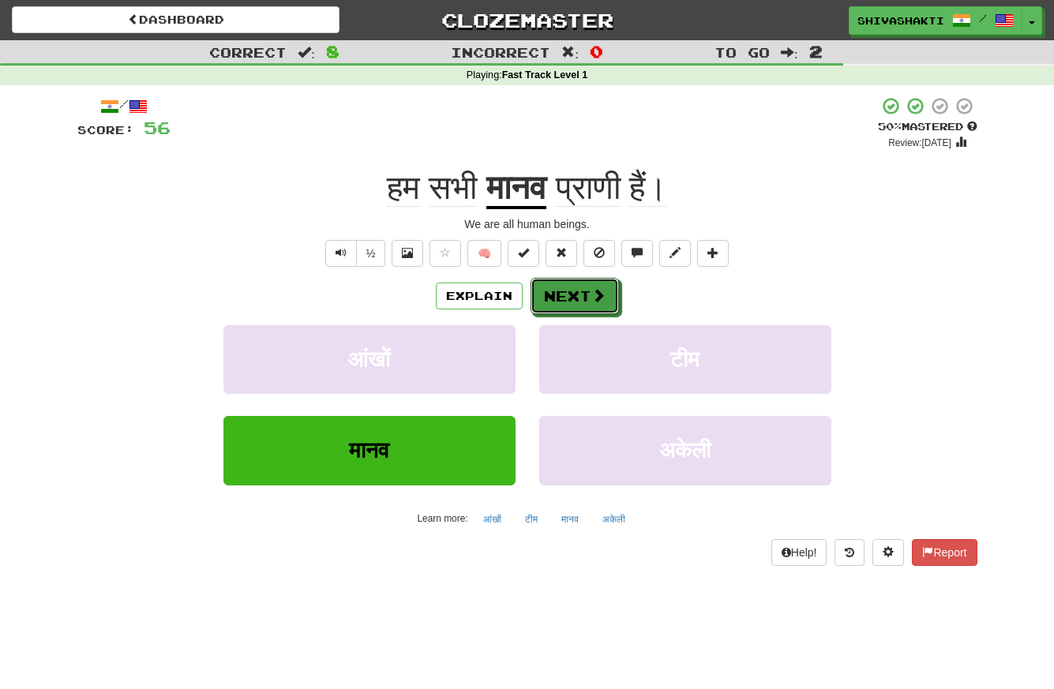
click at [569, 290] on button "Next" at bounding box center [574, 296] width 88 height 36
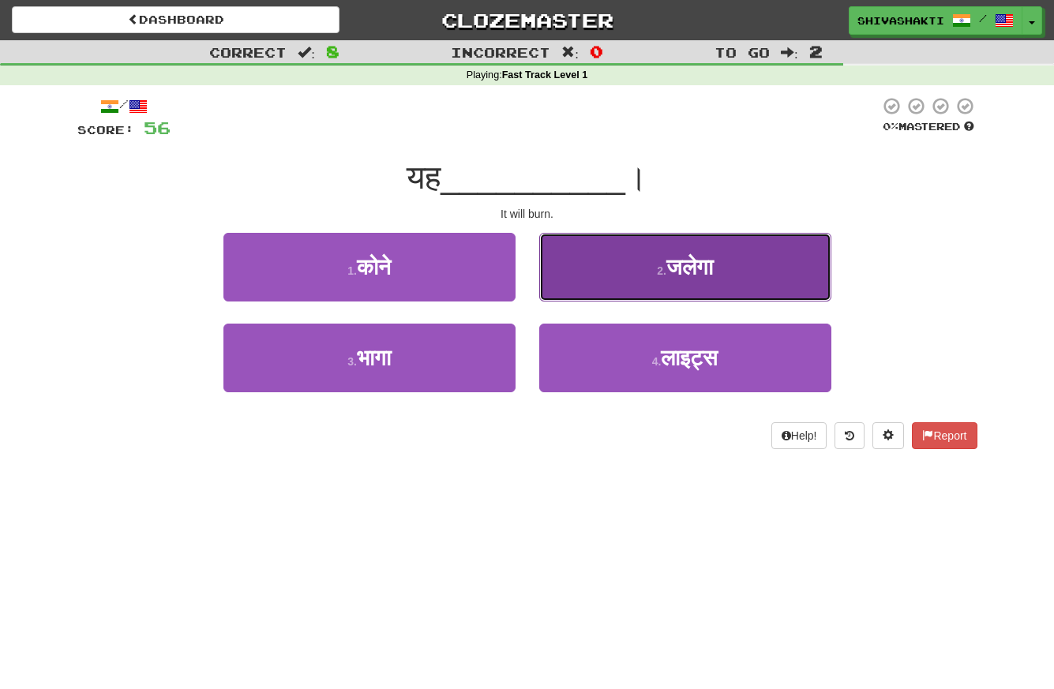
click at [681, 272] on span "जलेगा" at bounding box center [689, 267] width 47 height 24
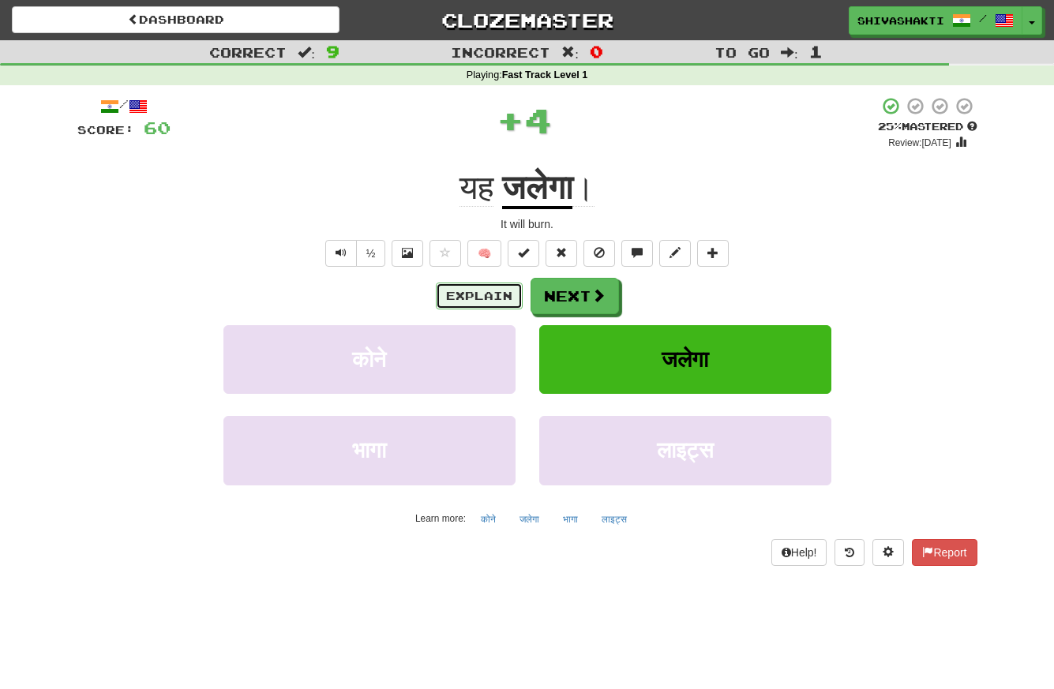
click at [470, 301] on button "Explain" at bounding box center [479, 296] width 87 height 27
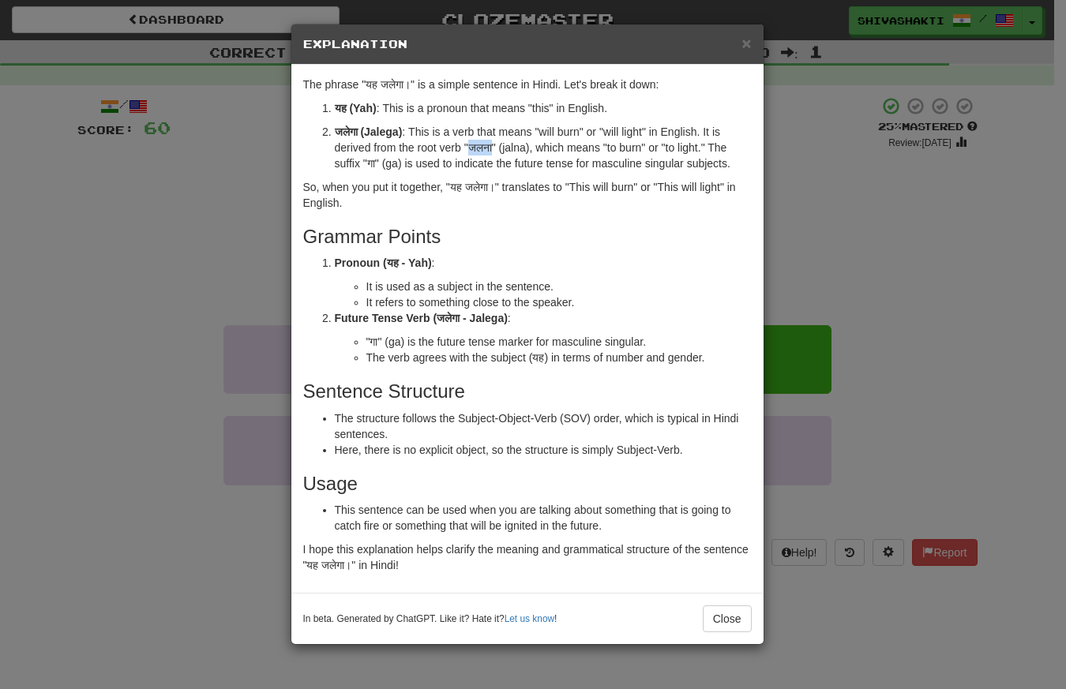
drag, startPoint x: 496, startPoint y: 146, endPoint x: 471, endPoint y: 148, distance: 24.6
click at [471, 148] on p "जलेगा (Jalega) : This is a verb that means "will burn" or "will light" in Engli…" at bounding box center [543, 147] width 417 height 47
copy p "जलना"
click at [85, 183] on div "× Explanation The phrase "यह जलेगा।" is a simple sentence in Hindi. Let's break…" at bounding box center [533, 344] width 1066 height 689
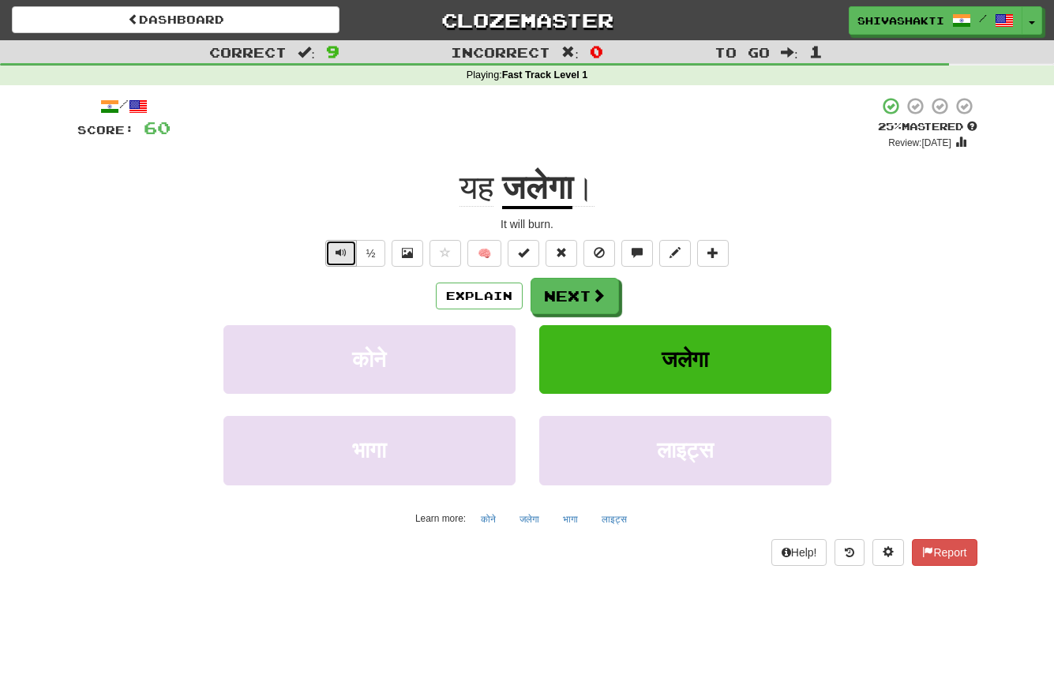
click at [334, 250] on button "Text-to-speech controls" at bounding box center [341, 253] width 32 height 27
click at [569, 296] on button "Next" at bounding box center [575, 297] width 88 height 36
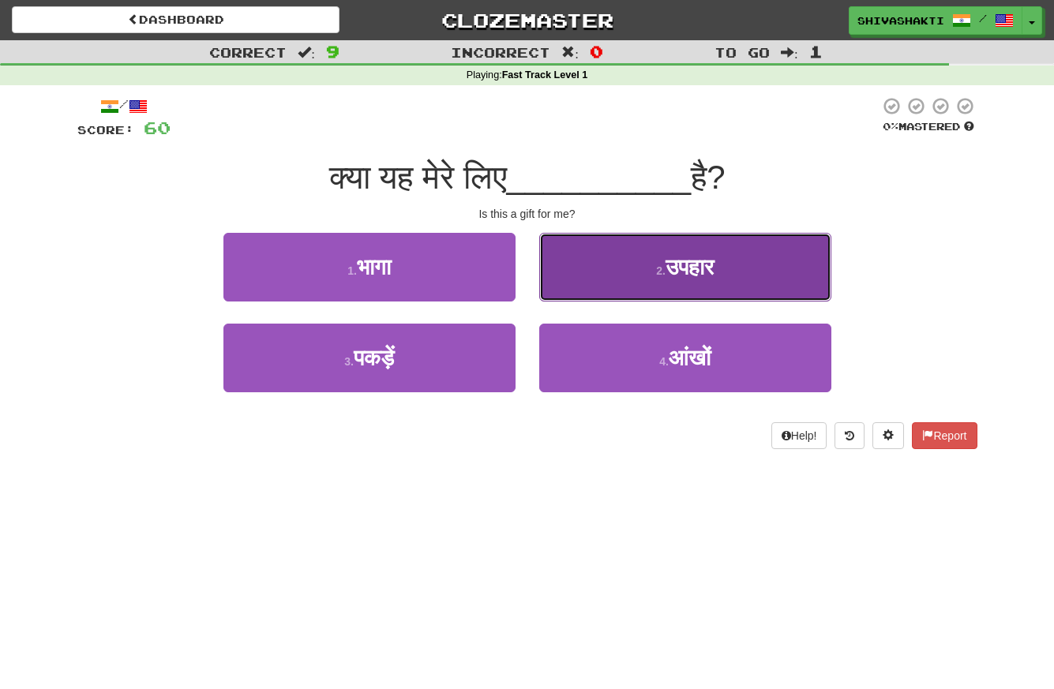
click at [641, 248] on button "2 . उपहार" at bounding box center [685, 267] width 292 height 69
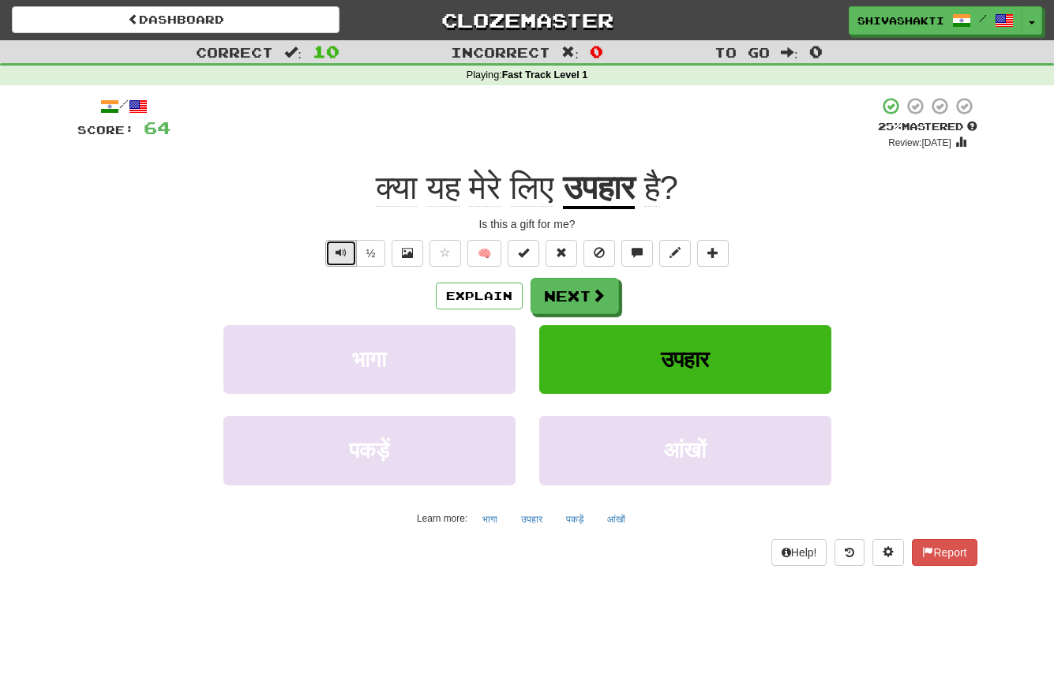
click at [331, 249] on button "Text-to-speech controls" at bounding box center [341, 253] width 32 height 27
click at [592, 303] on span at bounding box center [599, 296] width 14 height 14
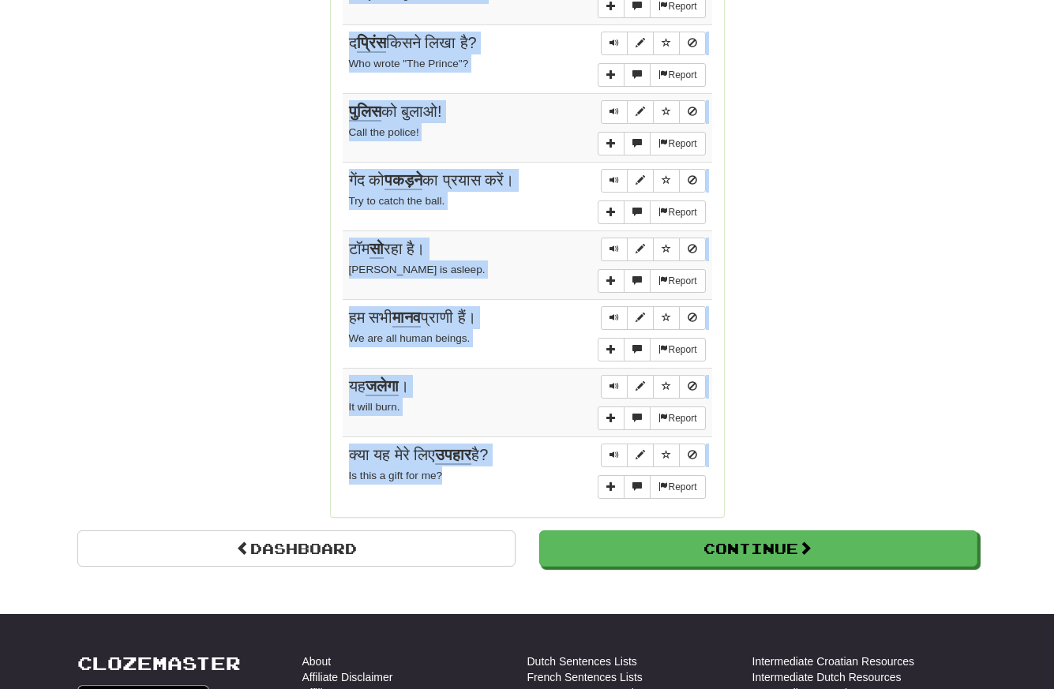
scroll to position [1251, 0]
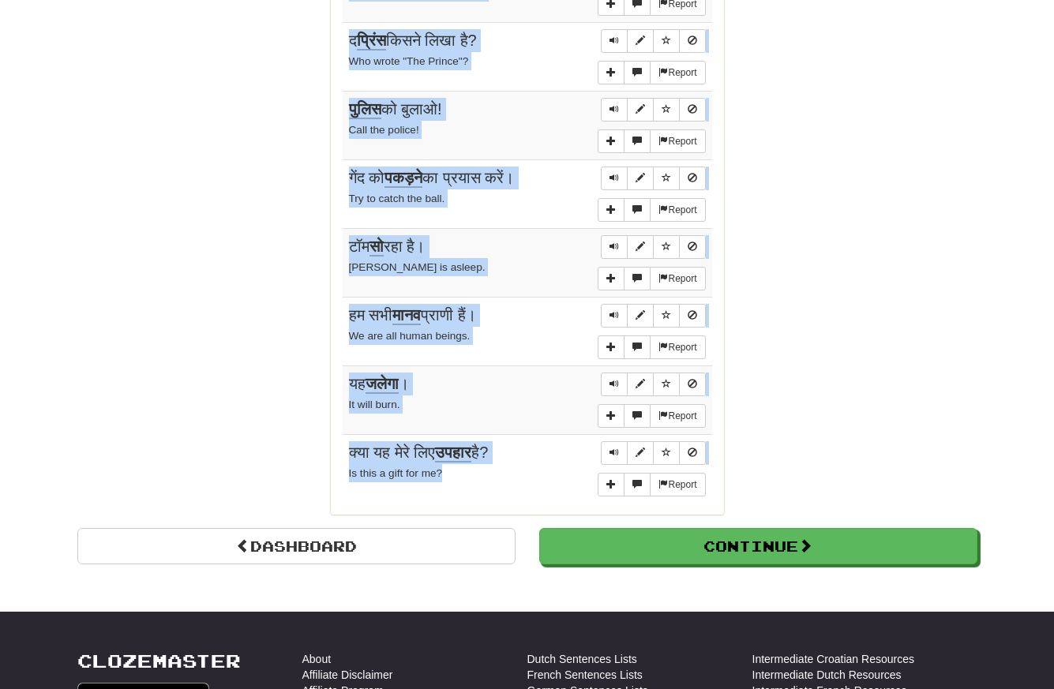
drag, startPoint x: 340, startPoint y: 161, endPoint x: 459, endPoint y: 465, distance: 326.4
copy div "Sentences: Report ध्यान से। Be careful. Report वह वास्तव में बहुत दयालु व्यक्ति…"
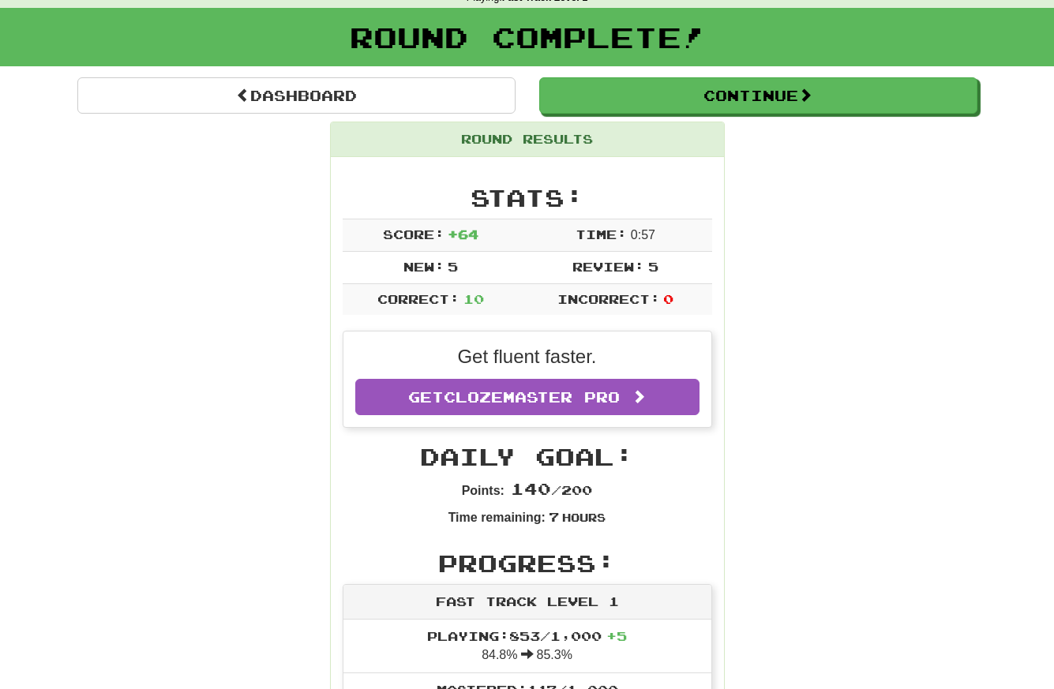
scroll to position [0, 0]
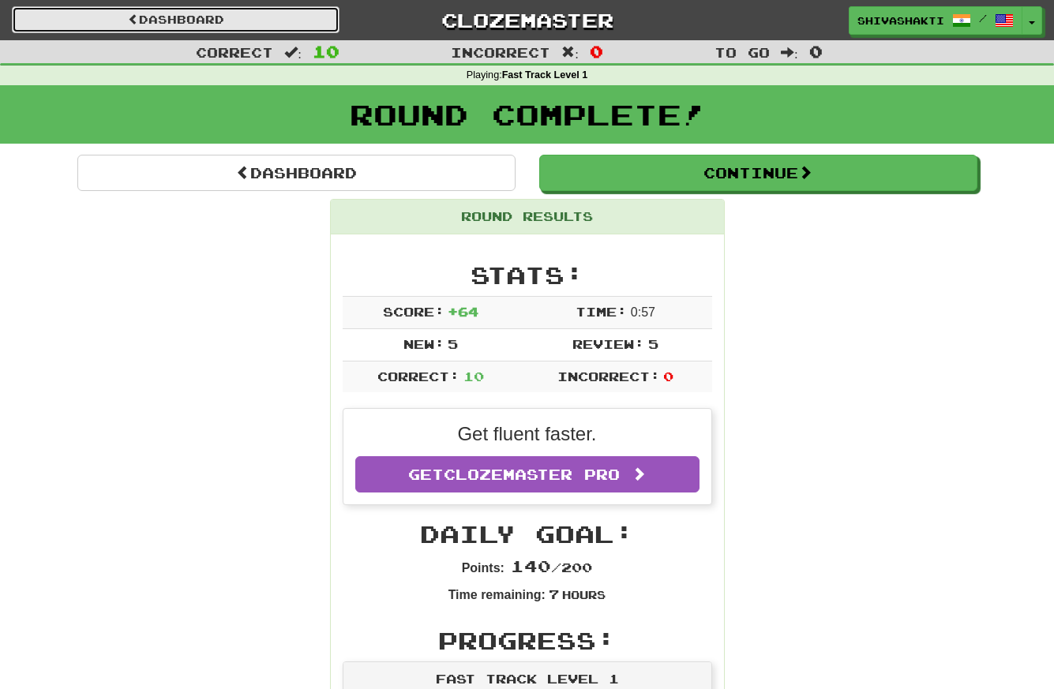
click at [194, 17] on link "Dashboard" at bounding box center [176, 19] width 328 height 27
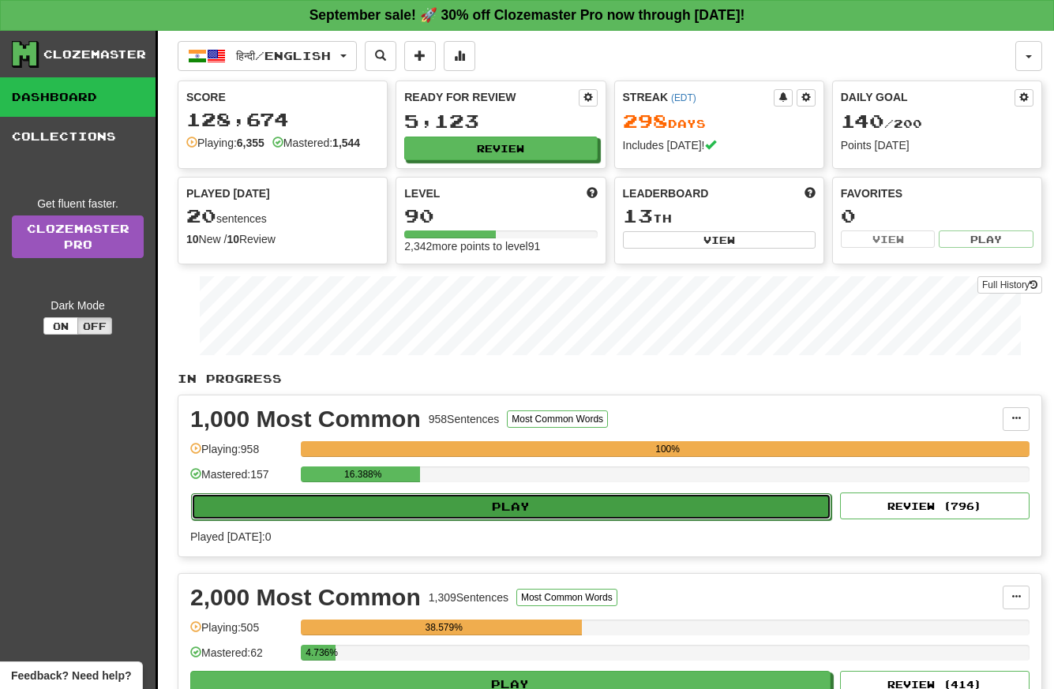
click at [557, 508] on button "Play" at bounding box center [511, 506] width 640 height 27
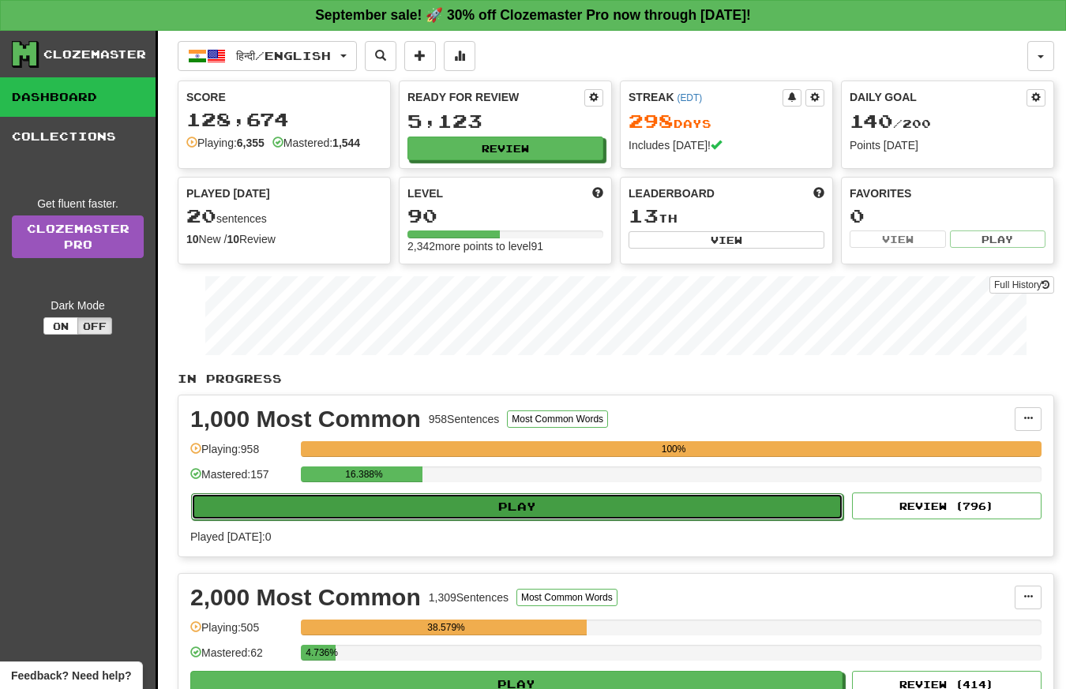
select select "**"
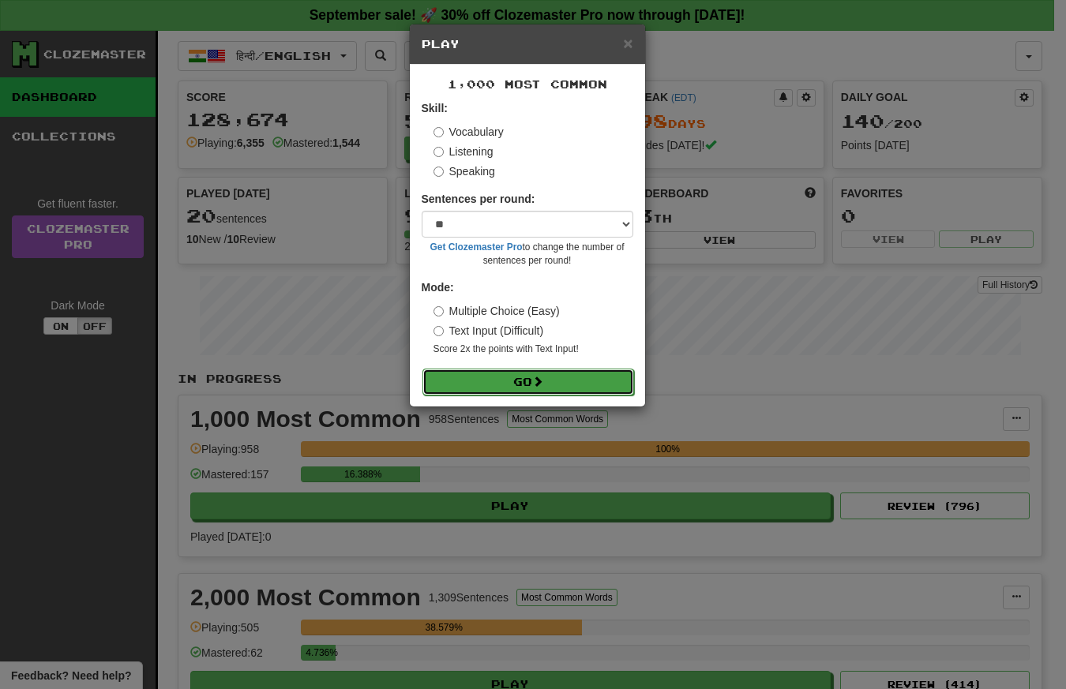
click at [543, 379] on span at bounding box center [537, 381] width 11 height 11
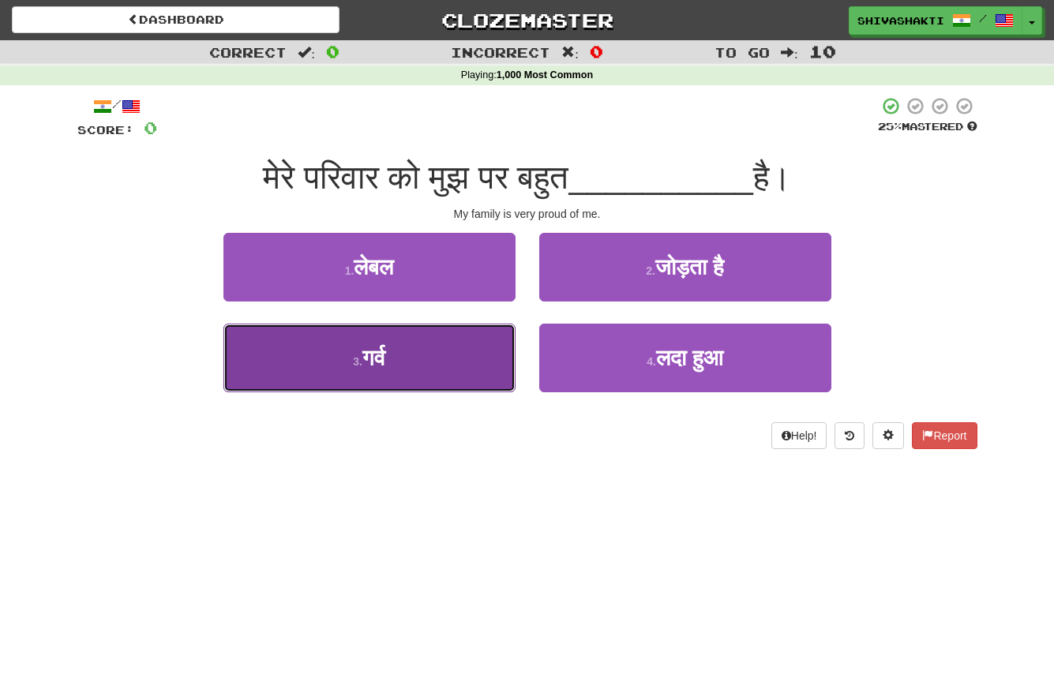
click at [427, 355] on button "3 . [GEOGRAPHIC_DATA]" at bounding box center [369, 358] width 292 height 69
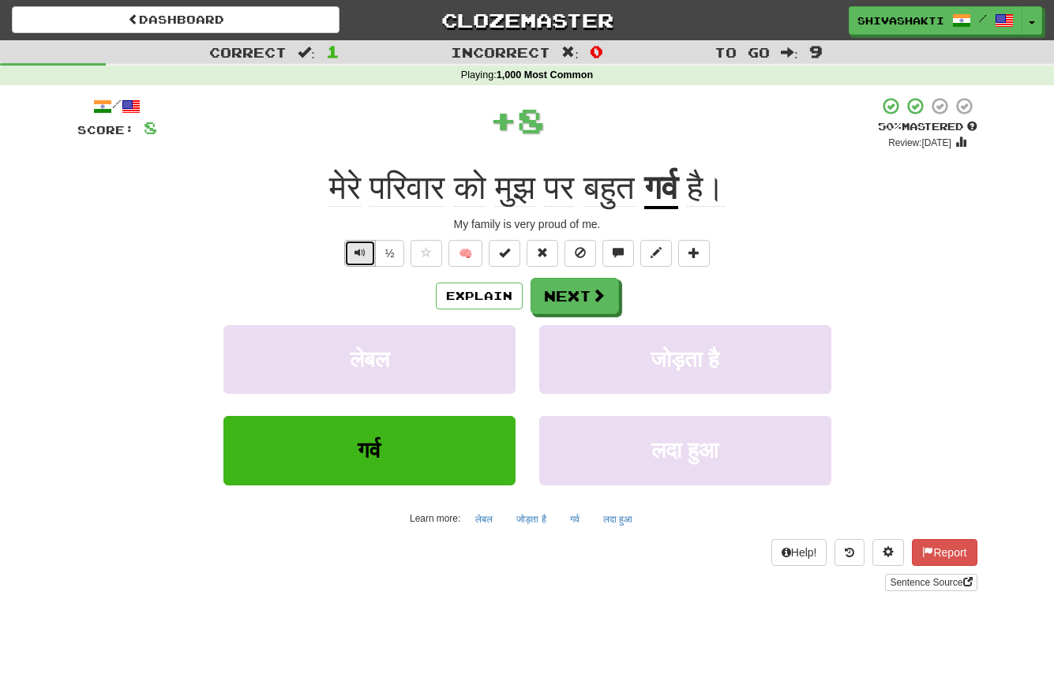
click at [355, 258] on span "Text-to-speech controls" at bounding box center [359, 252] width 11 height 11
click at [582, 303] on button "Next" at bounding box center [575, 297] width 88 height 36
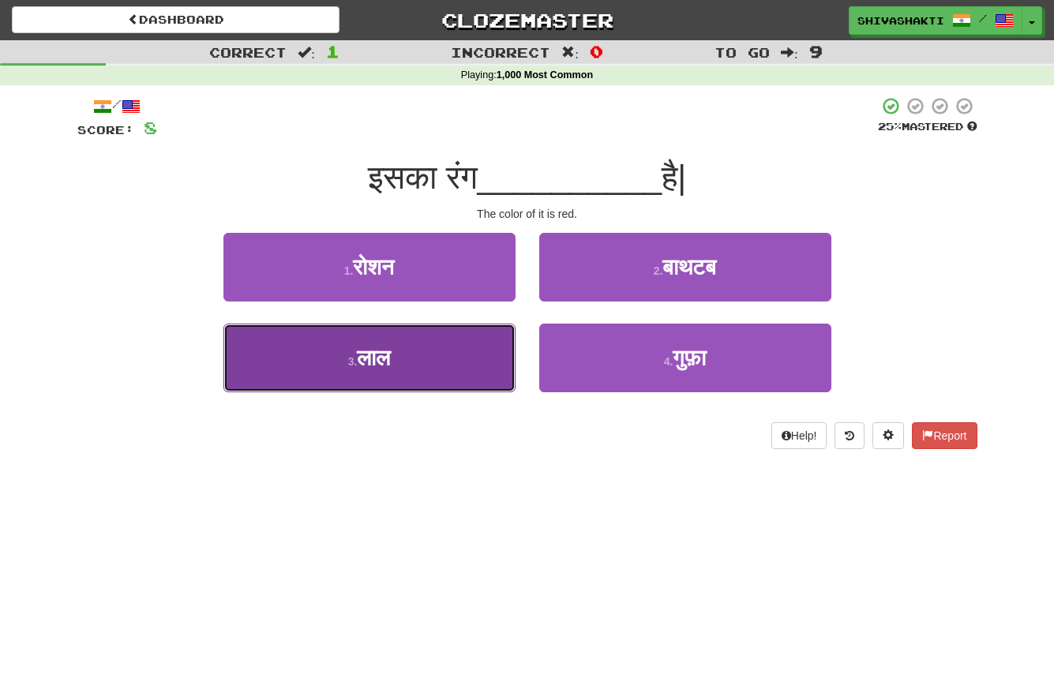
click at [451, 360] on button "3 . लाल" at bounding box center [369, 358] width 292 height 69
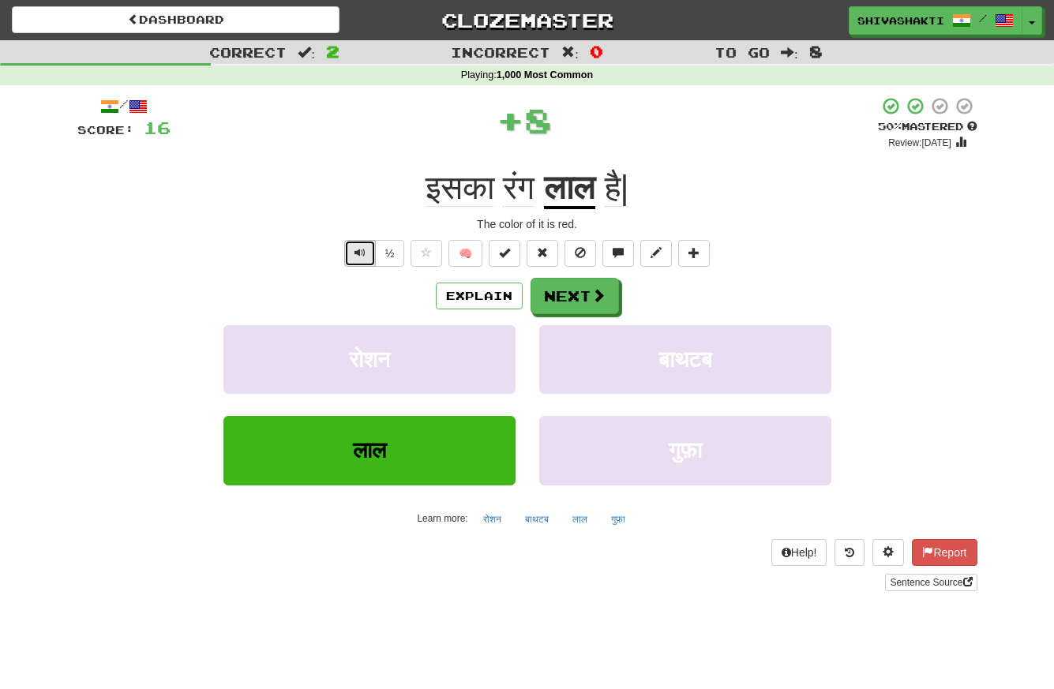
click at [356, 248] on span "Text-to-speech controls" at bounding box center [359, 252] width 11 height 11
click at [560, 296] on button "Next" at bounding box center [575, 297] width 88 height 36
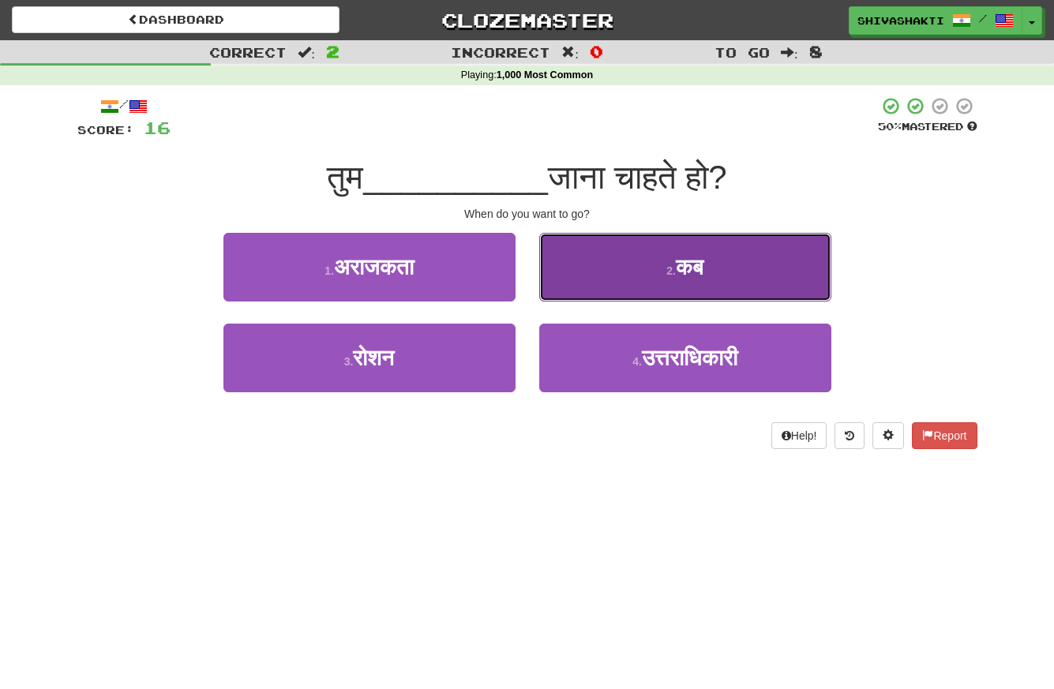
click at [658, 266] on button "2 . कब" at bounding box center [685, 267] width 292 height 69
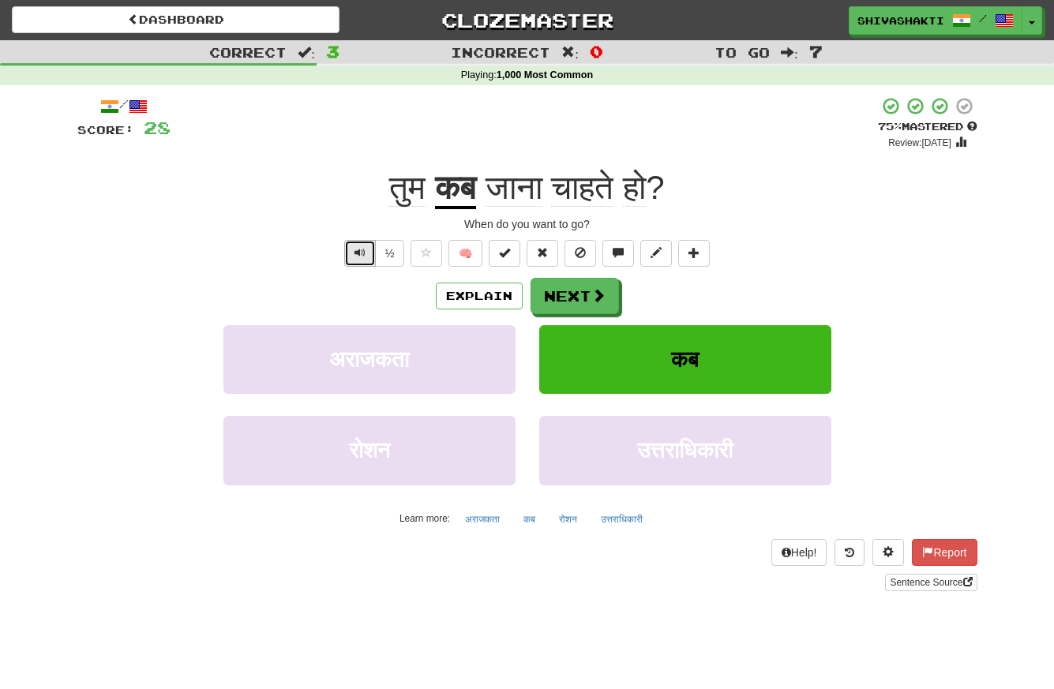
click at [353, 258] on button "Text-to-speech controls" at bounding box center [360, 253] width 32 height 27
click at [599, 300] on span at bounding box center [599, 296] width 14 height 14
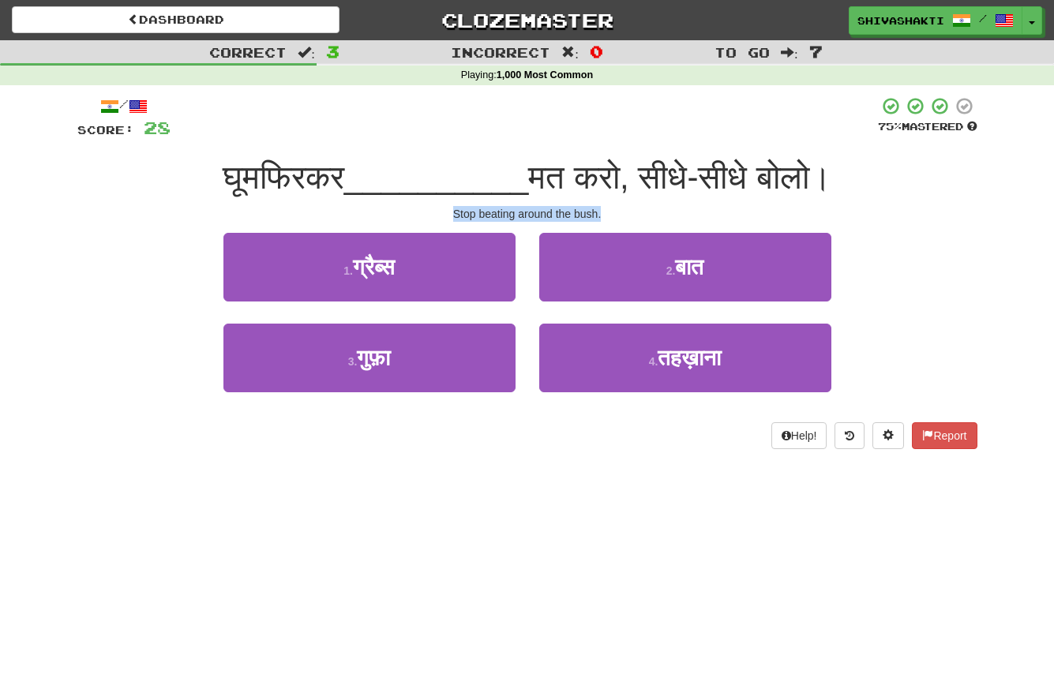
drag, startPoint x: 609, startPoint y: 215, endPoint x: 451, endPoint y: 215, distance: 157.9
click at [451, 215] on div "Stop beating around the bush." at bounding box center [527, 214] width 900 height 16
copy div "Stop beating around the bush."
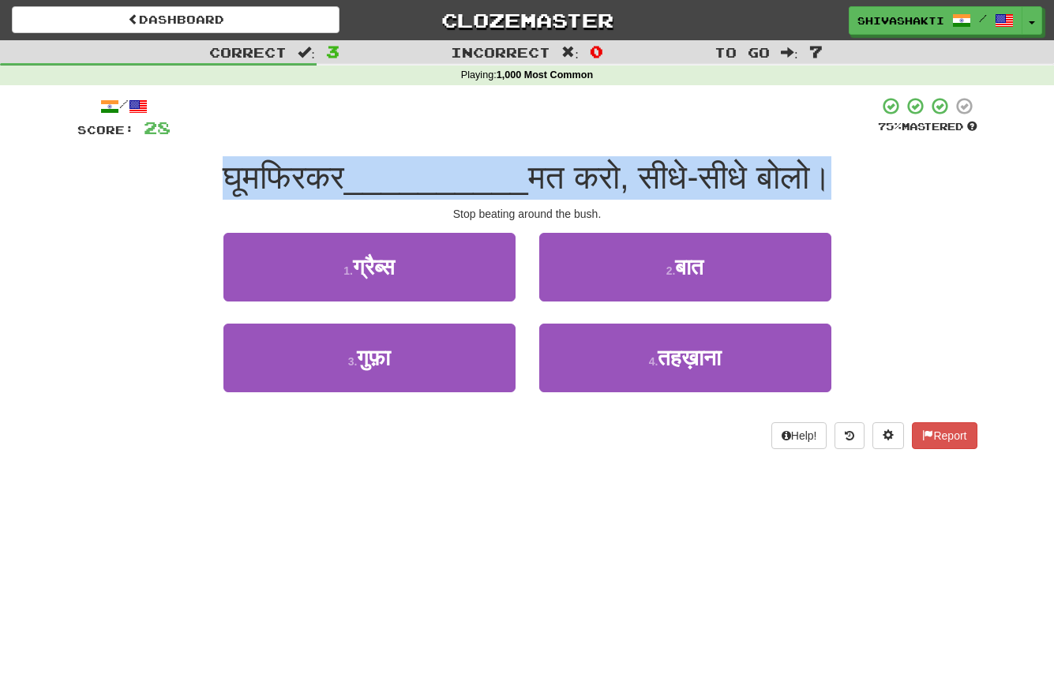
drag, startPoint x: 822, startPoint y: 174, endPoint x: 143, endPoint y: 179, distance: 679.6
click at [143, 179] on div "घूमफिरकर __________ मत करो, सीधे-सीधे बोलो।" at bounding box center [527, 177] width 900 height 43
copy div "घूमफिरकर __________ मत करो, सीधे-सीधे बोलो"
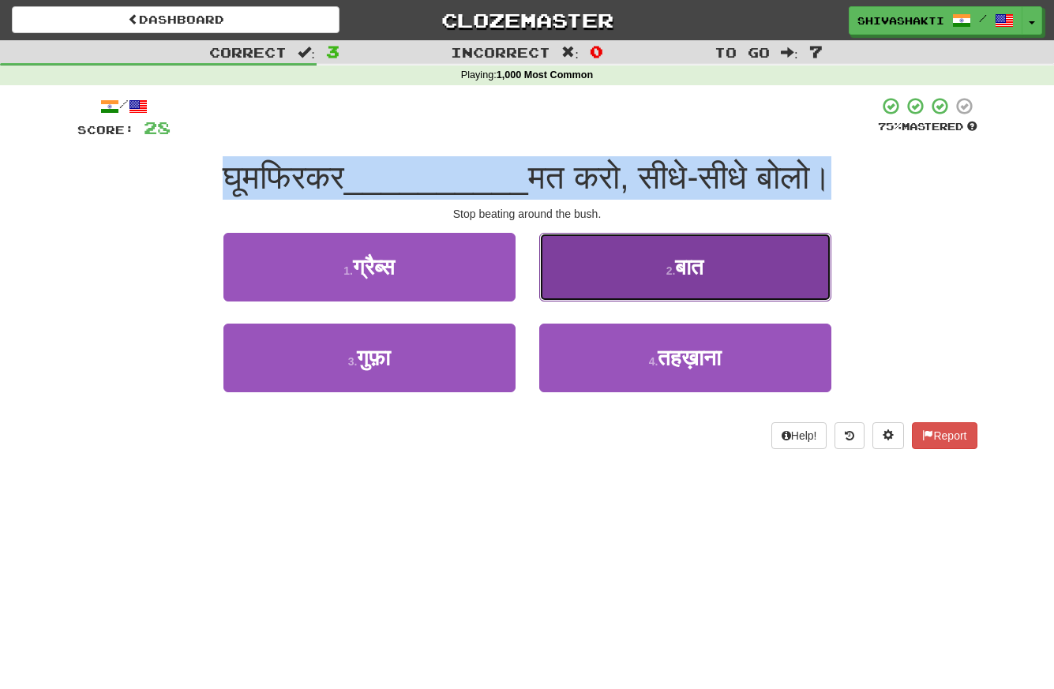
click at [715, 260] on button "2 . बात" at bounding box center [685, 267] width 292 height 69
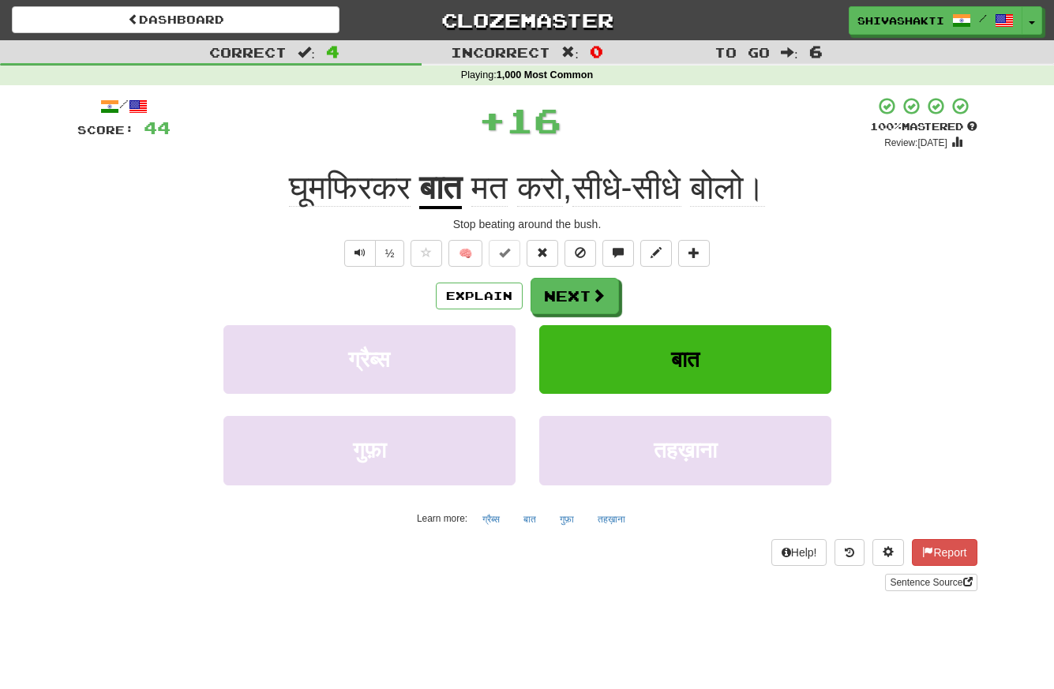
click at [136, 192] on div "घूमफिरकर बात मत करो , सीधे-सीधे बोलो।" at bounding box center [527, 188] width 900 height 43
click at [472, 302] on button "Explain" at bounding box center [479, 296] width 87 height 27
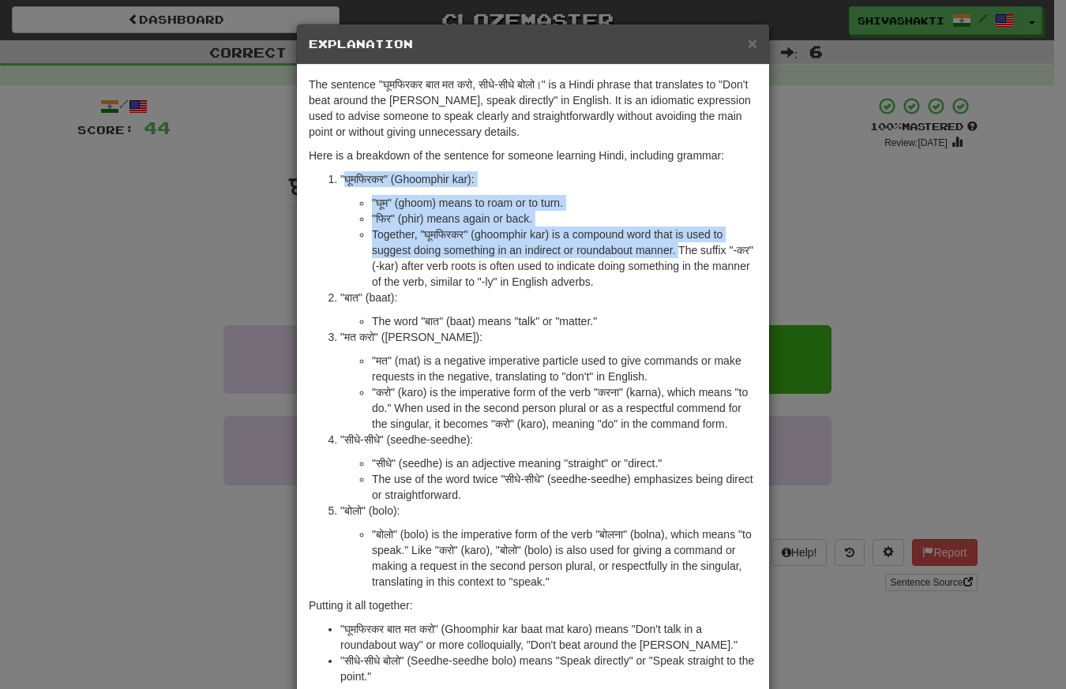
drag, startPoint x: 674, startPoint y: 249, endPoint x: 340, endPoint y: 180, distance: 341.0
click at [340, 180] on li ""घूमफिरकर" (Ghoomphir kar): "घूम" (ghoom) means to roam or to turn. "फिर" (phir…" at bounding box center [548, 230] width 417 height 118
copy li "घूमफिरकर" (Ghoomphir kar): "घूम" (ghoom) means to roam or to turn. "फिर" (phir)…"
click at [128, 210] on div "× Explanation The sentence "घूमफिरकर बात मत करो, सीधे-सीधे बोलो।" is a Hindi ph…" at bounding box center [533, 344] width 1066 height 689
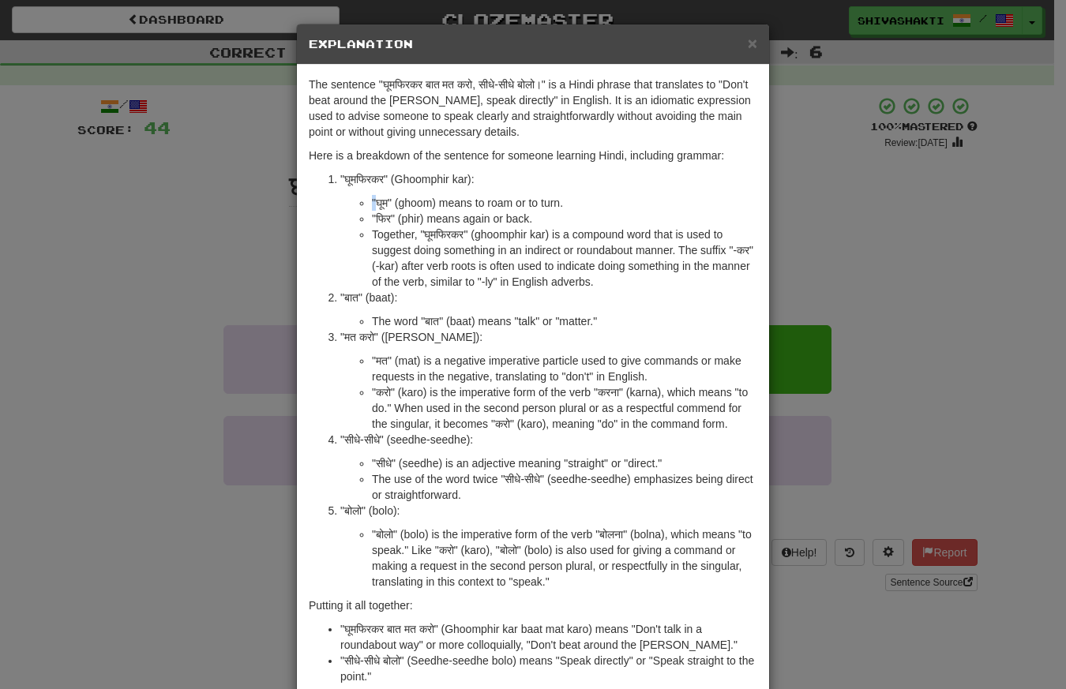
click at [128, 210] on div "× Explanation The sentence "घूमफिरकर बात मत करो, सीधे-सीधे बोलो।" is a Hindi ph…" at bounding box center [533, 344] width 1066 height 689
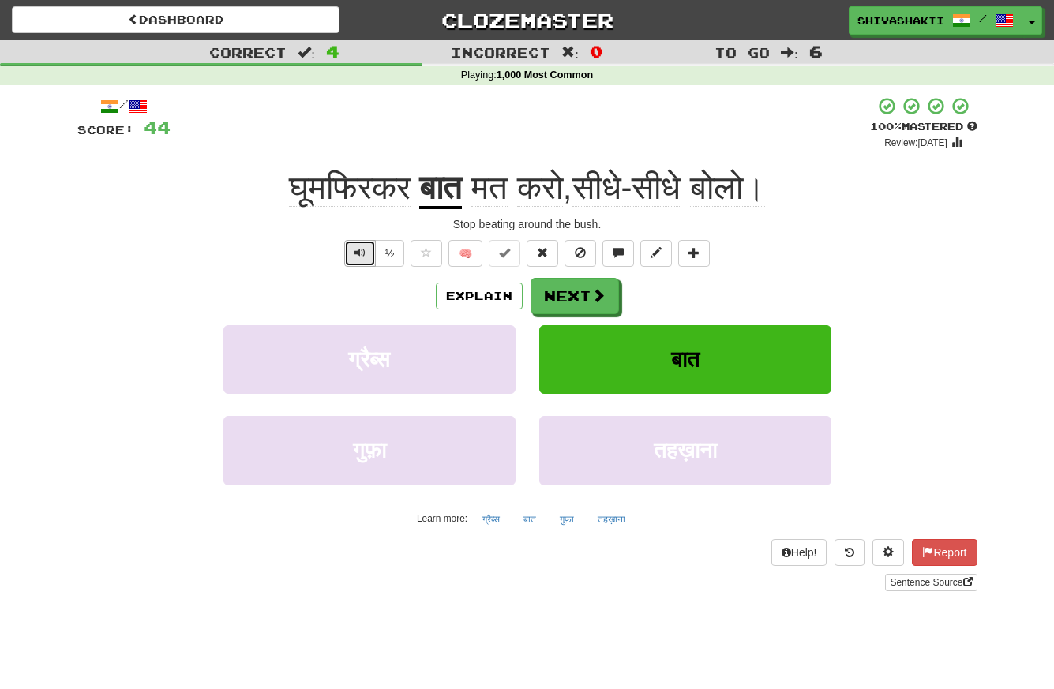
click at [359, 250] on span "Text-to-speech controls" at bounding box center [359, 252] width 11 height 11
click at [575, 298] on button "Next" at bounding box center [575, 297] width 88 height 36
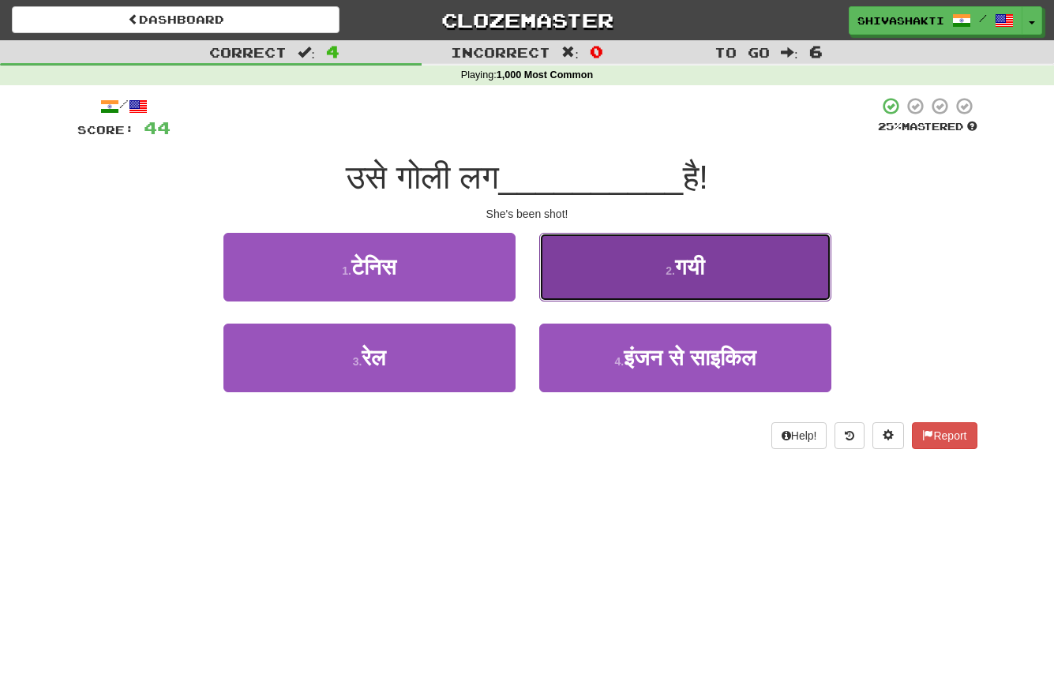
click at [616, 268] on button "2 . गयी" at bounding box center [685, 267] width 292 height 69
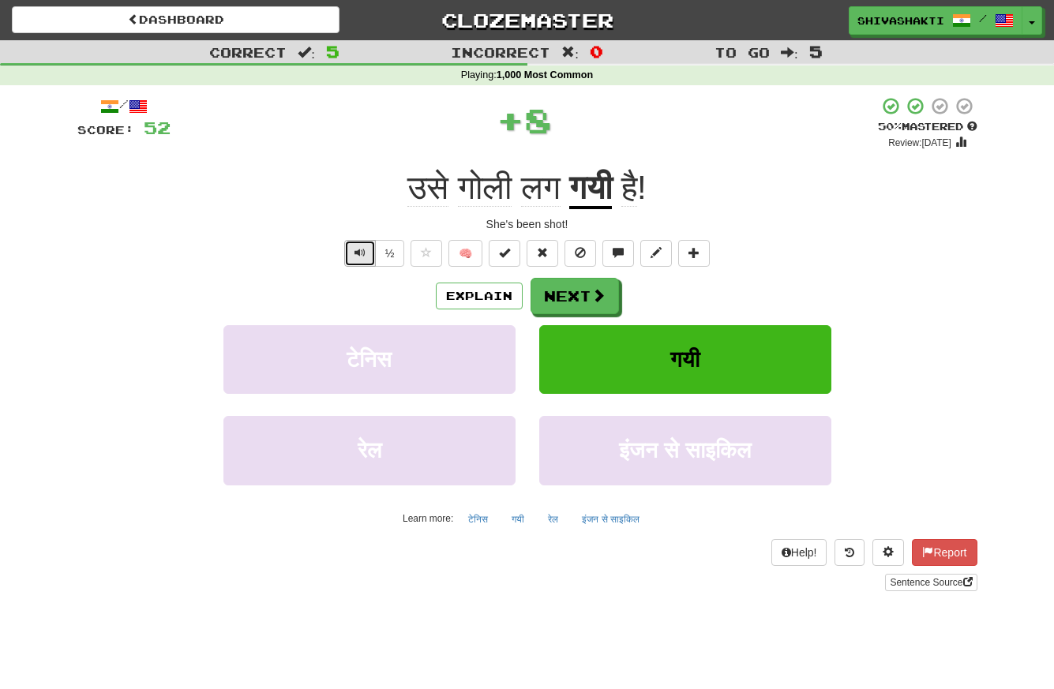
click at [351, 247] on button "Text-to-speech controls" at bounding box center [360, 253] width 32 height 27
click at [572, 294] on button "Next" at bounding box center [575, 297] width 88 height 36
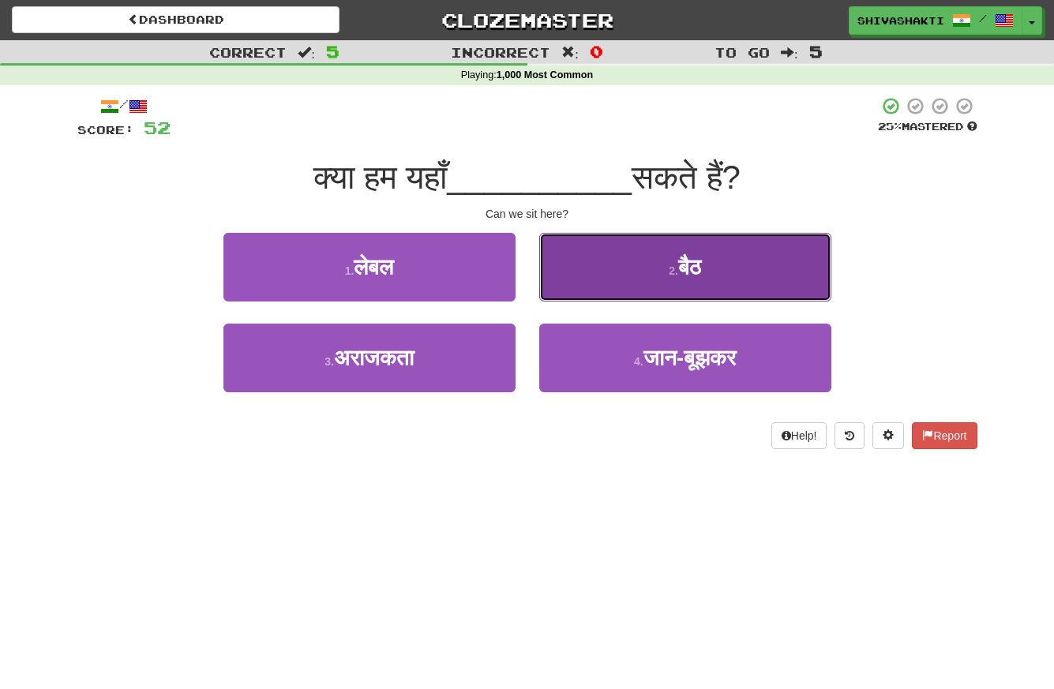
click at [689, 275] on span "बैठ" at bounding box center [689, 267] width 23 height 24
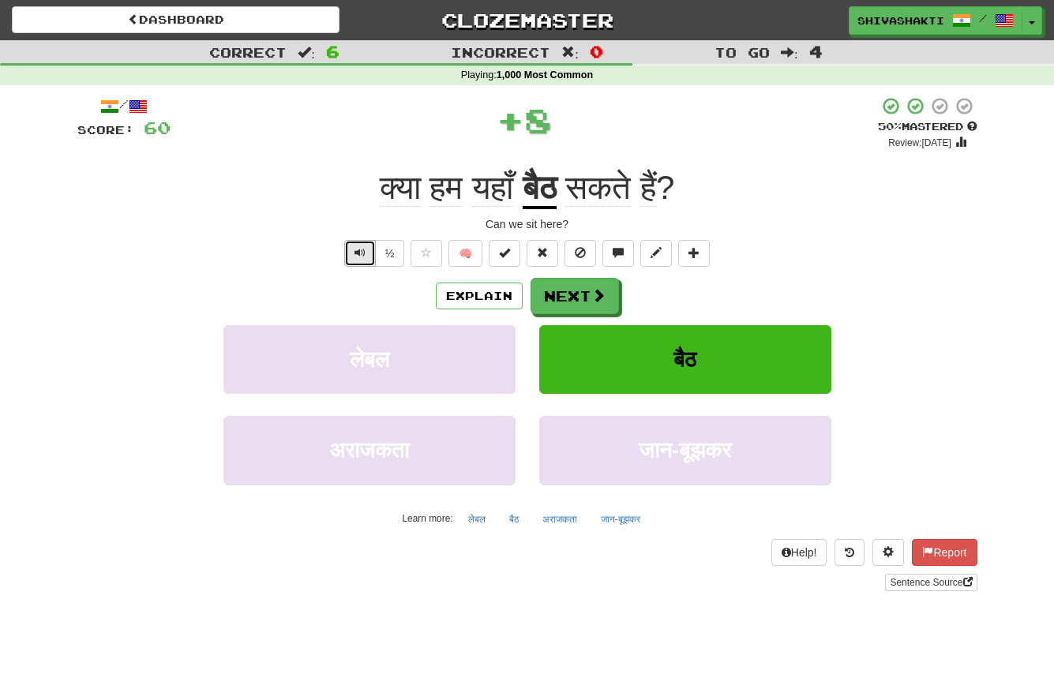
click at [359, 251] on span "Text-to-speech controls" at bounding box center [359, 252] width 11 height 11
click at [608, 302] on button "Next" at bounding box center [575, 297] width 88 height 36
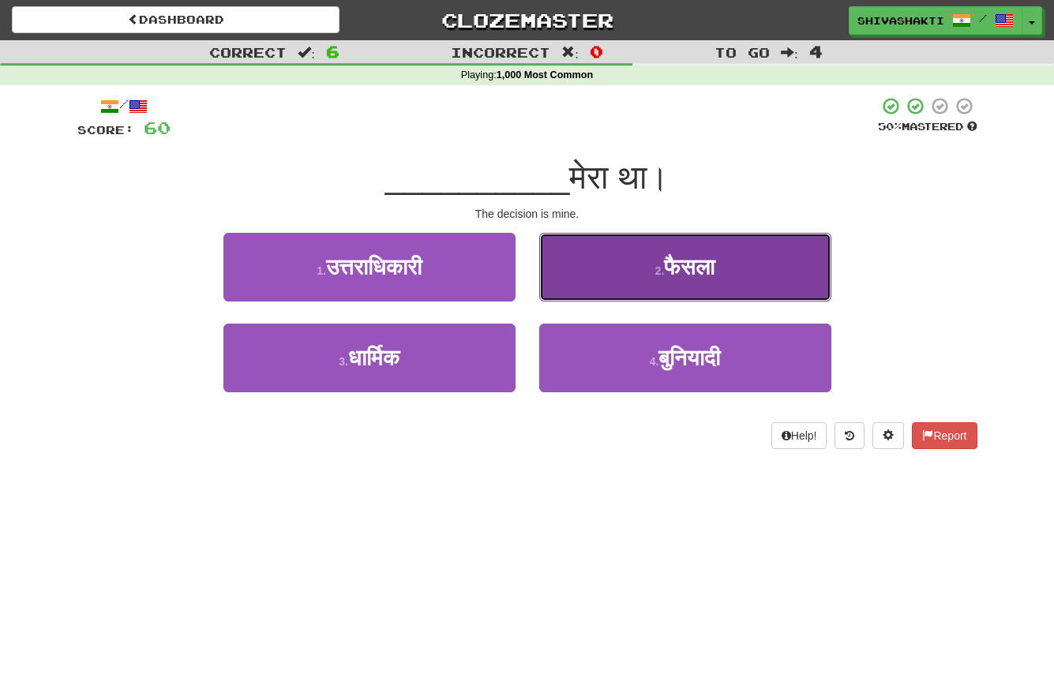
click at [665, 269] on span "फैसला" at bounding box center [689, 267] width 51 height 24
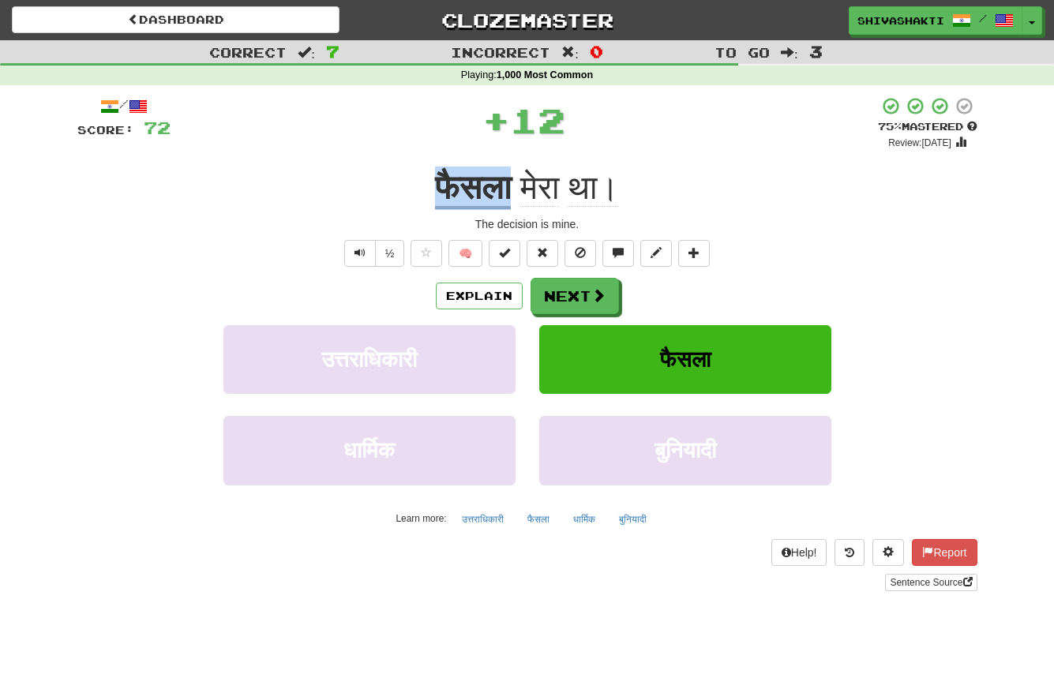
drag, startPoint x: 509, startPoint y: 190, endPoint x: 426, endPoint y: 180, distance: 83.5
click at [426, 180] on div "फैसला मेरा था।" at bounding box center [527, 188] width 900 height 43
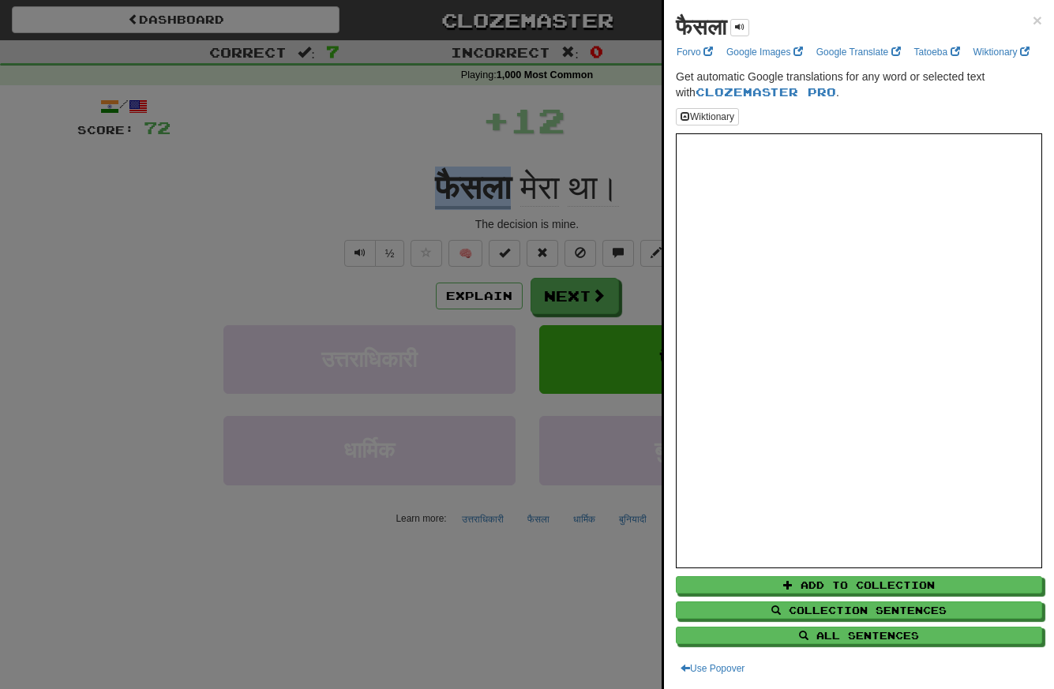
copy u "फैसला"
click at [484, 301] on div at bounding box center [527, 344] width 1054 height 689
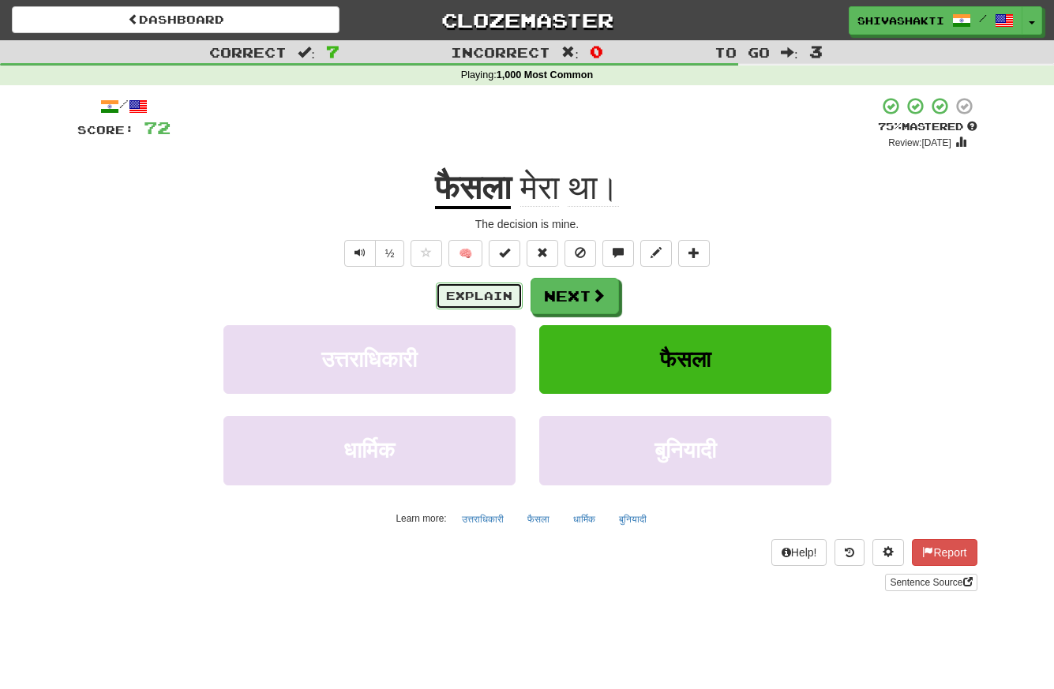
click at [484, 301] on button "Explain" at bounding box center [479, 296] width 87 height 27
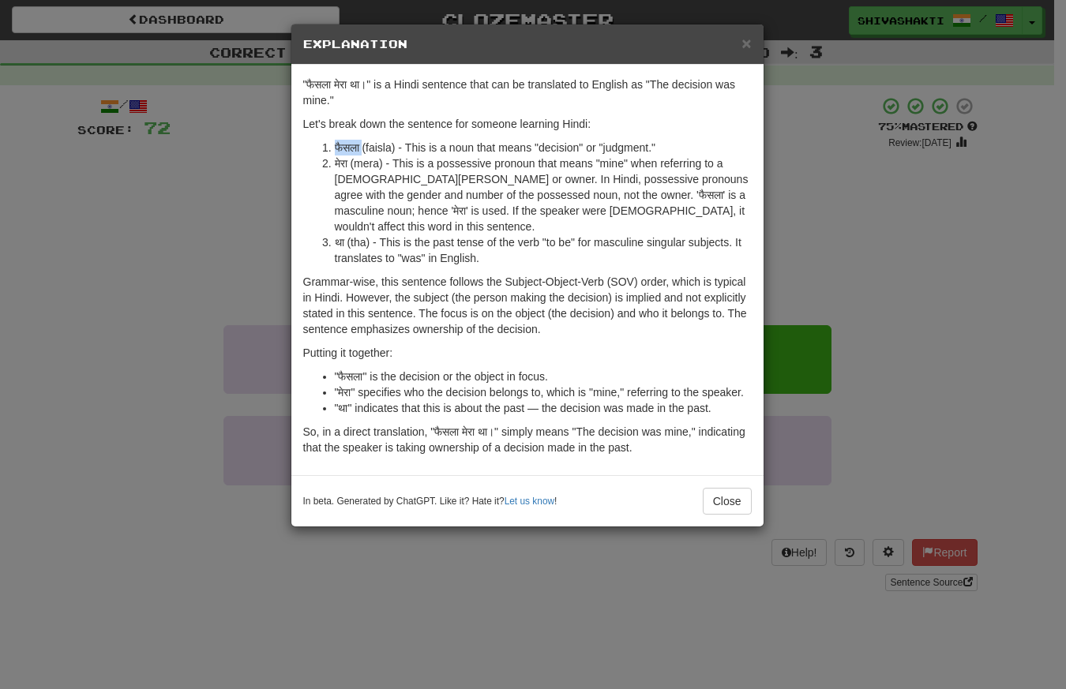
drag, startPoint x: 365, startPoint y: 145, endPoint x: 328, endPoint y: 143, distance: 37.2
click at [335, 143] on li "फैसला (faisla) - This is a noun that means "decision" or "judgment."" at bounding box center [543, 148] width 417 height 16
copy li "फैसला"
click at [258, 169] on div "× Explanation "फैसला मेरा था।" is a Hindi sentence that can be translated to En…" at bounding box center [533, 344] width 1066 height 689
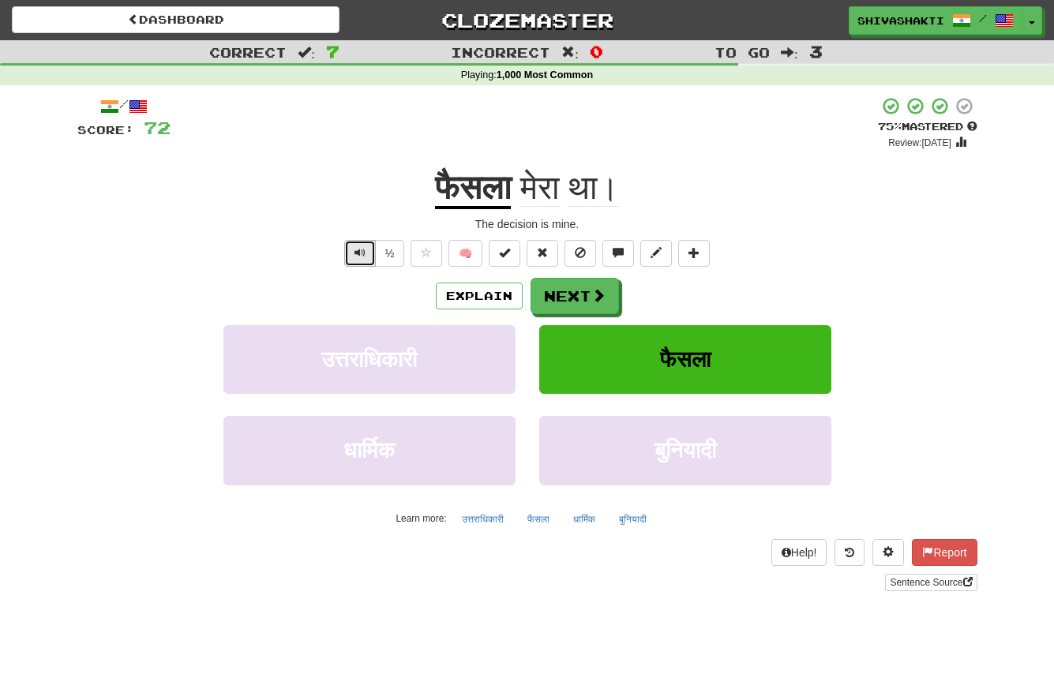
click at [358, 243] on button "Text-to-speech controls" at bounding box center [360, 253] width 32 height 27
click at [586, 298] on button "Next" at bounding box center [575, 297] width 88 height 36
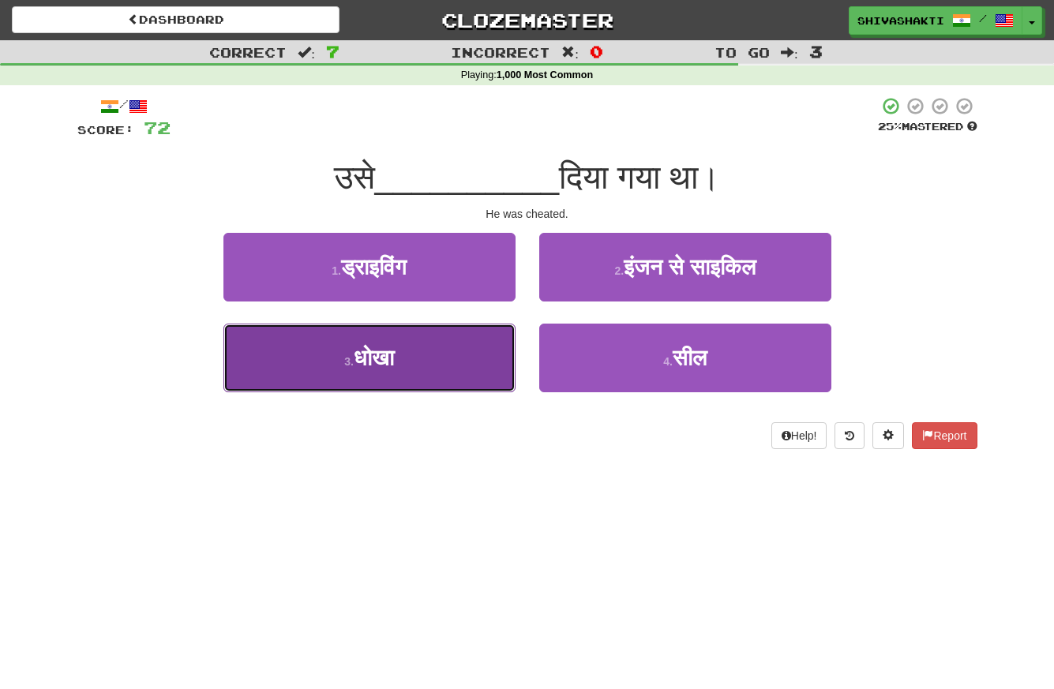
click at [387, 354] on span "धोखा" at bounding box center [374, 358] width 40 height 24
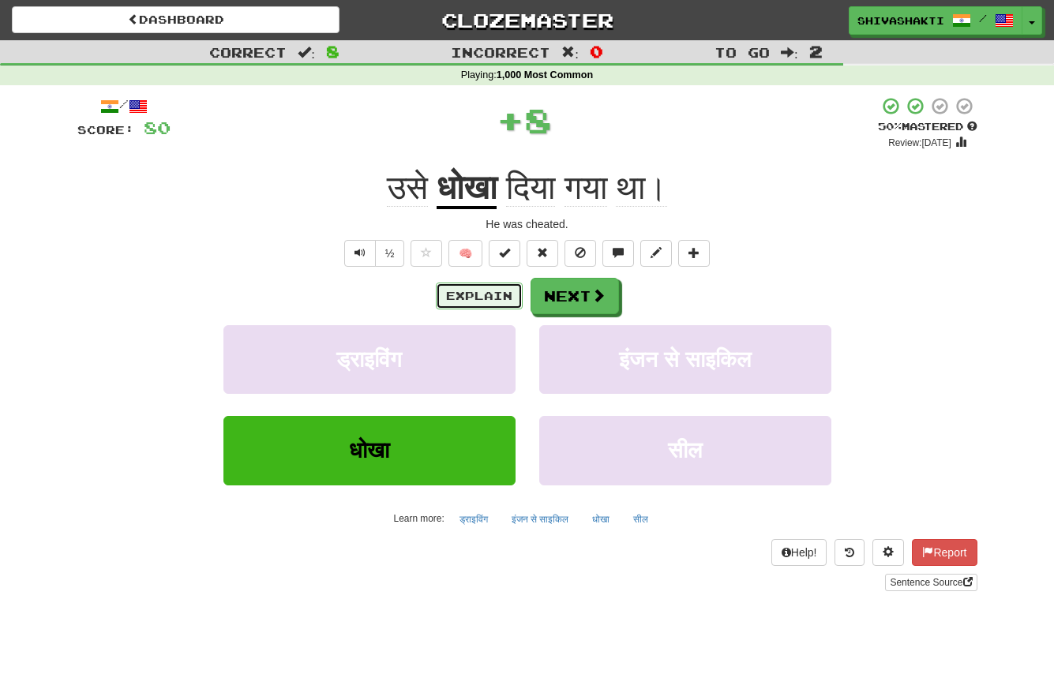
click at [495, 287] on button "Explain" at bounding box center [479, 296] width 87 height 27
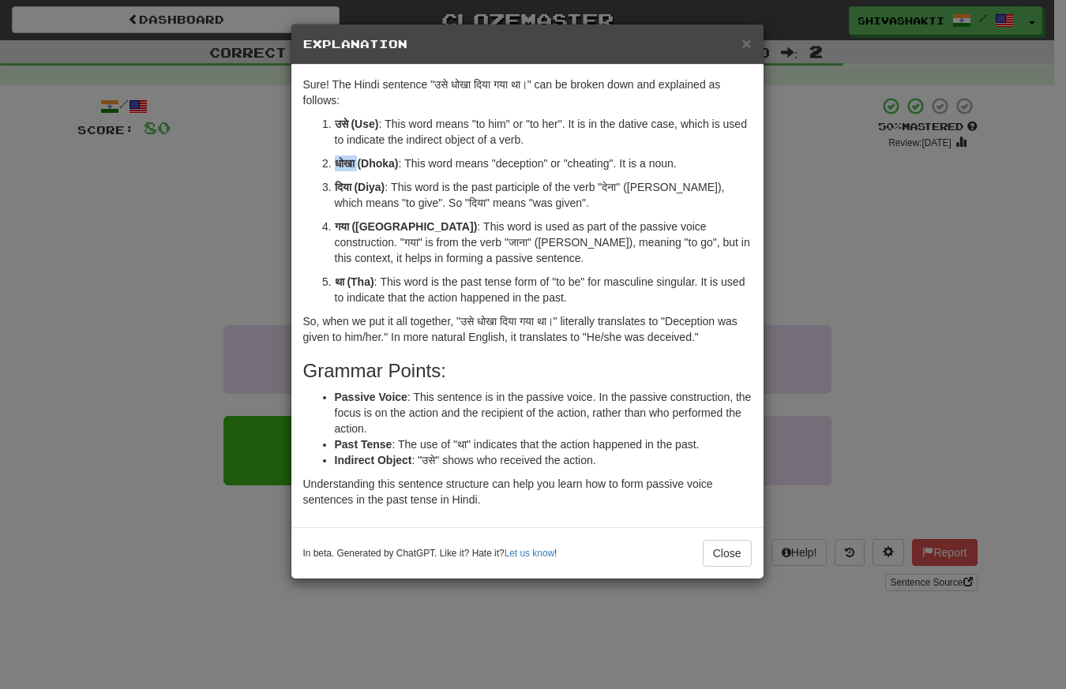
drag, startPoint x: 358, startPoint y: 162, endPoint x: 331, endPoint y: 160, distance: 27.7
click at [335, 160] on li "धोखा (Dhoka) : This word means "deception" or "cheating". It is a noun." at bounding box center [543, 163] width 417 height 16
copy strong "धोखा"
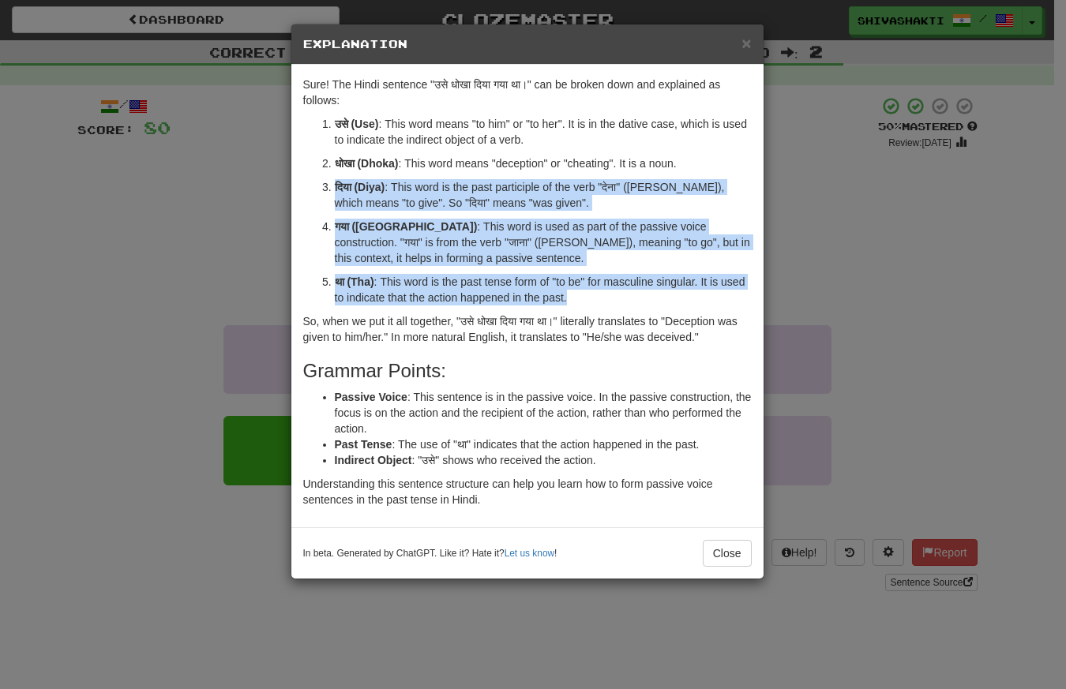
drag, startPoint x: 586, startPoint y: 290, endPoint x: 331, endPoint y: 182, distance: 276.6
click at [331, 182] on ol "उसे (Use) : This word means "to him" or "to her". It is in the dative case, whi…" at bounding box center [527, 210] width 448 height 189
copy ol "दिया (Diya) : This word is the past participle of the verb "देना" ([PERSON_NAME…"
click at [210, 208] on div "× Explanation Sure! The Hindi sentence "उसे धोखा दिया गया था।" can be broken do…" at bounding box center [533, 344] width 1066 height 689
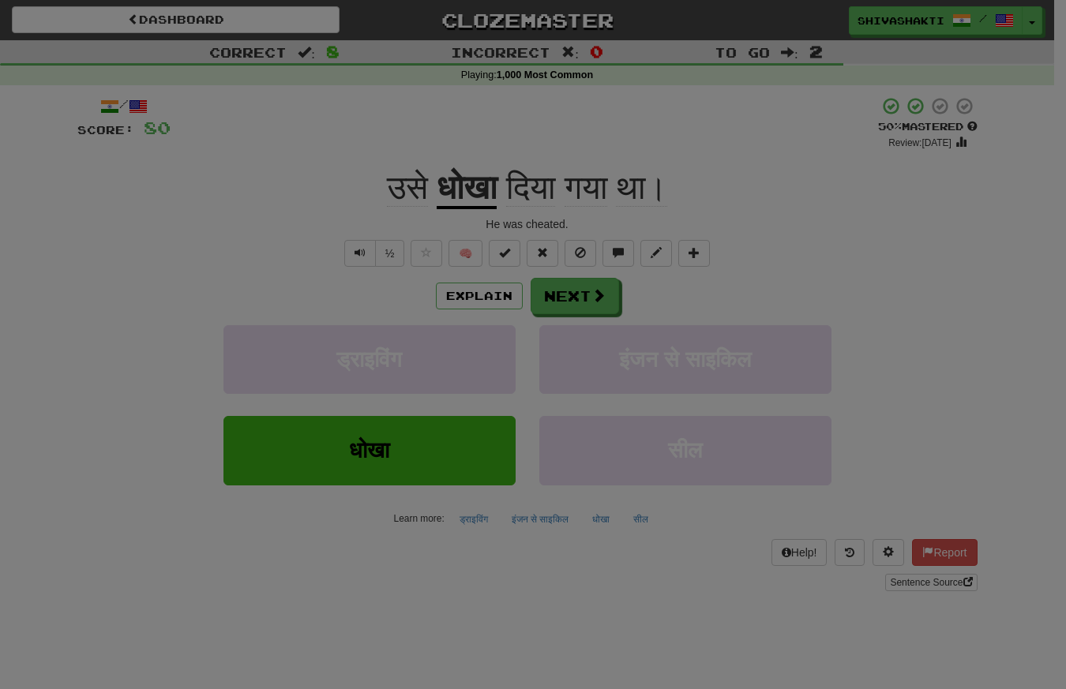
click at [210, 208] on div "× Explanation Sure! The Hindi sentence "उसे धोखा दिया गया था।" can be broken do…" at bounding box center [533, 344] width 1066 height 689
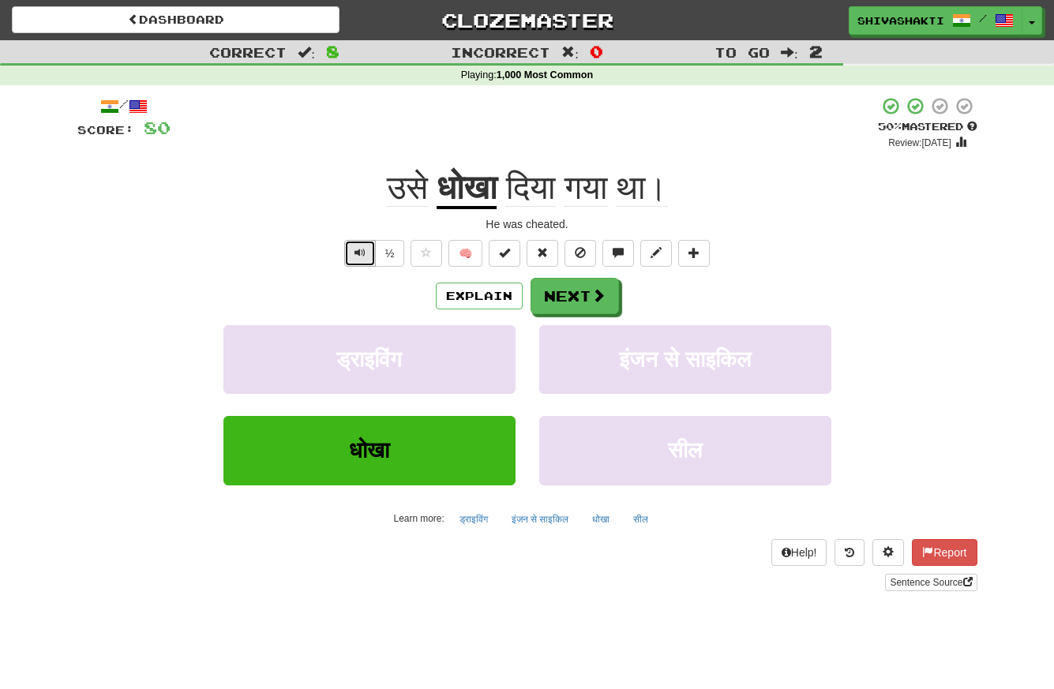
click at [361, 249] on span "Text-to-speech controls" at bounding box center [359, 252] width 11 height 11
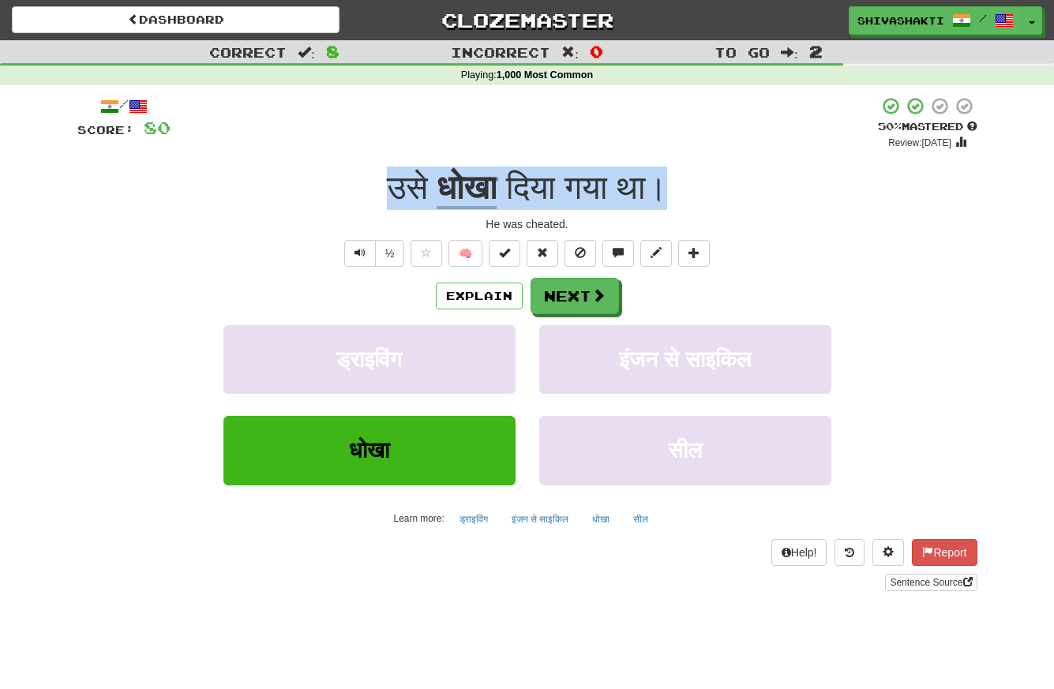
drag, startPoint x: 683, startPoint y: 182, endPoint x: 373, endPoint y: 167, distance: 309.7
click at [373, 167] on div "उसे धोखा दिया गया था।" at bounding box center [527, 188] width 900 height 43
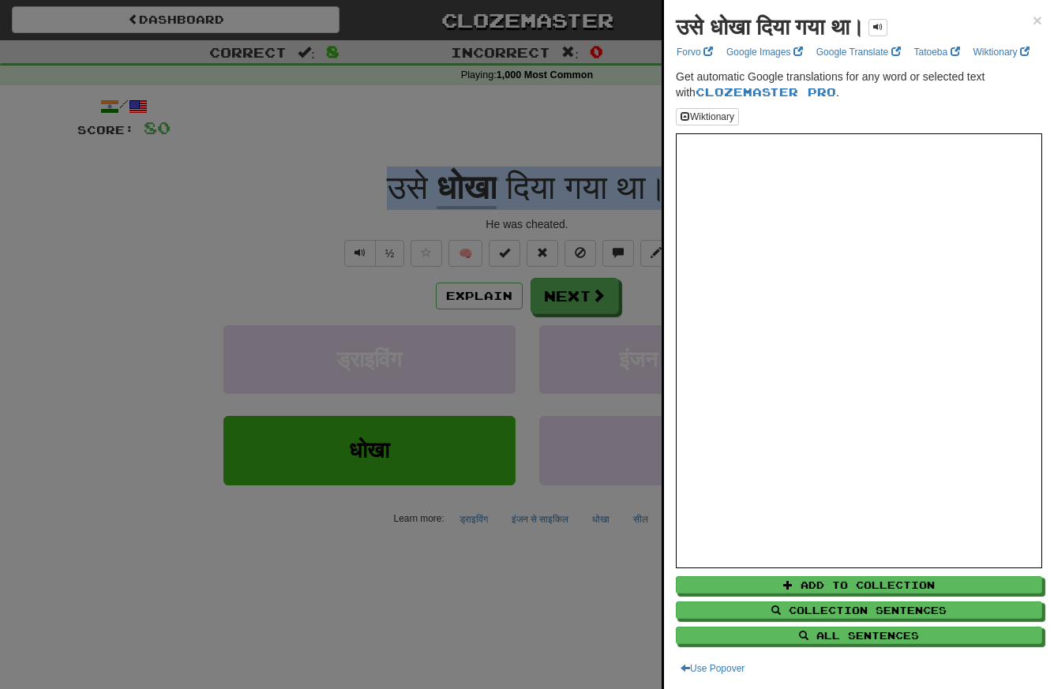
copy div "उसे धोखा दिया गया था।"
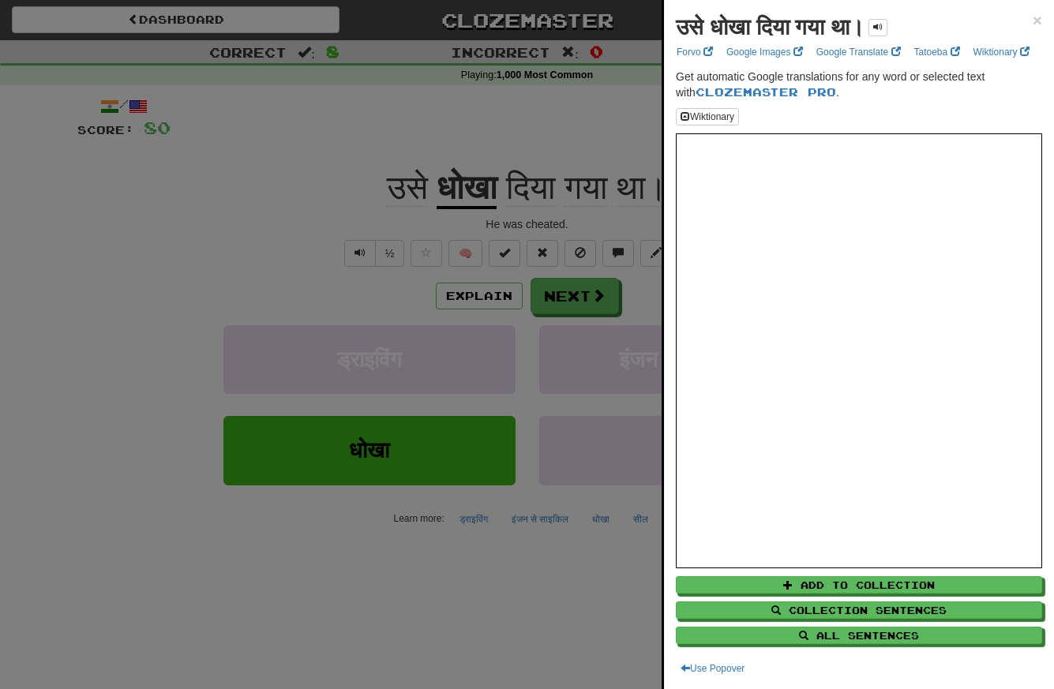
click at [351, 140] on div at bounding box center [527, 344] width 1054 height 689
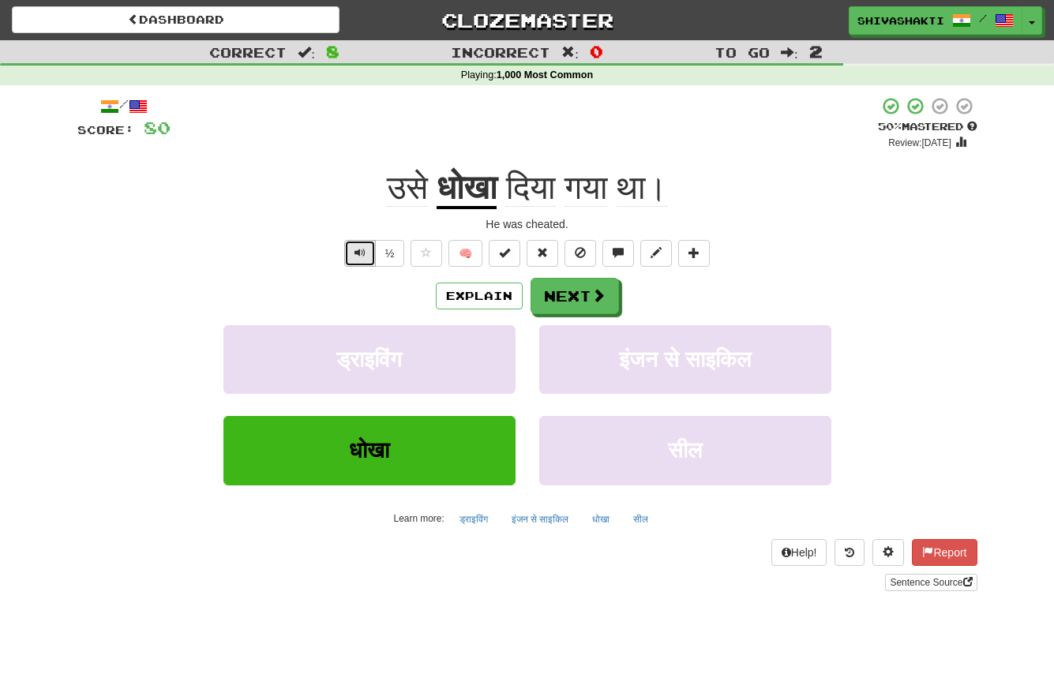
click at [354, 257] on button "Text-to-speech controls" at bounding box center [360, 253] width 32 height 27
click at [495, 298] on button "Explain" at bounding box center [479, 296] width 87 height 27
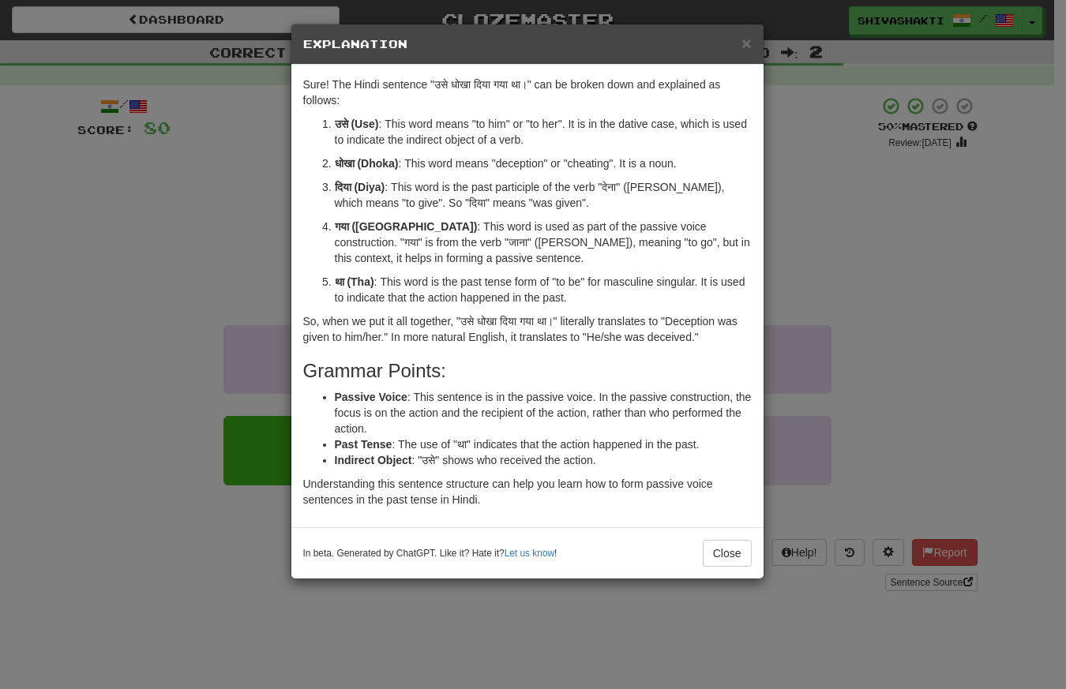
click at [197, 272] on div "× Explanation Sure! The Hindi sentence "उसे धोखा दिया गया था।" can be broken do…" at bounding box center [533, 344] width 1066 height 689
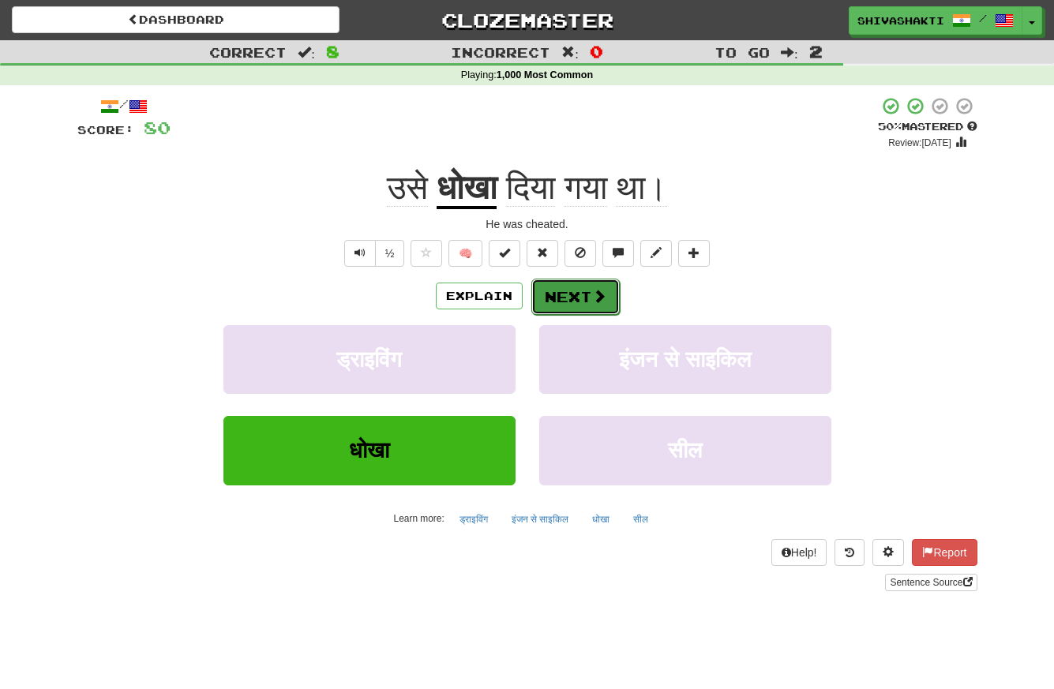
click at [556, 290] on button "Next" at bounding box center [575, 297] width 88 height 36
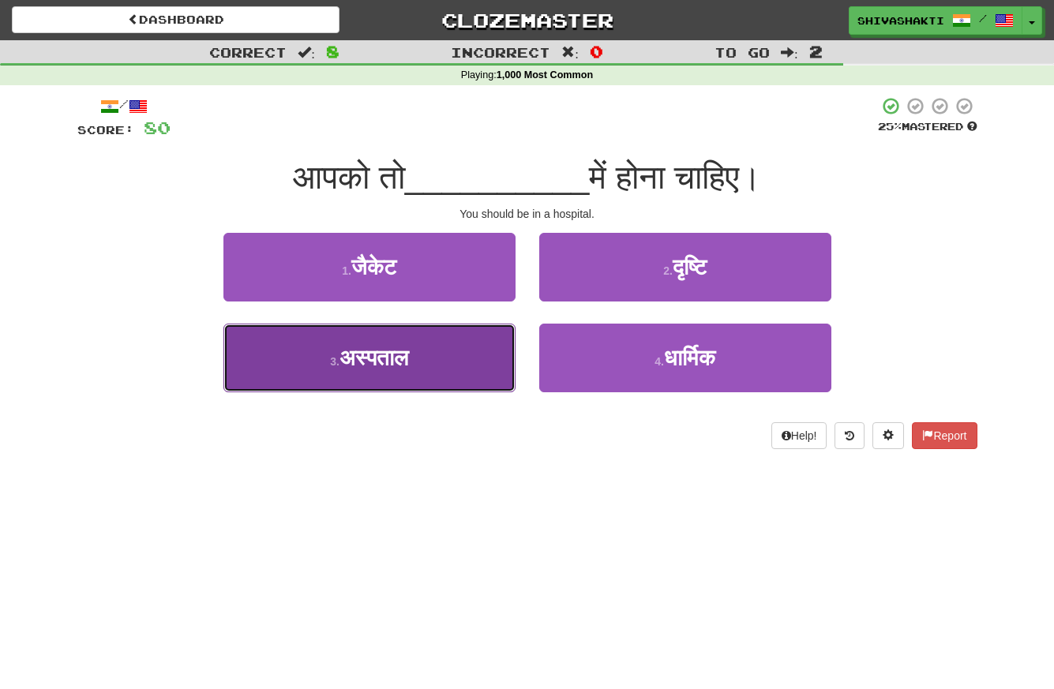
click at [350, 357] on span "अस्पताल" at bounding box center [373, 358] width 69 height 24
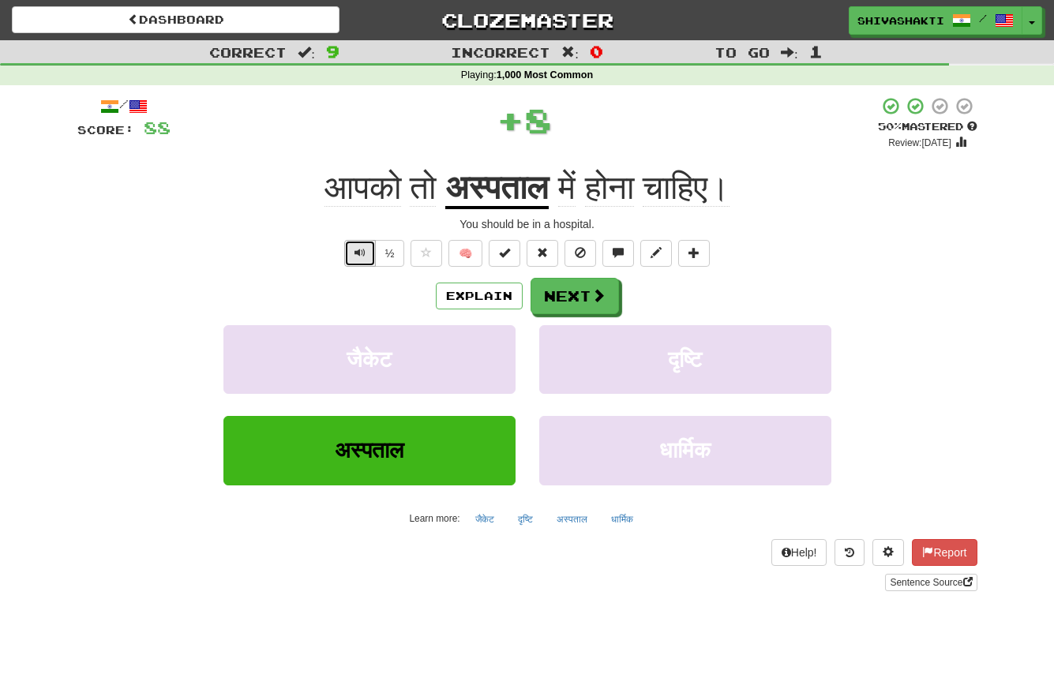
click at [352, 256] on button "Text-to-speech controls" at bounding box center [360, 253] width 32 height 27
click at [595, 303] on span at bounding box center [599, 296] width 14 height 14
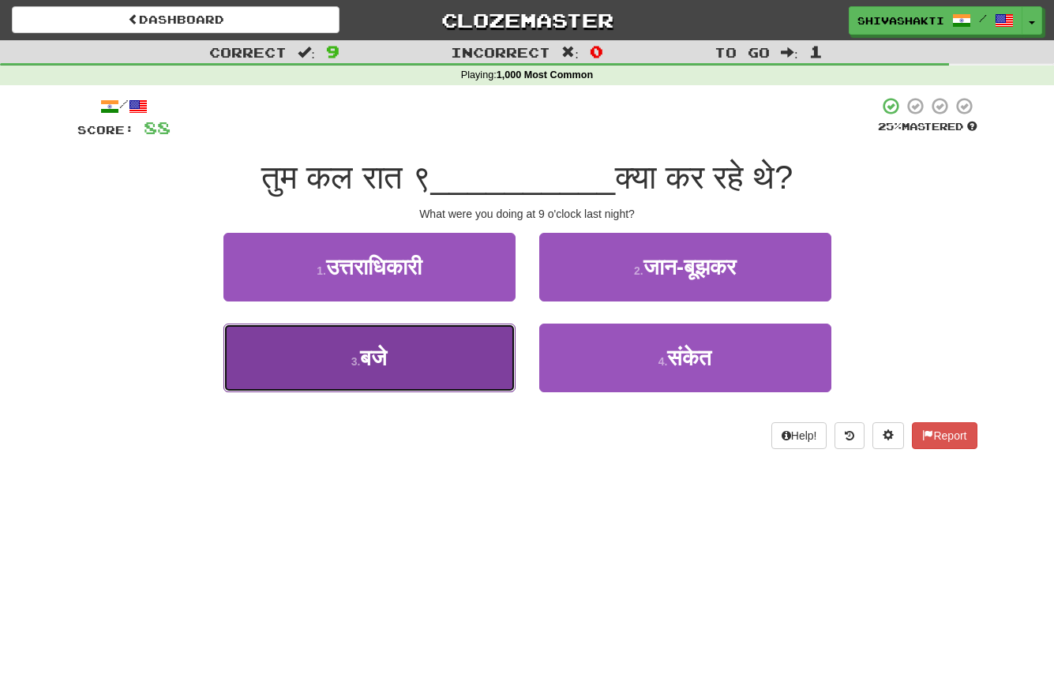
click at [416, 365] on button "3 . बजे" at bounding box center [369, 358] width 292 height 69
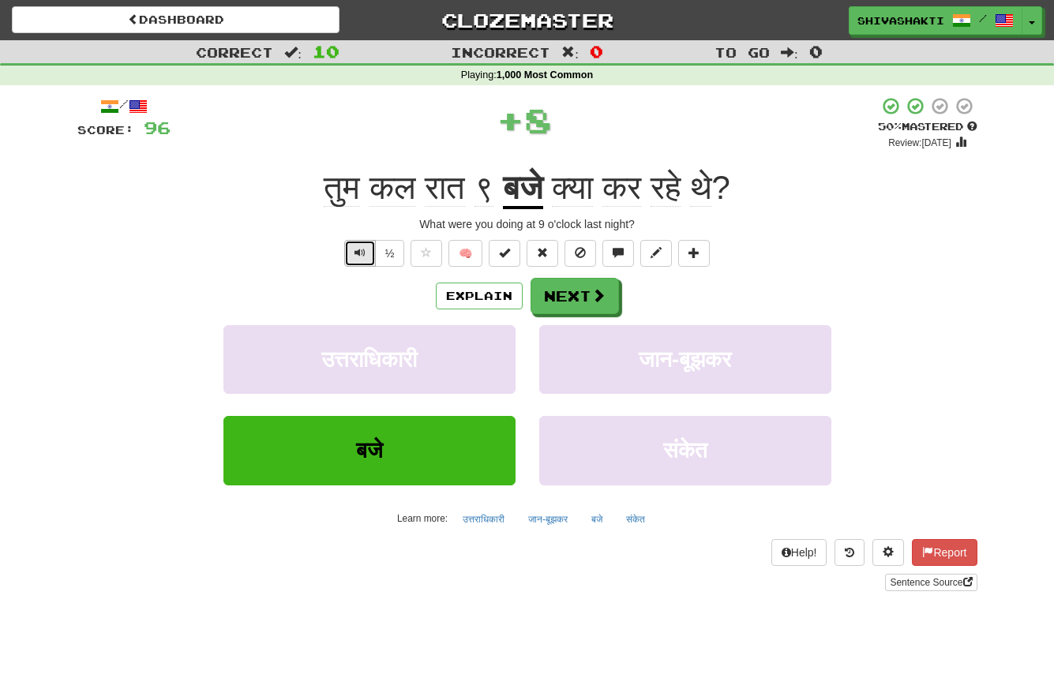
click at [354, 249] on button "Text-to-speech controls" at bounding box center [360, 253] width 32 height 27
click at [575, 292] on button "Next" at bounding box center [575, 297] width 88 height 36
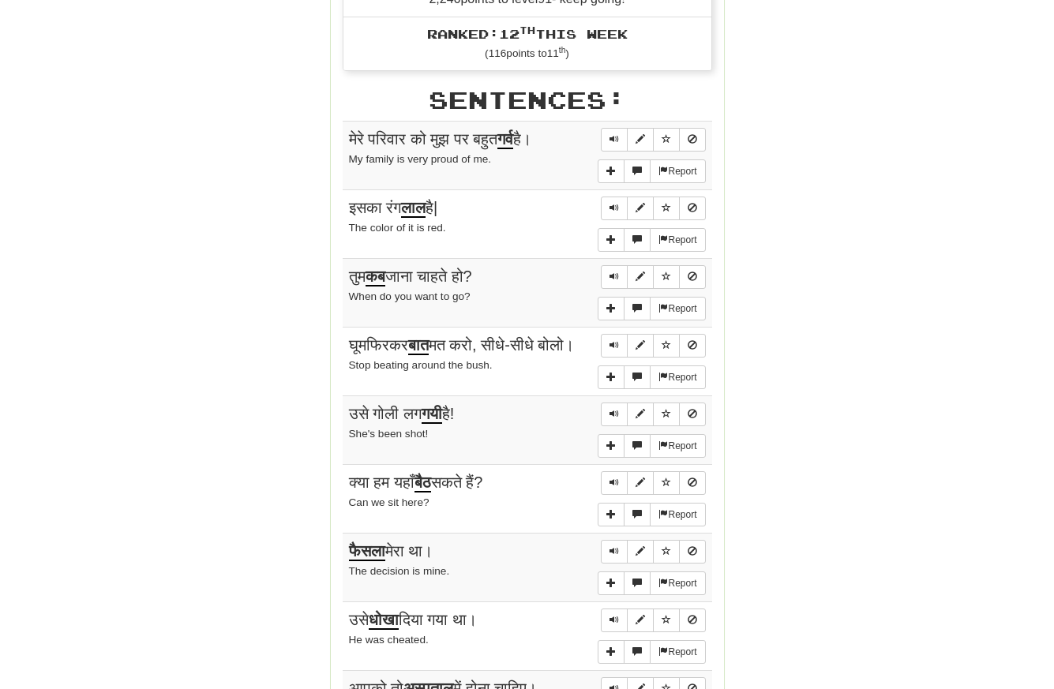
scroll to position [976, 0]
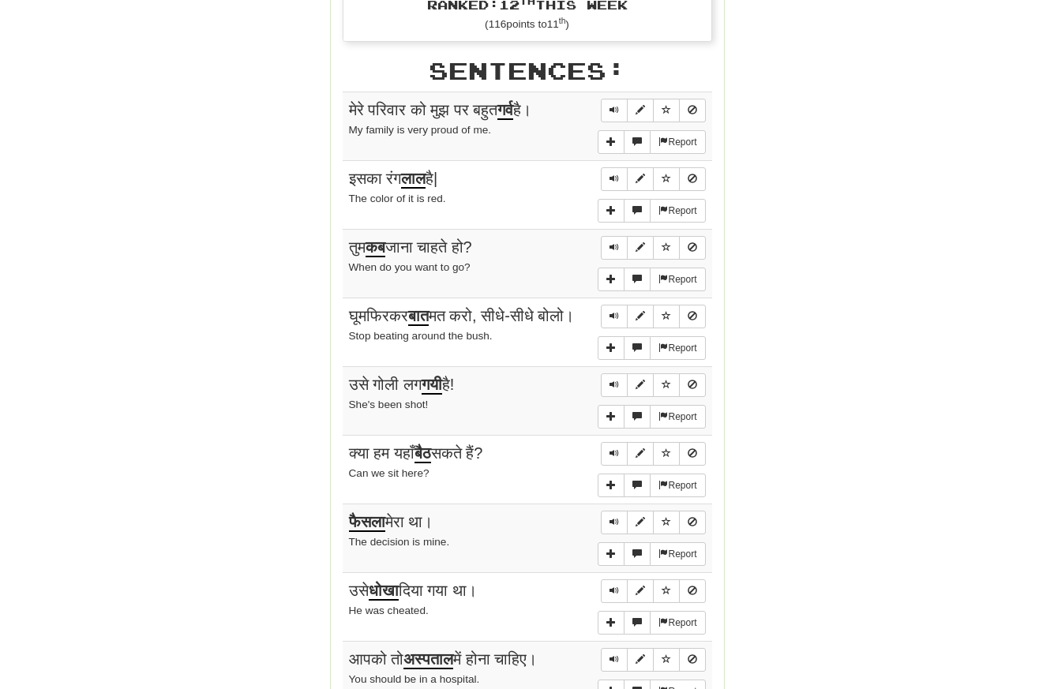
drag, startPoint x: 342, startPoint y: 88, endPoint x: 451, endPoint y: 423, distance: 352.9
click at [451, 423] on tbody "Report मेरे परिवार को मुझ पर बहुत गर्व है। My family is very proud of me. Repor…" at bounding box center [527, 435] width 369 height 687
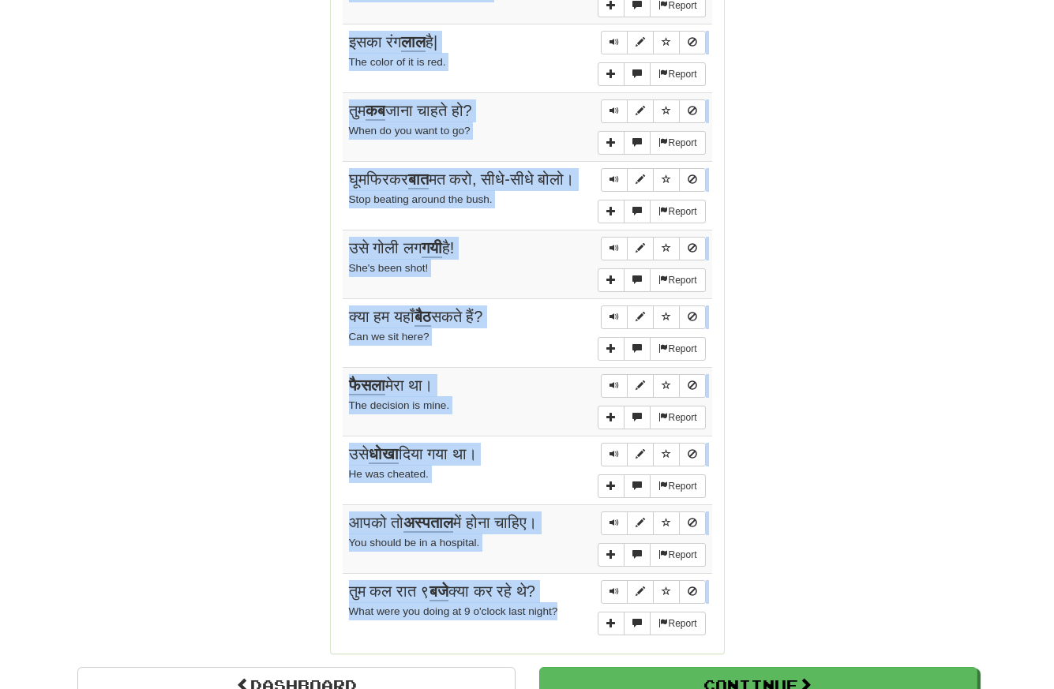
scroll to position [1142, 0]
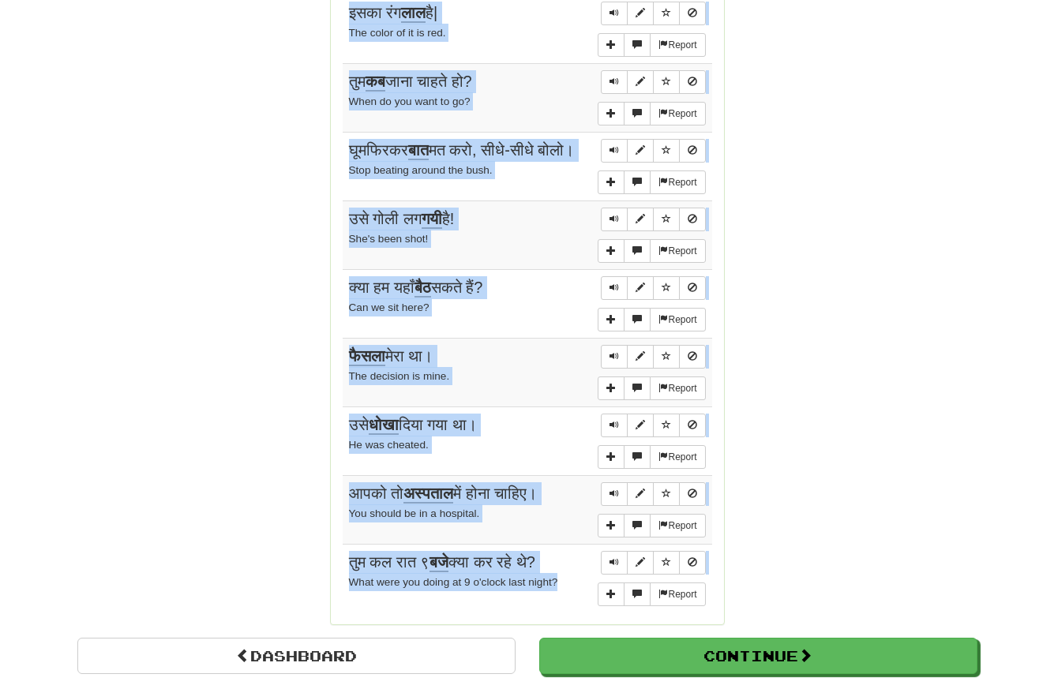
drag, startPoint x: 345, startPoint y: 84, endPoint x: 470, endPoint y: 612, distance: 542.7
click at [470, 612] on div "Sentences: Report मेरे परिवार को मुझ पर बहुत गर्व है। My family is very proud o…" at bounding box center [527, 252] width 369 height 721
copy div "Sentences: Report मेरे परिवार को मुझ पर बहुत गर्व है। My family is very proud o…"
